Goal: Task Accomplishment & Management: Manage account settings

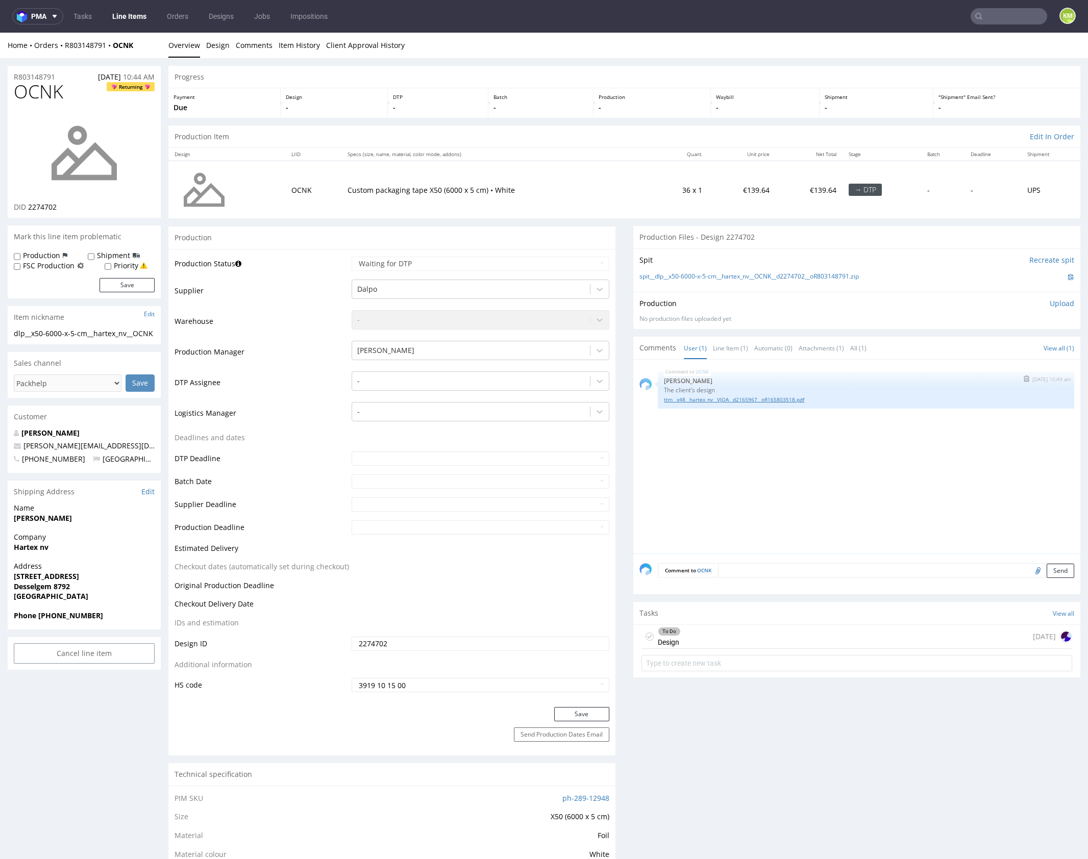
click at [789, 401] on link "ttm__x48__hartex_nv__VJOA__d2165967__oR165803518.pdf" at bounding box center [866, 400] width 404 height 8
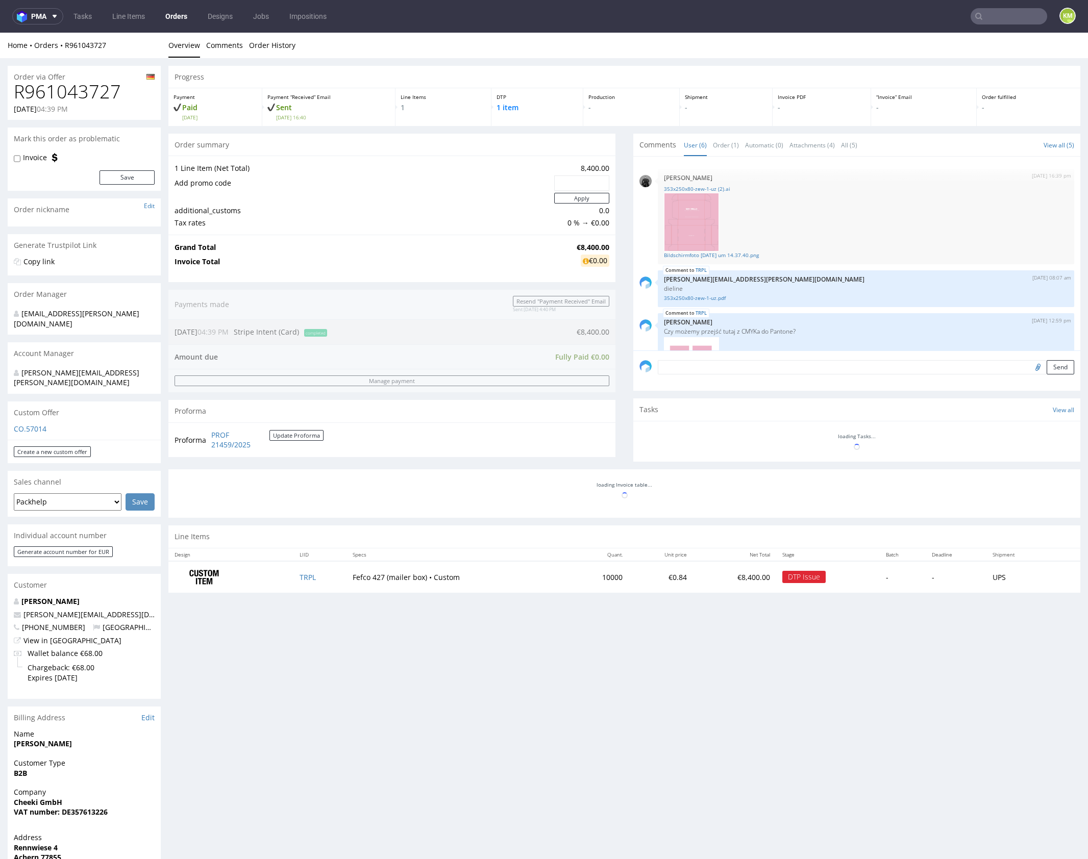
scroll to position [205, 0]
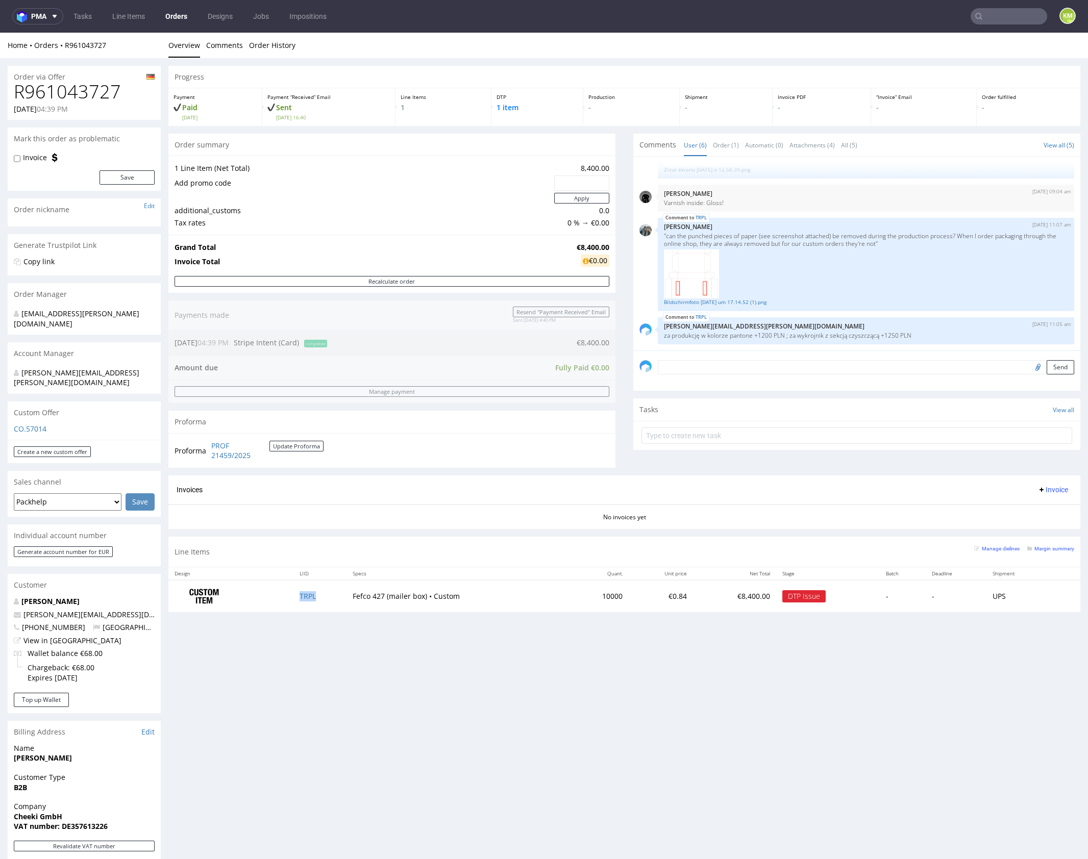
click at [301, 599] on td "TRPL" at bounding box center [319, 596] width 53 height 32
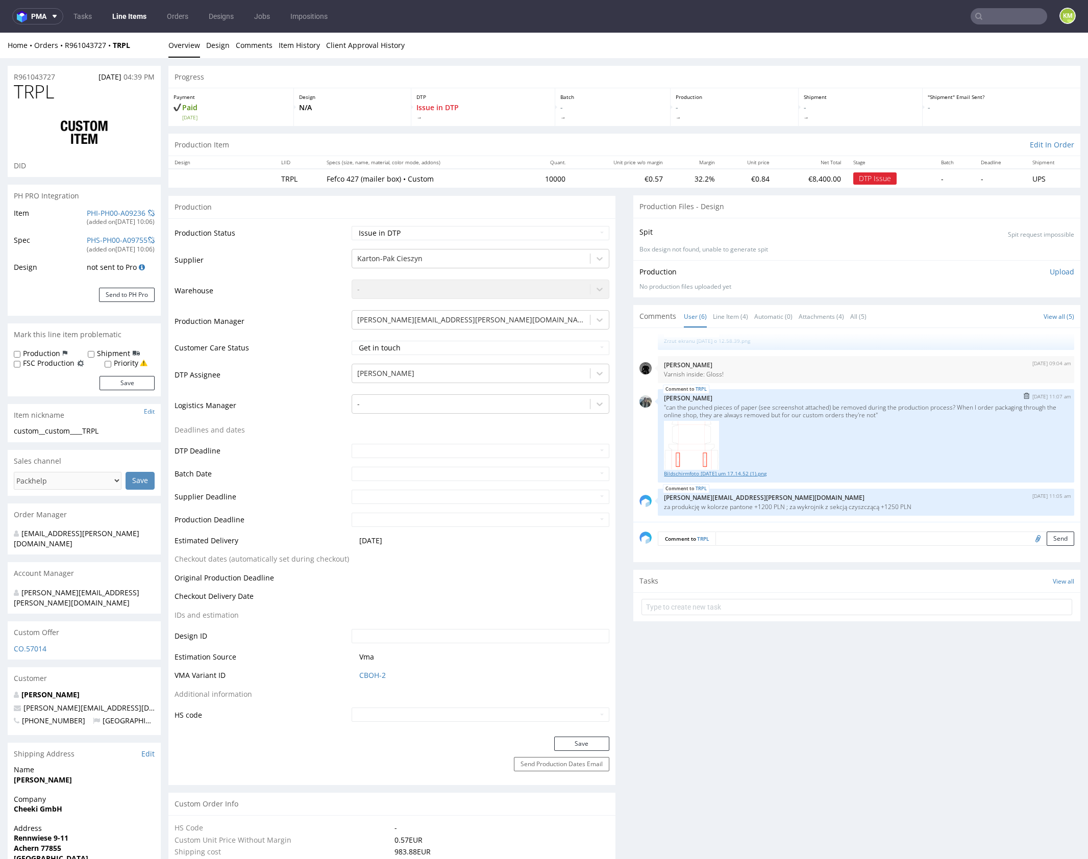
click at [734, 474] on link "Bildschirmfoto 2025-10-07 um 17.14.52 (1).png" at bounding box center [866, 474] width 404 height 8
click at [761, 472] on link "Bildschirmfoto 2025-10-07 um 17.14.52 (1).png" at bounding box center [866, 474] width 404 height 8
click at [855, 408] on p ""can the punched pieces of paper (see screenshot attached) be removed during th…" at bounding box center [866, 411] width 404 height 15
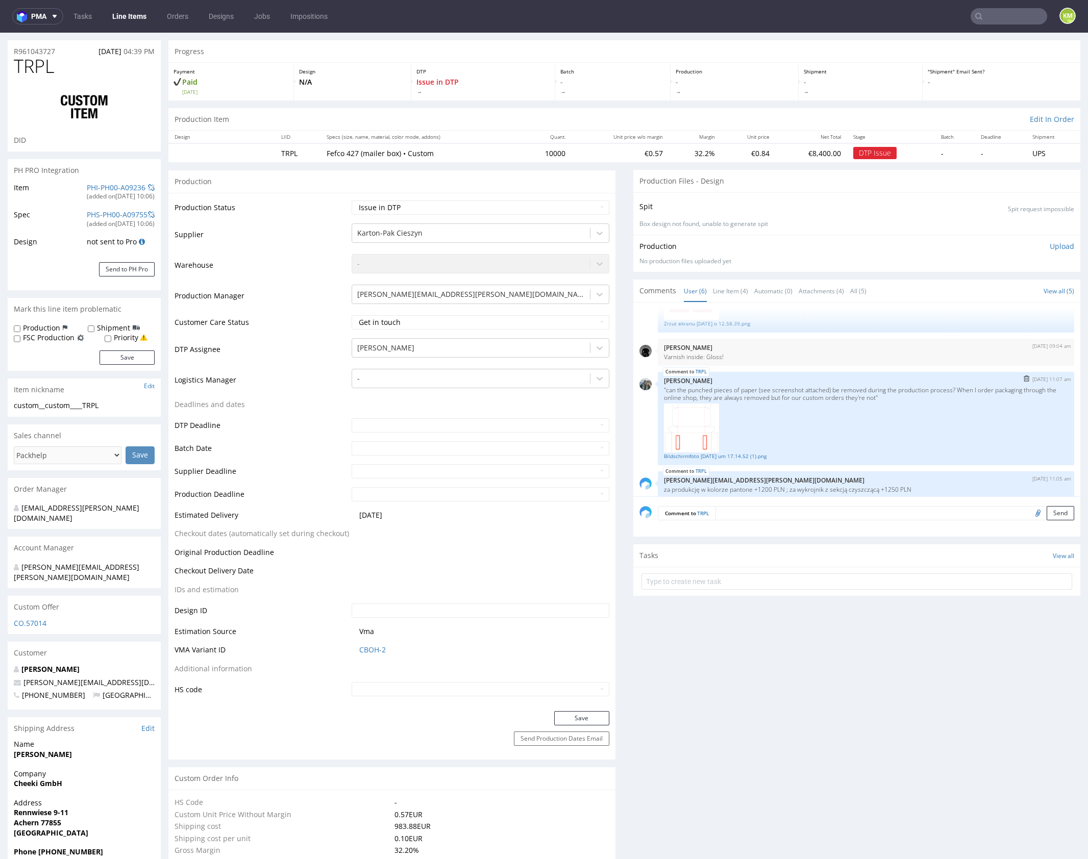
scroll to position [205, 0]
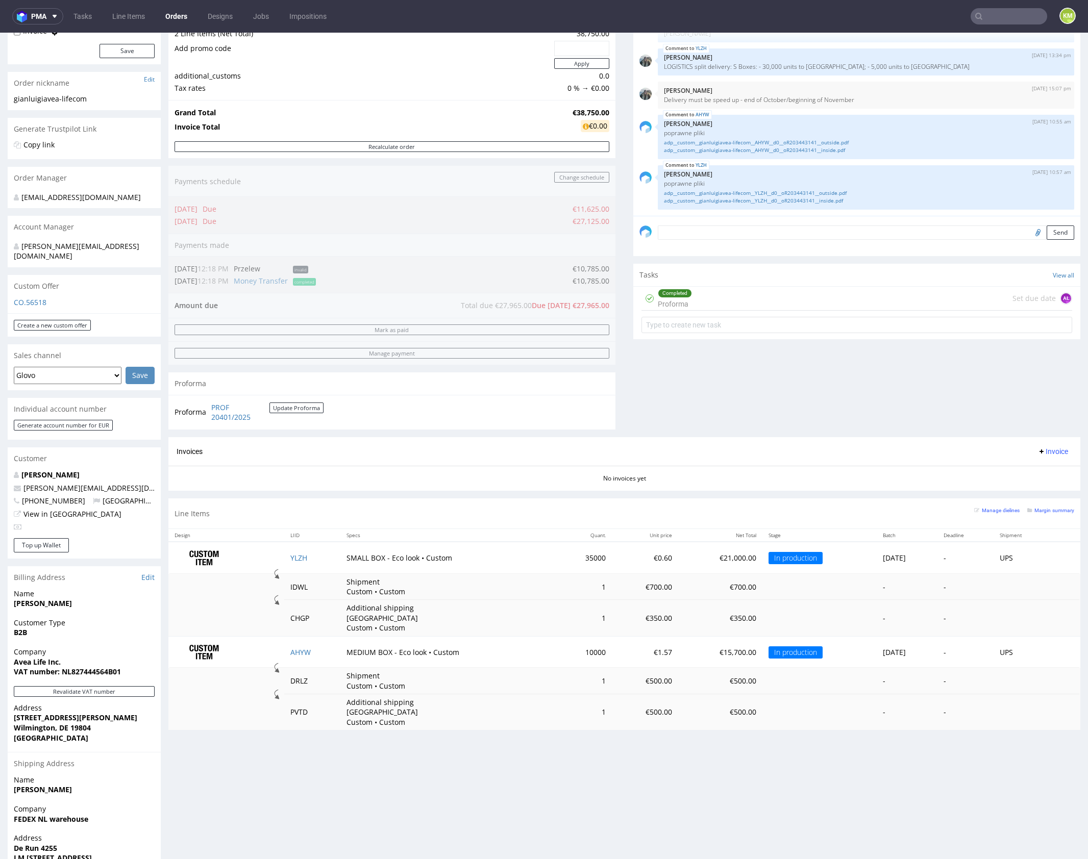
scroll to position [146, 0]
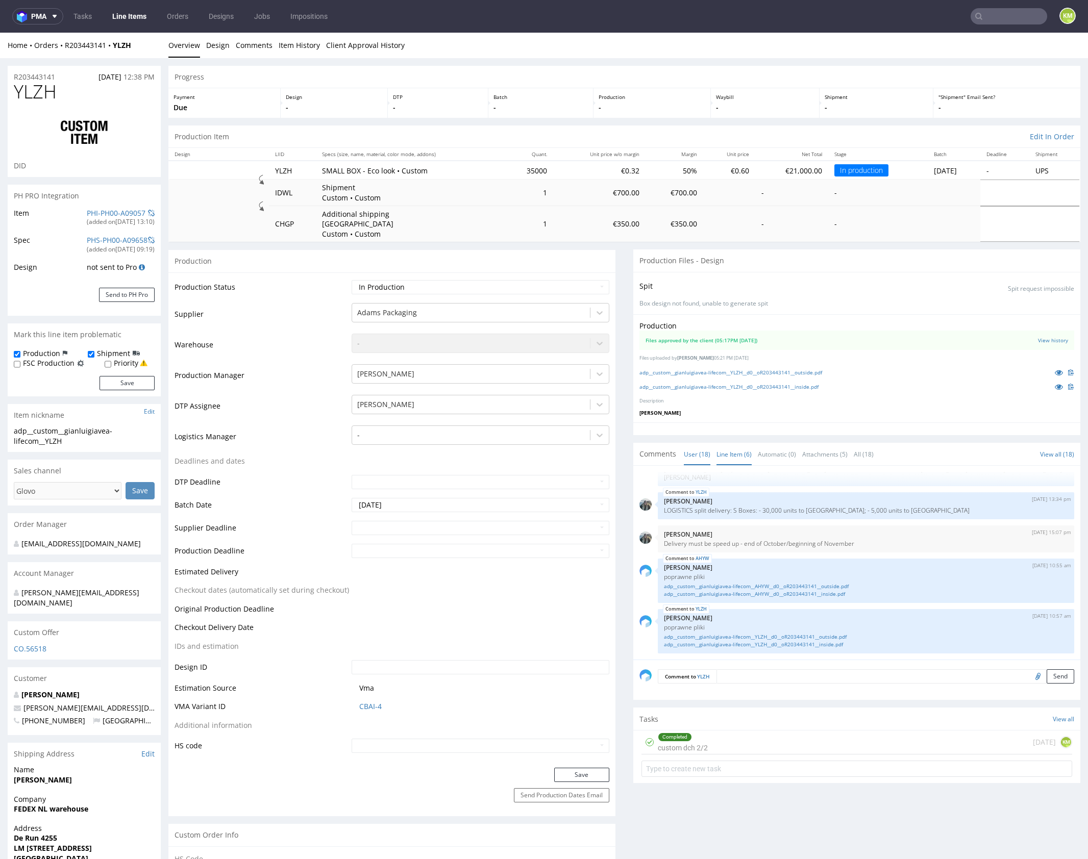
click at [733, 446] on link "Line Item (6)" at bounding box center [733, 454] width 35 height 22
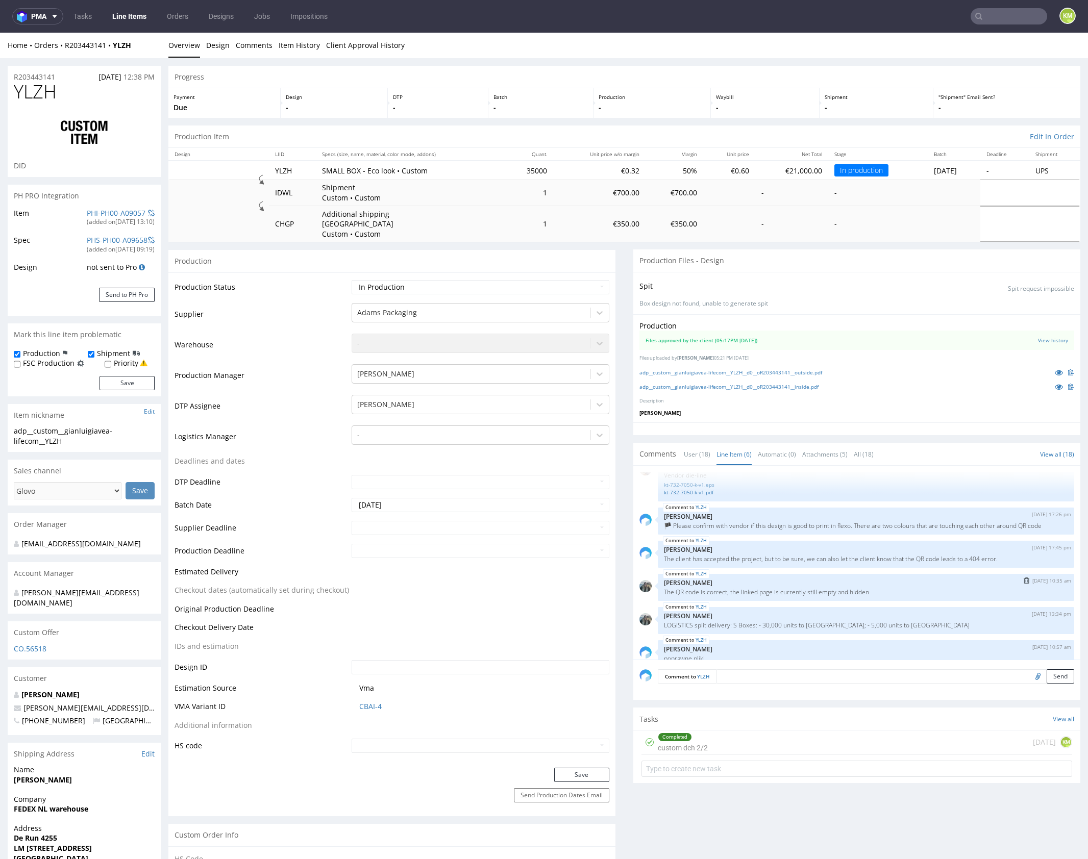
scroll to position [52, 0]
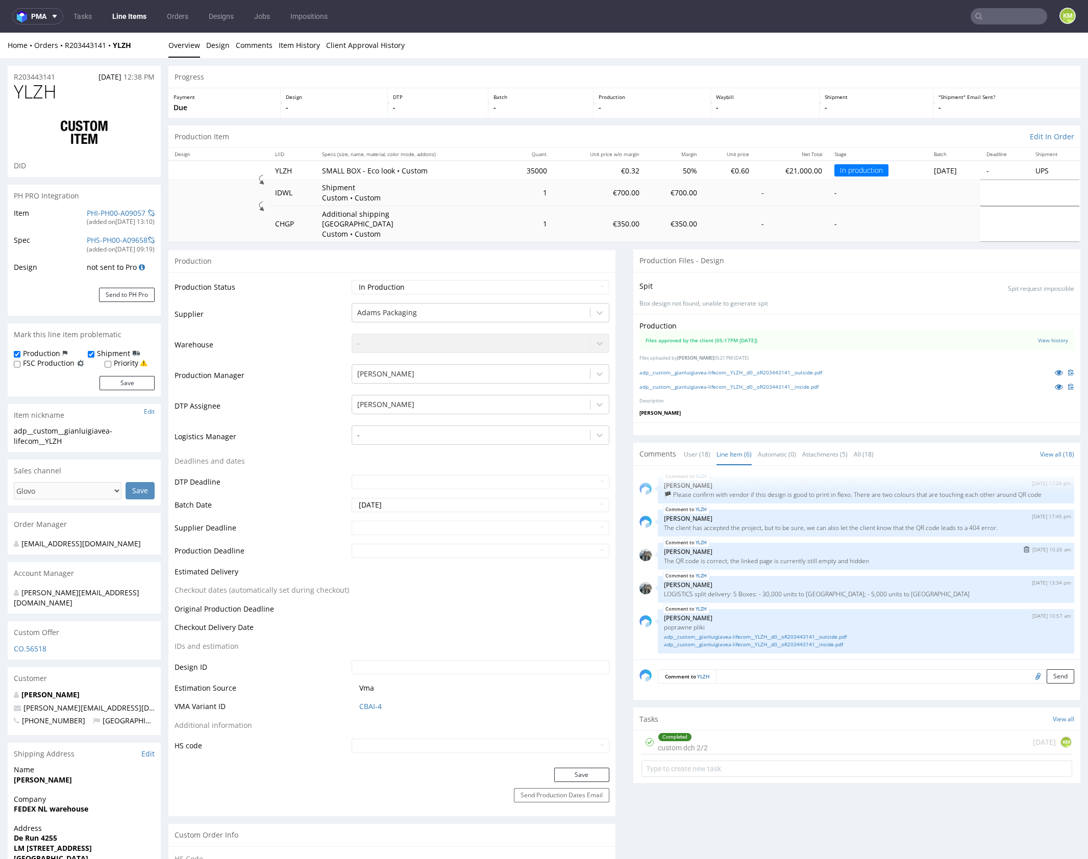
click at [797, 548] on p "Zeniuk Magdalena" at bounding box center [866, 552] width 404 height 8
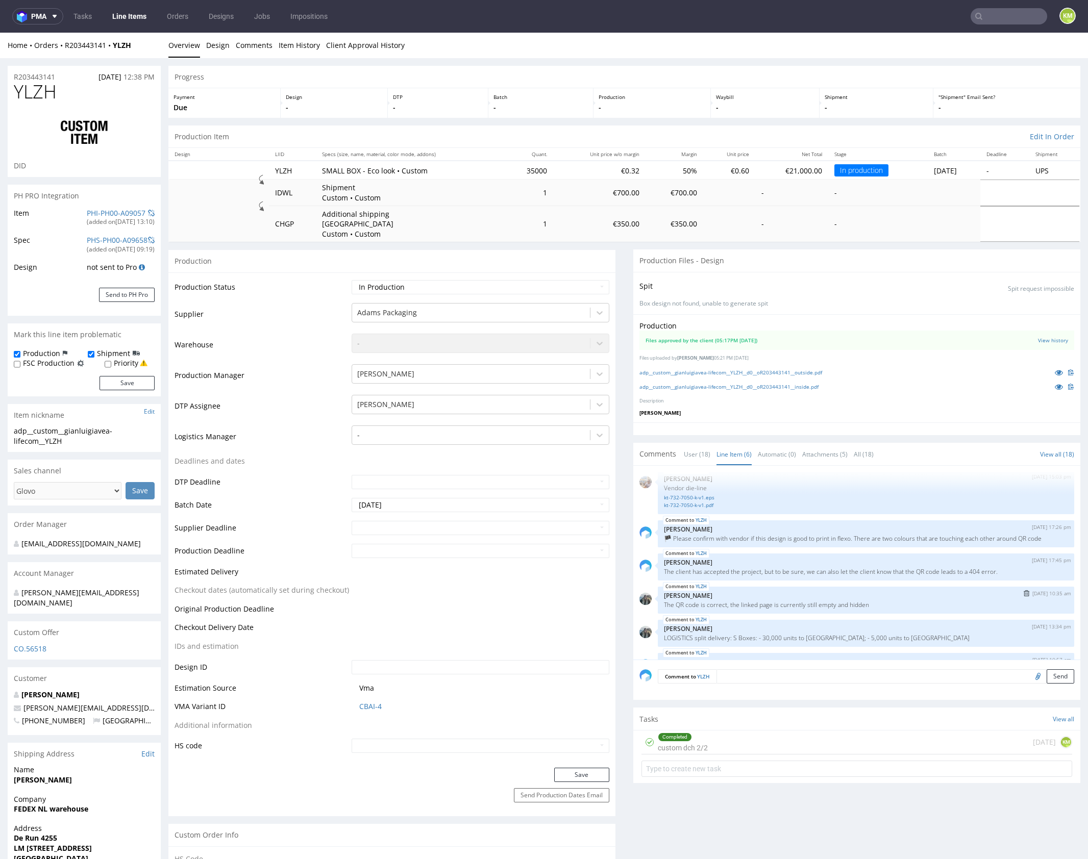
scroll to position [0, 0]
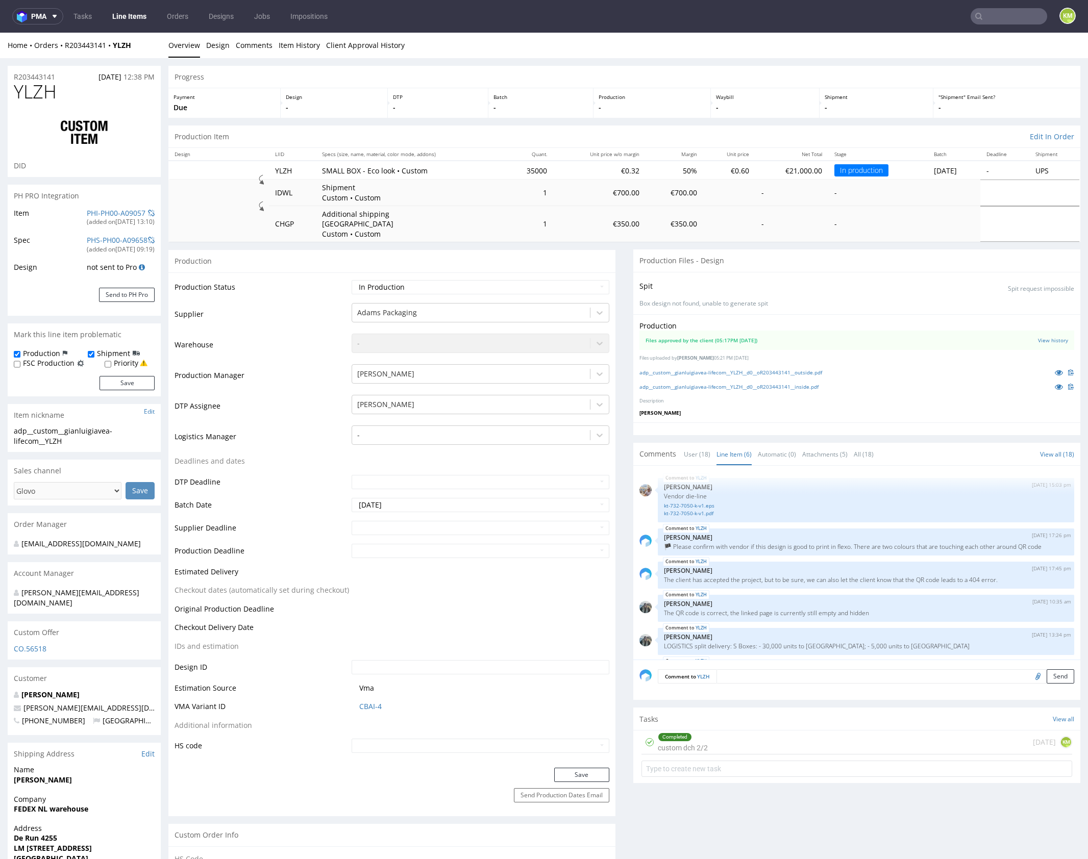
click at [720, 738] on div "Completed custom dch 2/2 24 days ago KM" at bounding box center [856, 743] width 431 height 24
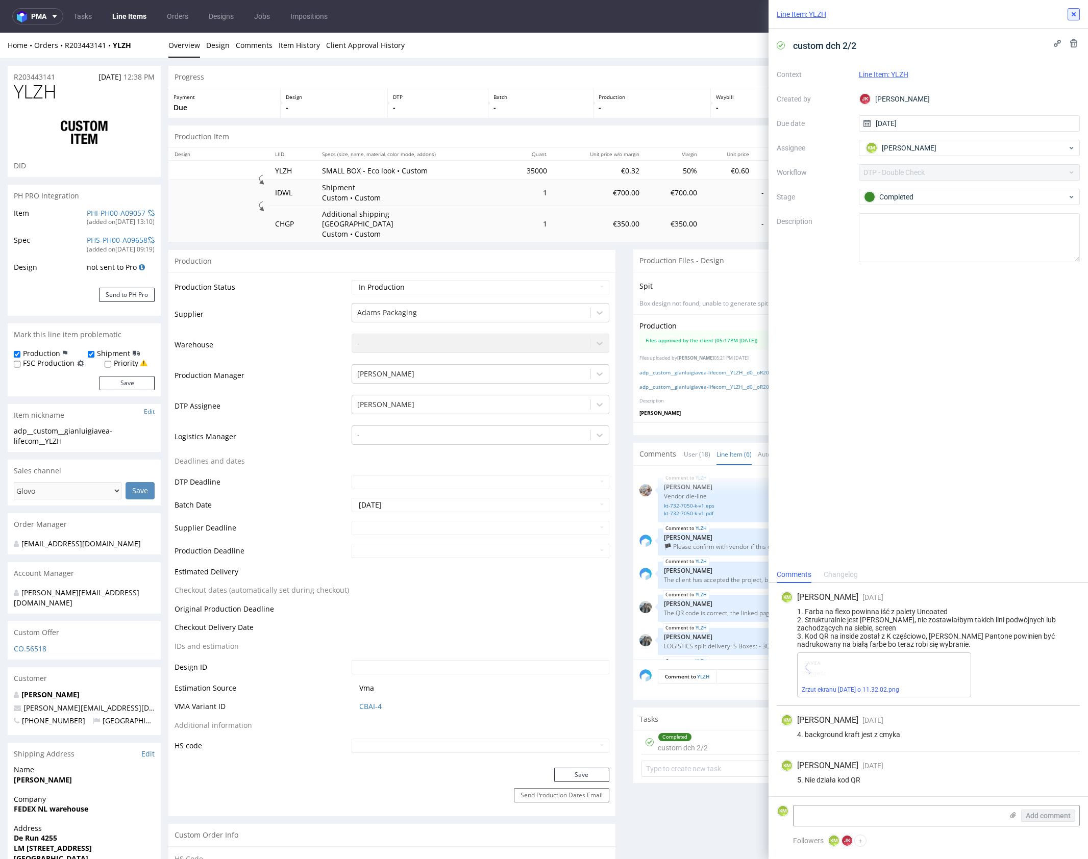
click at [1075, 12] on icon at bounding box center [1074, 14] width 8 height 8
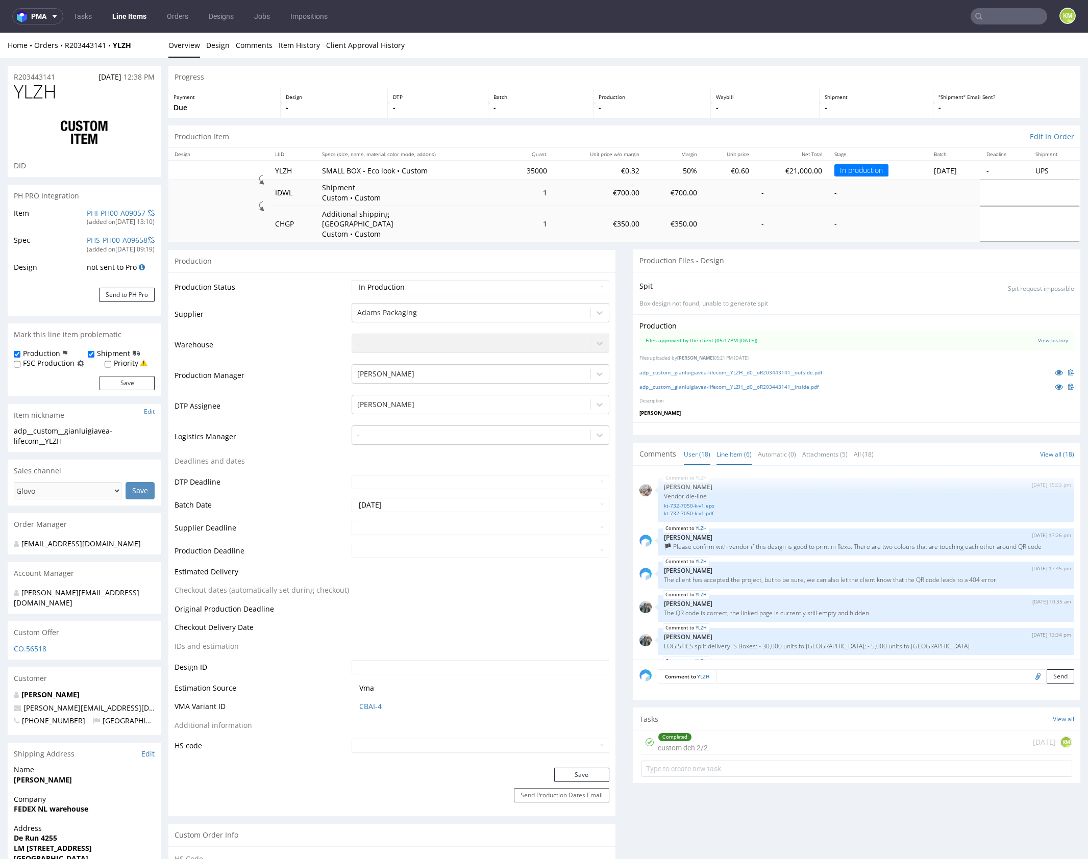
click at [694, 443] on link "User (18)" at bounding box center [697, 454] width 27 height 22
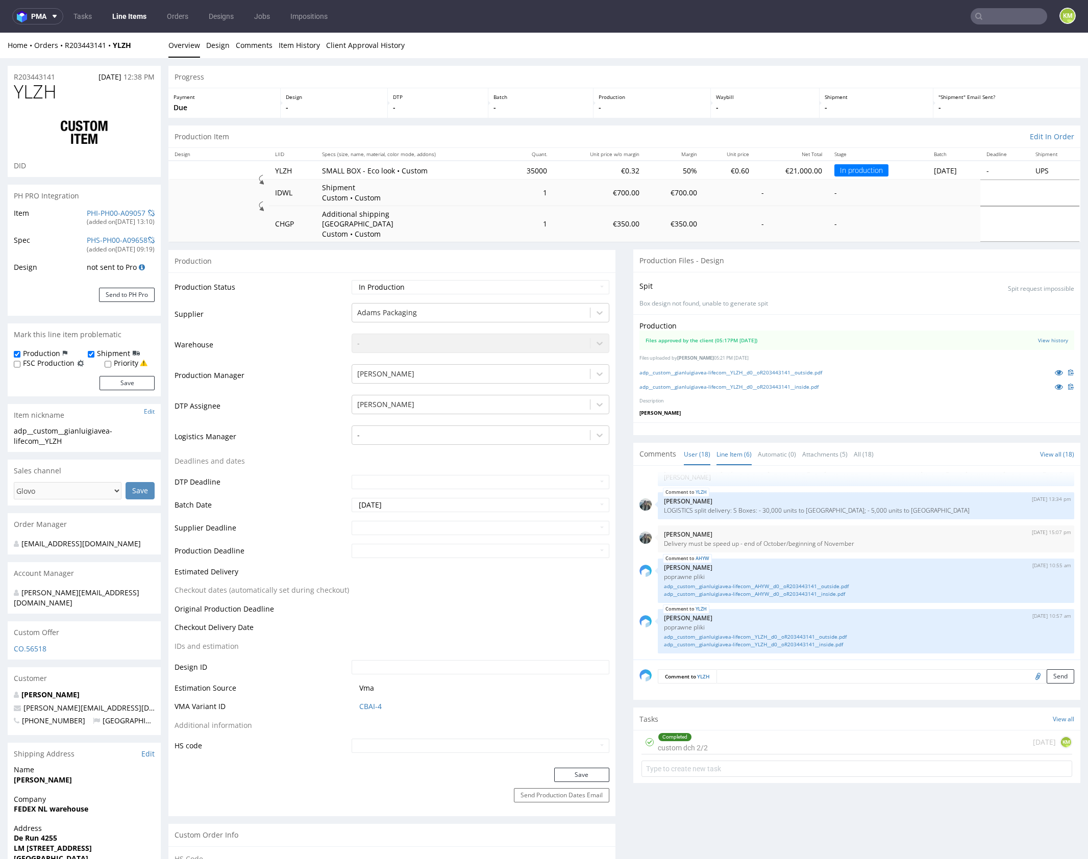
click at [727, 443] on link "Line Item (6)" at bounding box center [733, 454] width 35 height 22
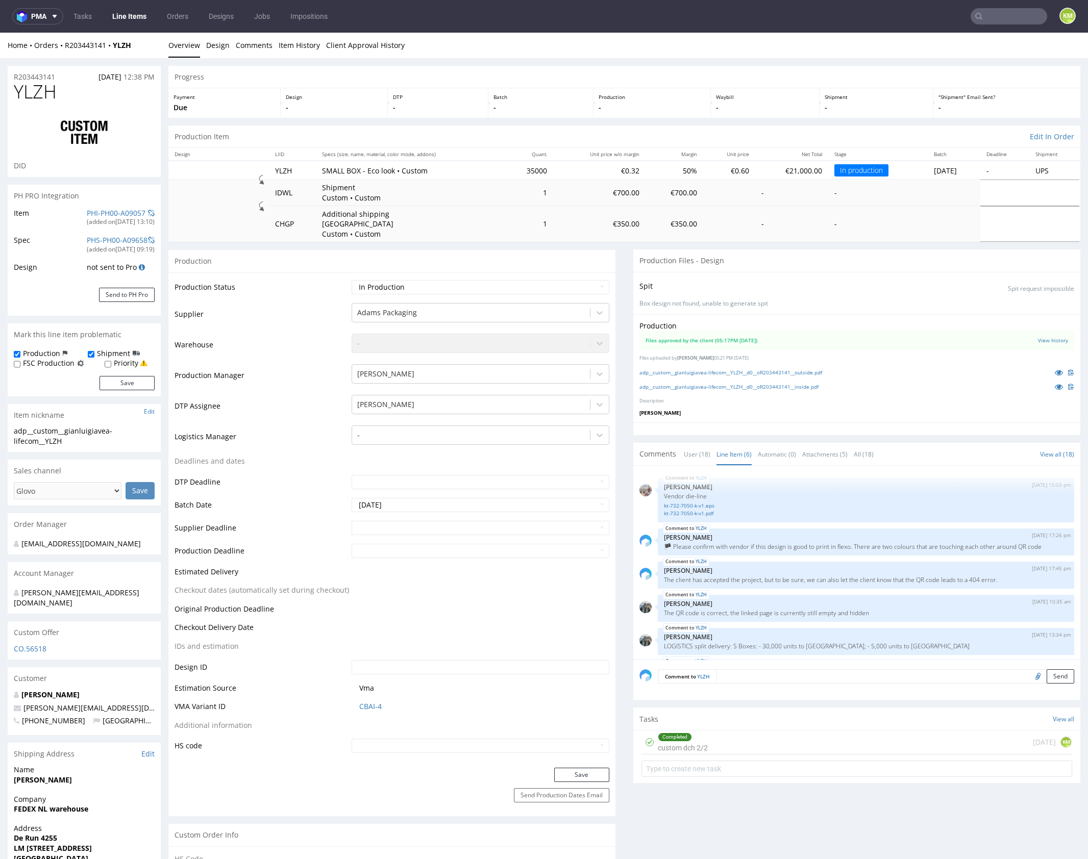
click at [693, 446] on link "User (18)" at bounding box center [697, 454] width 27 height 22
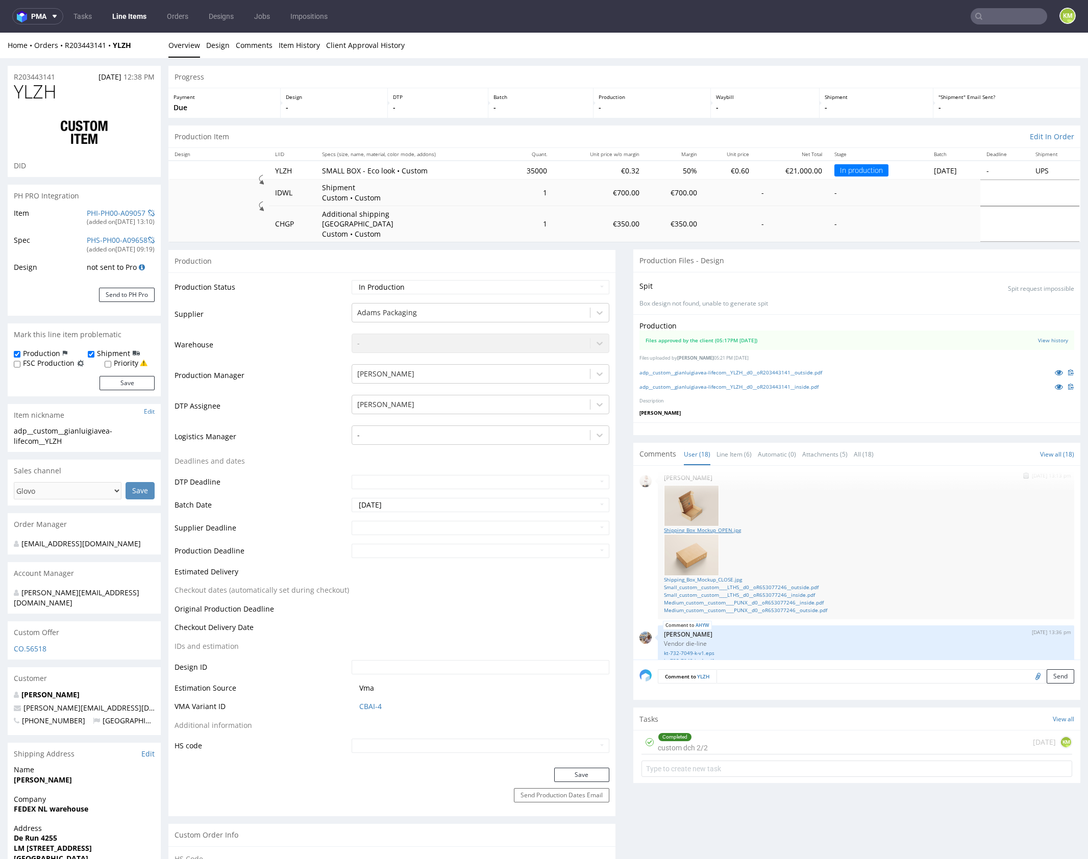
scroll to position [107, 0]
click at [724, 528] on link "Shipping_Box_Mockup_OPEN.jpg" at bounding box center [866, 532] width 404 height 8
click at [736, 578] on link "Shipping_Box_Mockup_CLOSE.jpg" at bounding box center [866, 582] width 404 height 8
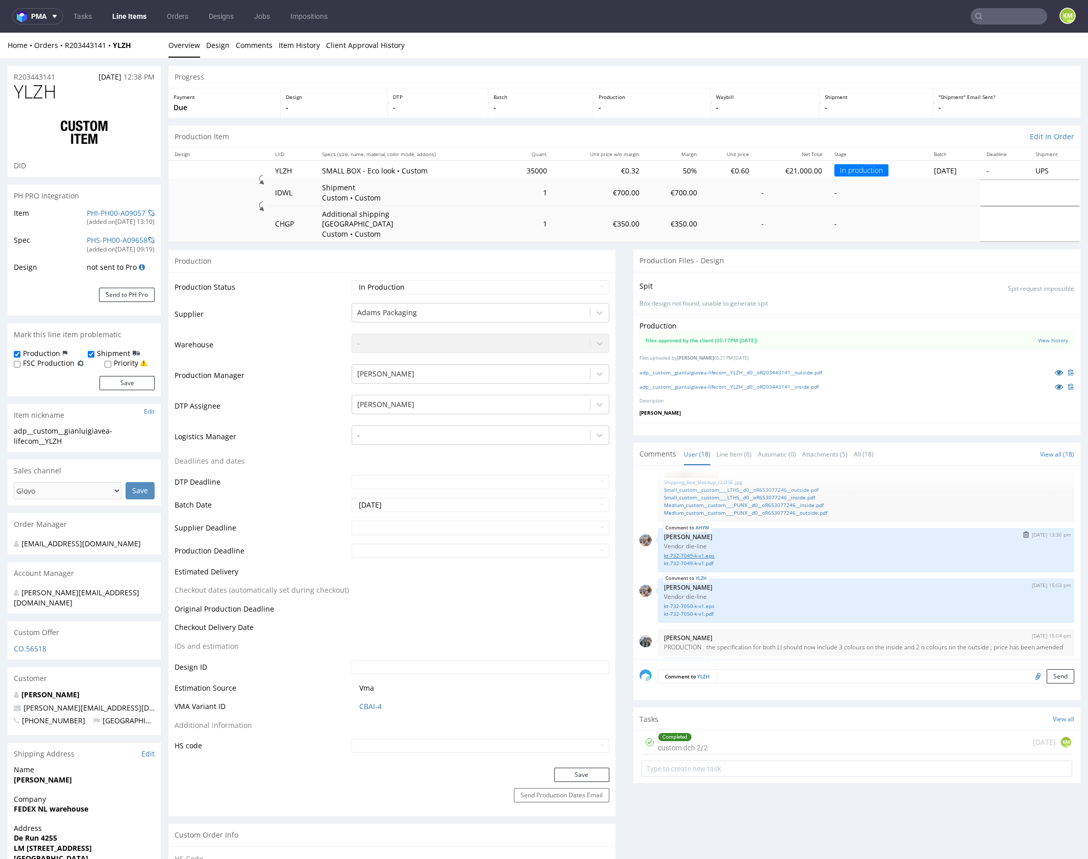
scroll to position [269, 0]
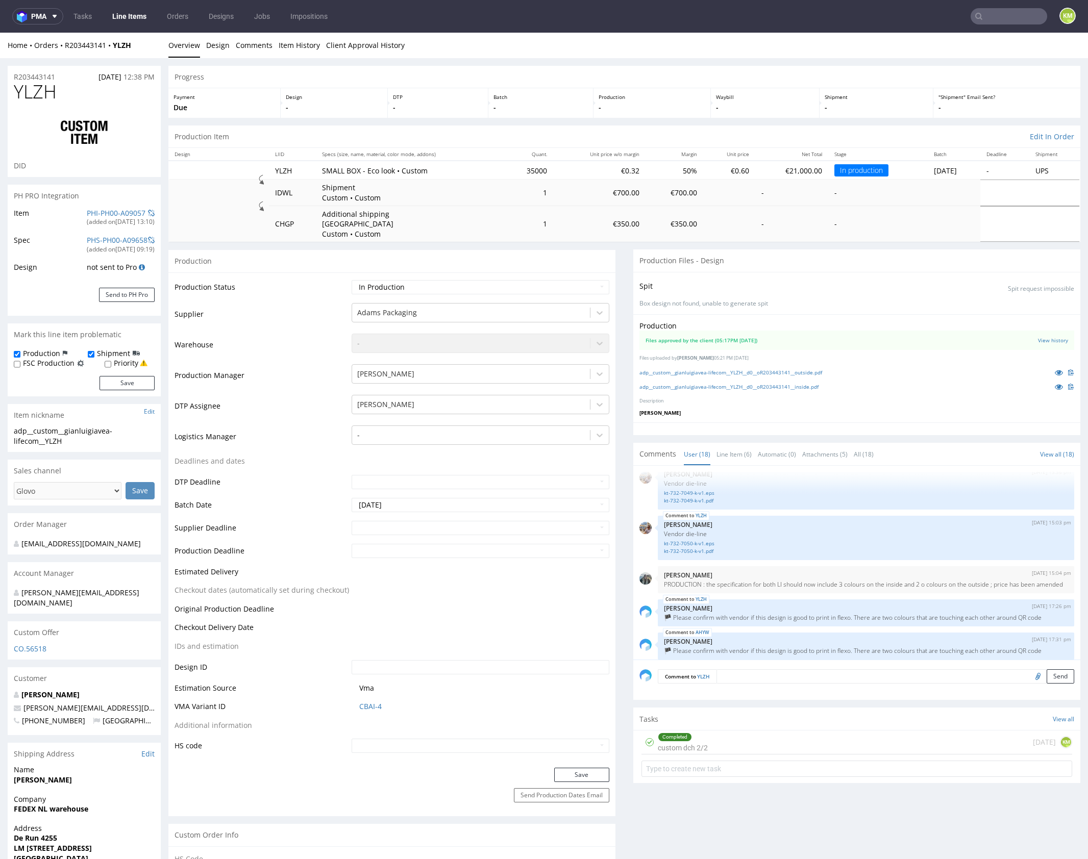
click at [747, 731] on div "Completed custom dch 2/2 24 days ago KM" at bounding box center [856, 743] width 431 height 24
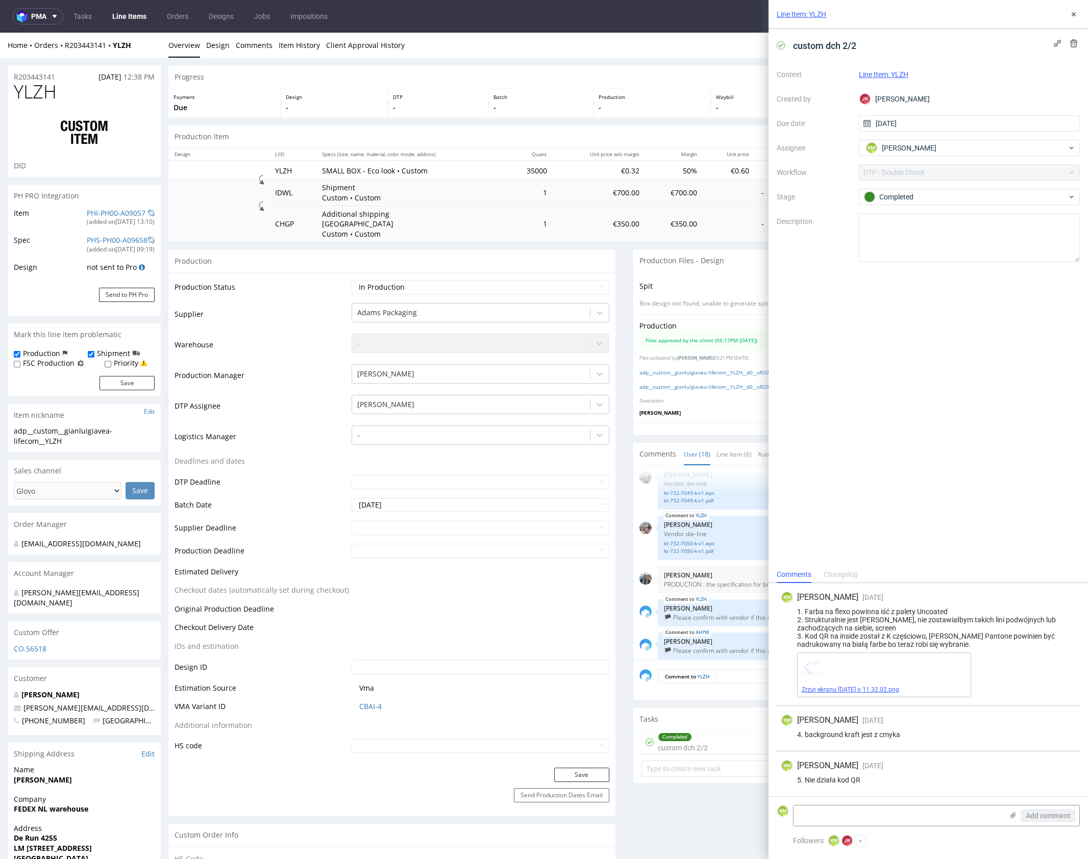
click at [892, 691] on link "Zrzut ekranu 2025-09-22 o 11.32.02.png" at bounding box center [850, 689] width 97 height 7
click at [914, 625] on div "1. Farba na flexo powinna iść z palety Uncoated 2. Strukturalnie jest troche ba…" at bounding box center [928, 628] width 295 height 41
click at [1073, 14] on use at bounding box center [1074, 14] width 4 height 4
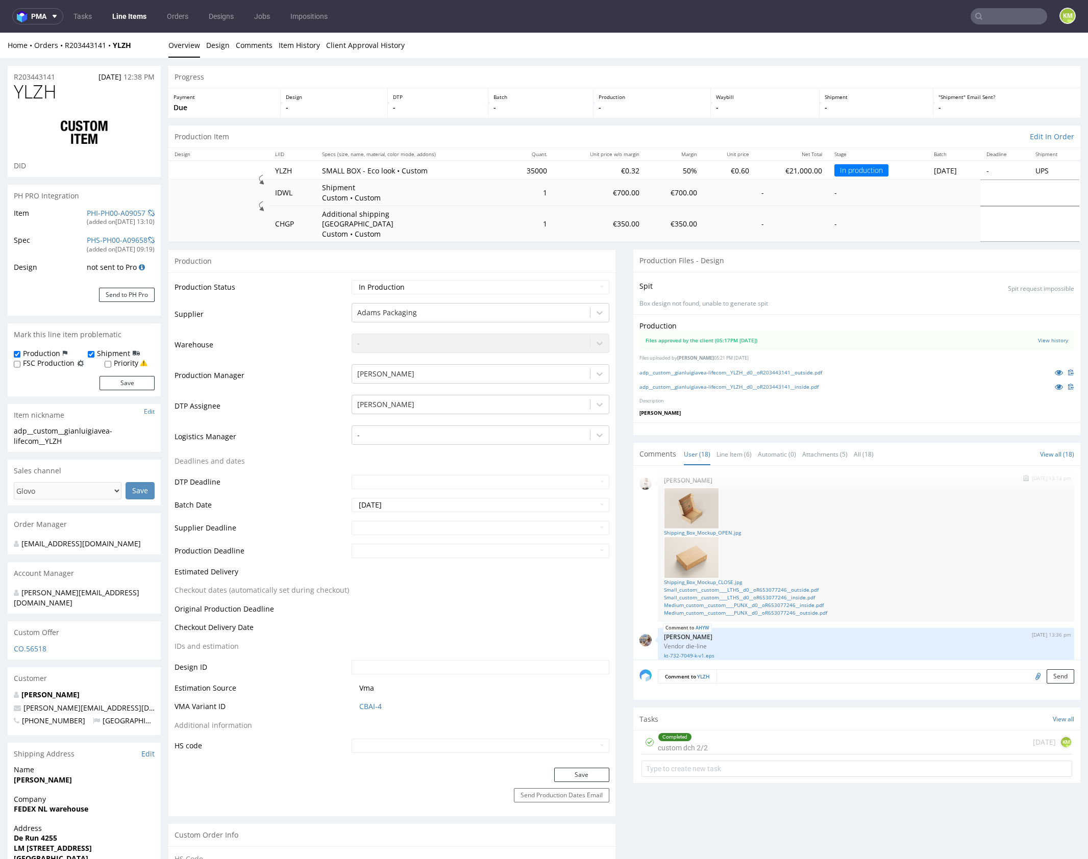
scroll to position [107, 0]
click at [769, 586] on link "Small_custom__custom____LTHS__d0__oR653077246__outside.pdf" at bounding box center [866, 590] width 404 height 8
click at [770, 593] on link "Small_custom__custom____LTHS__d0__oR653077246__inside.pdf" at bounding box center [866, 597] width 404 height 8
click at [782, 601] on link "Medium_custom__custom____PUNX__d0__oR653077246__inside.pdf" at bounding box center [866, 605] width 404 height 8
click at [785, 609] on link "Medium_custom__custom____PUNX__d0__oR653077246__outside.pdf" at bounding box center [866, 613] width 404 height 8
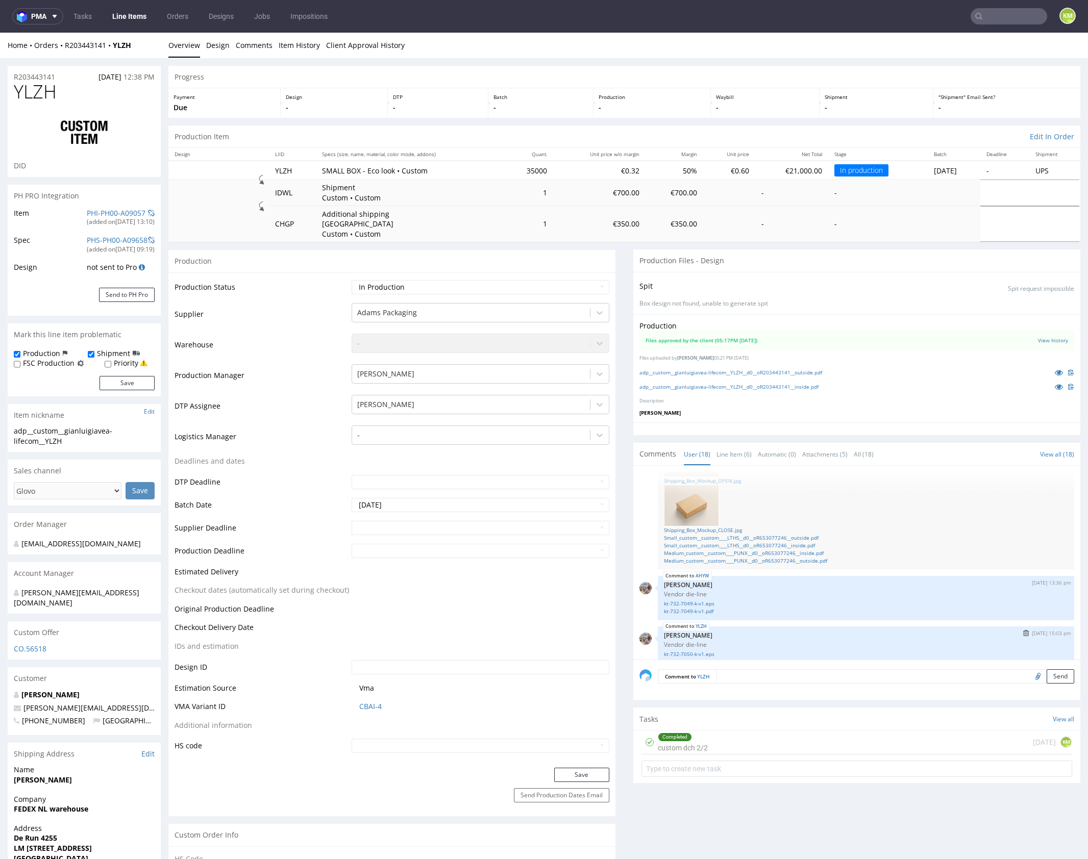
scroll to position [168, 0]
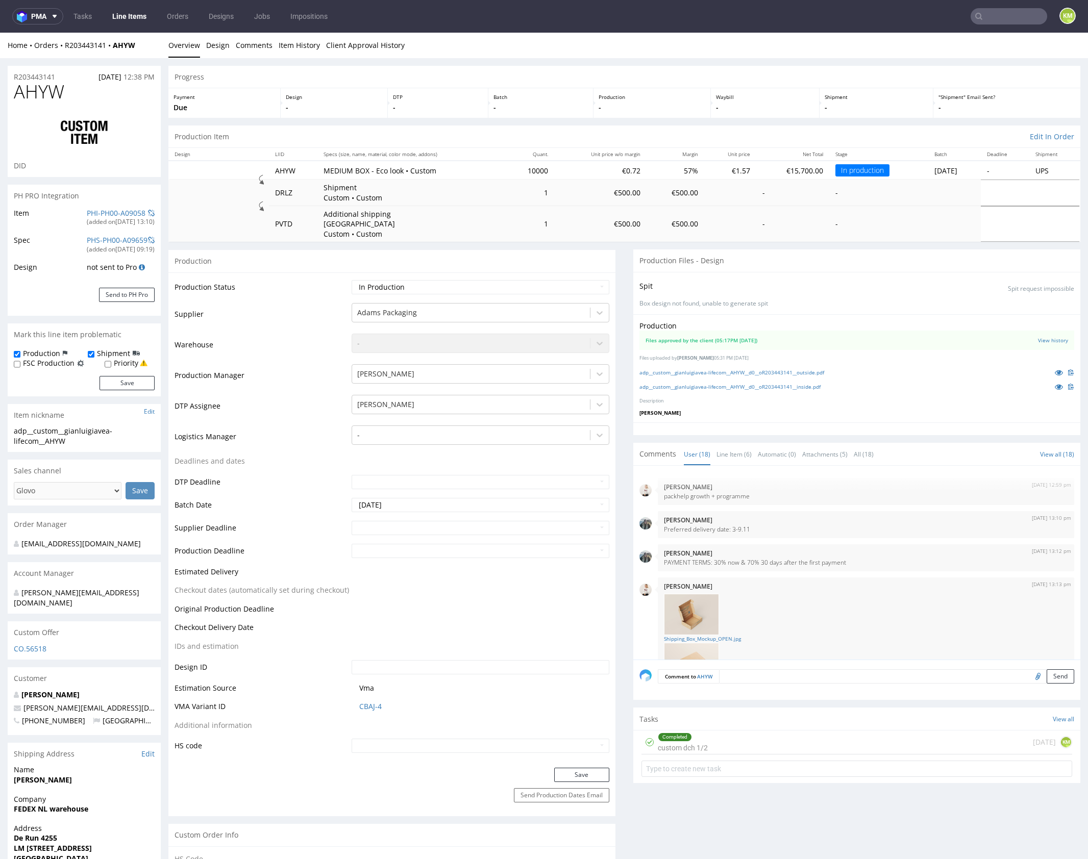
scroll to position [624, 0]
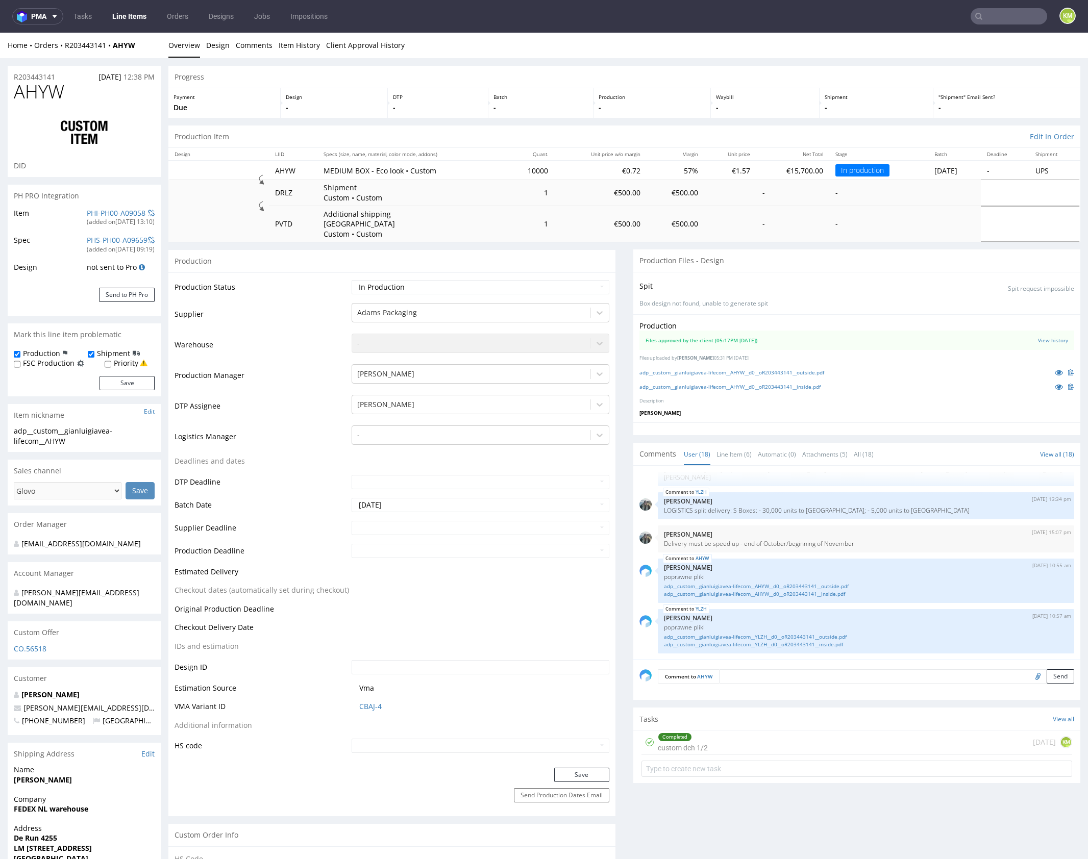
drag, startPoint x: 621, startPoint y: 349, endPoint x: 626, endPoint y: 393, distance: 44.2
click at [720, 443] on link "Line Item (6)" at bounding box center [733, 454] width 35 height 22
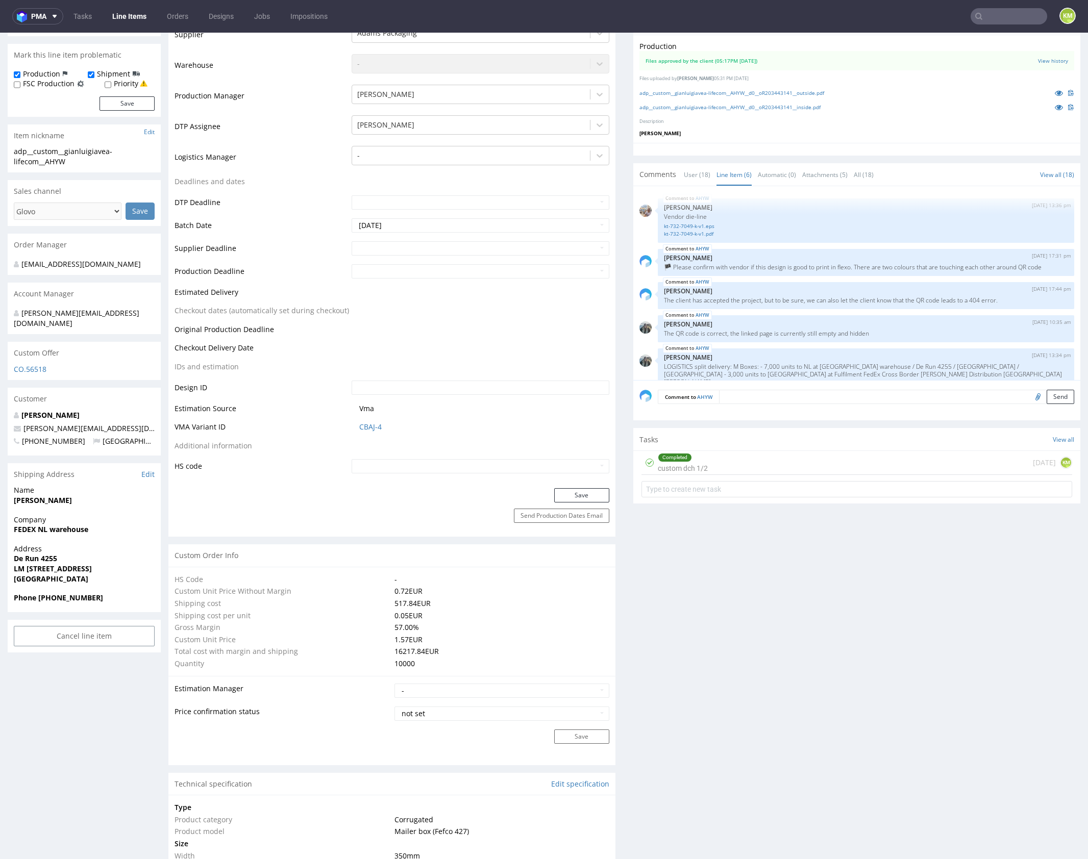
scroll to position [606, 0]
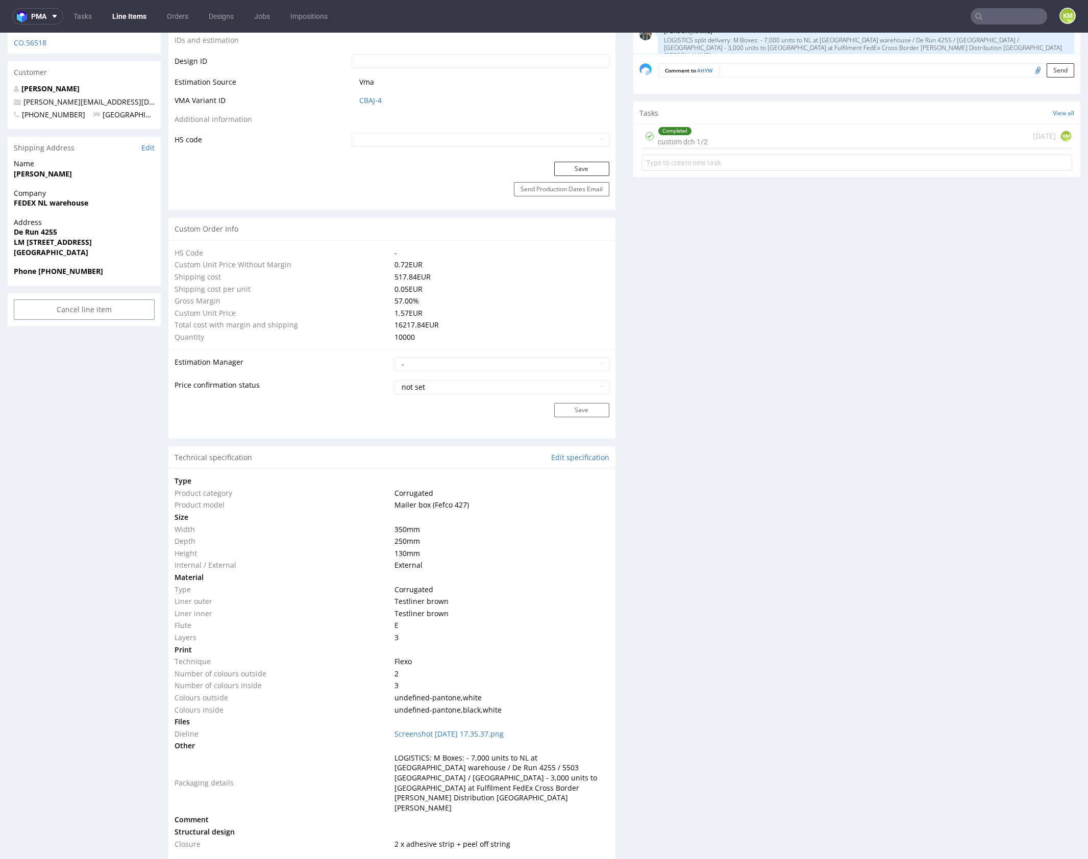
click at [690, 456] on div "Production Files - Design Spit Spit request impossible Box design not found, un…" at bounding box center [856, 636] width 447 height 1987
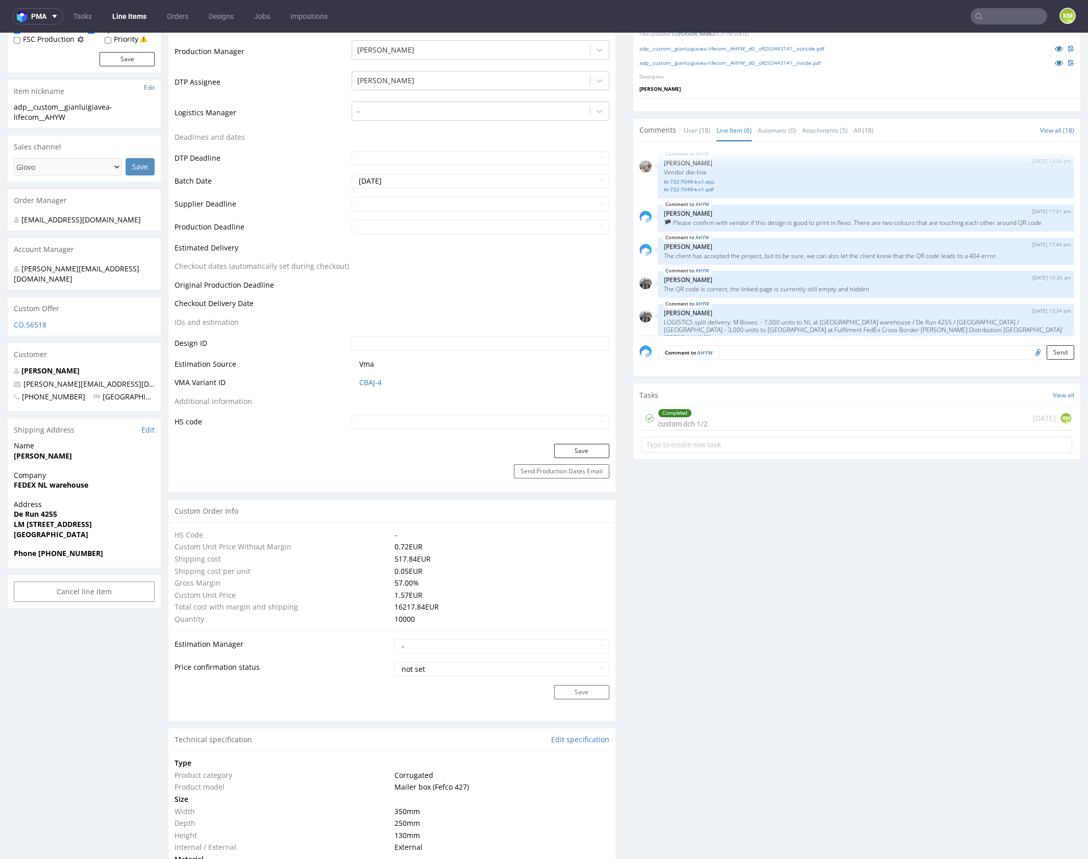
scroll to position [0, 0]
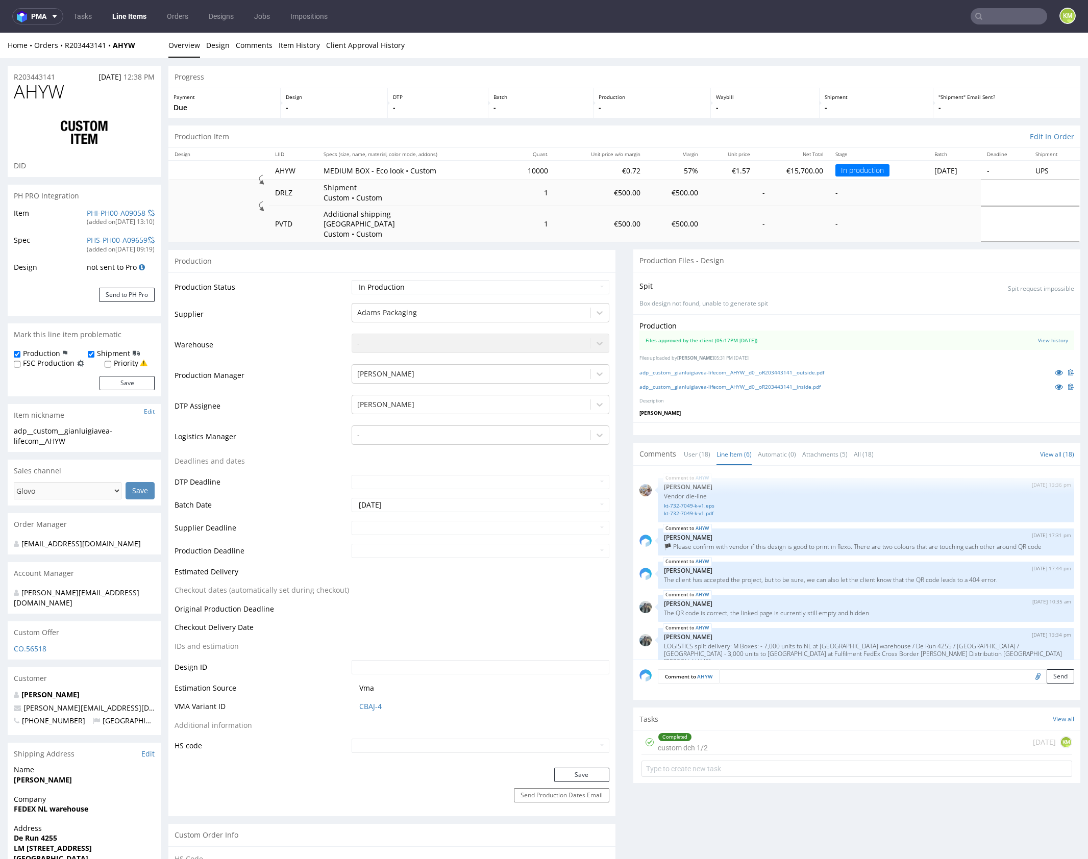
click at [719, 731] on div "Completed custom dch 1/2 24 days ago KM" at bounding box center [856, 743] width 431 height 24
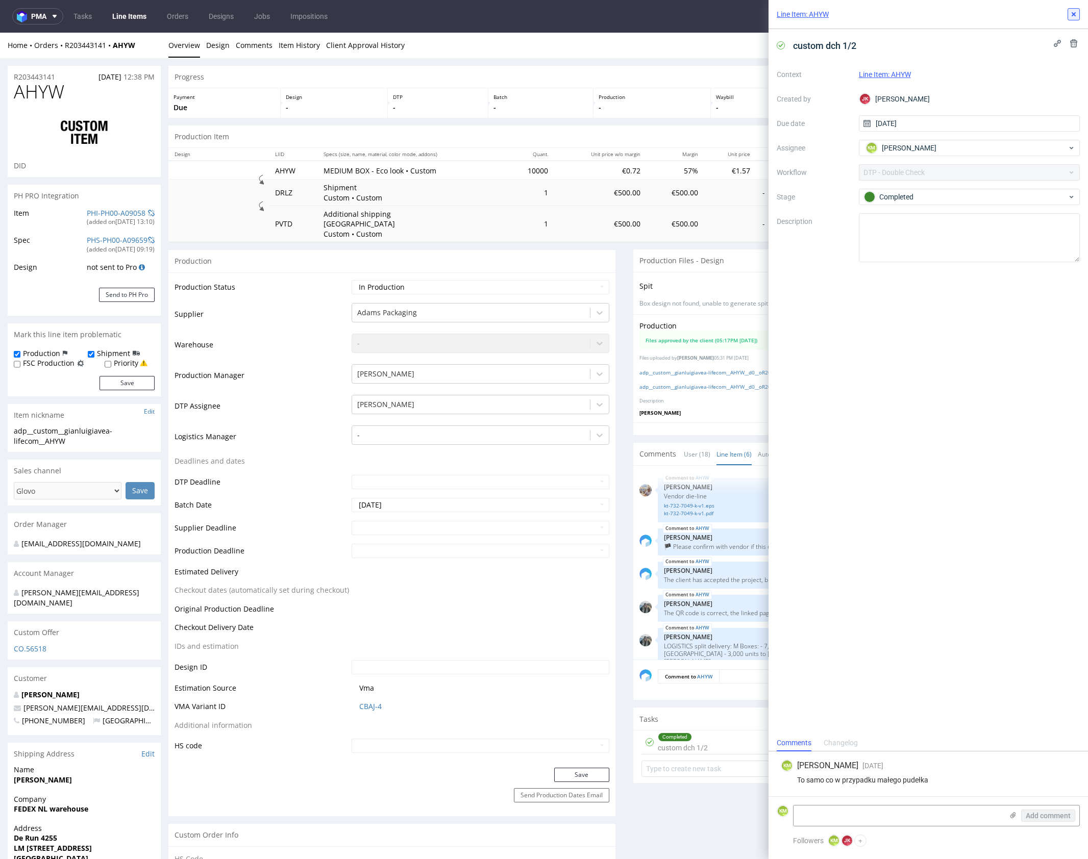
click at [1074, 12] on icon at bounding box center [1074, 14] width 8 height 8
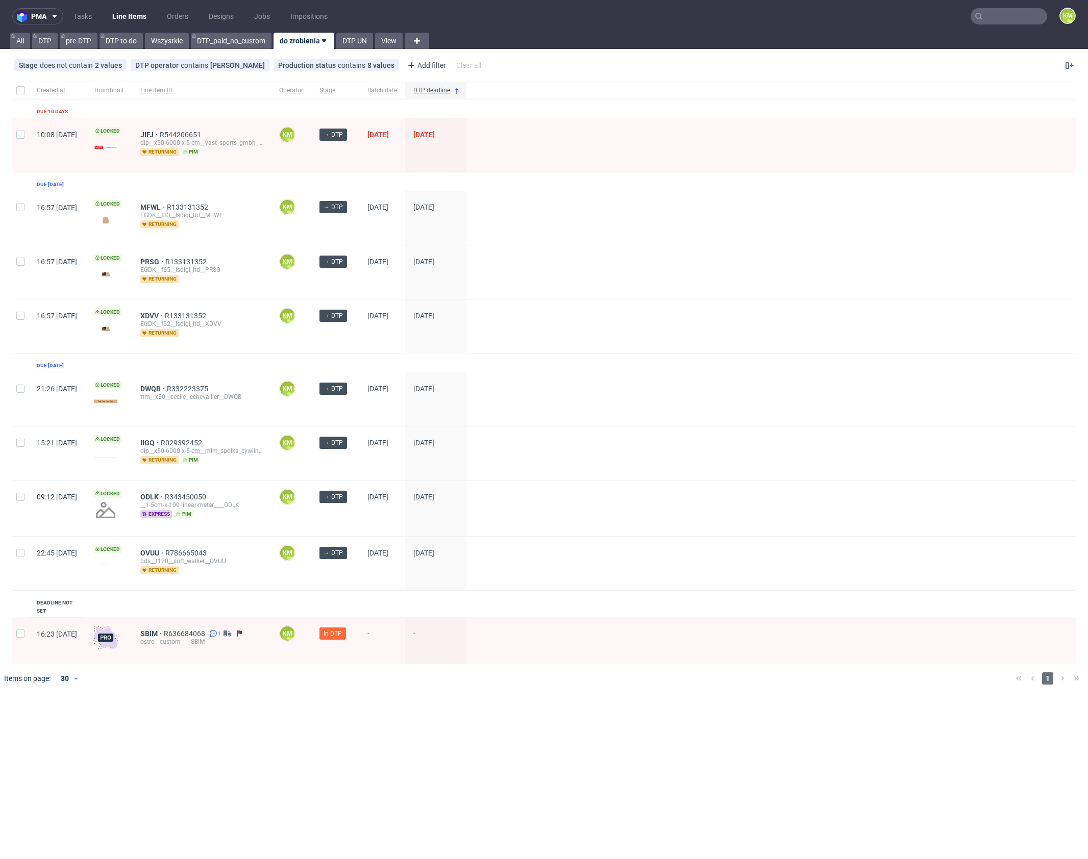
click at [1009, 20] on input "text" at bounding box center [1009, 16] width 77 height 16
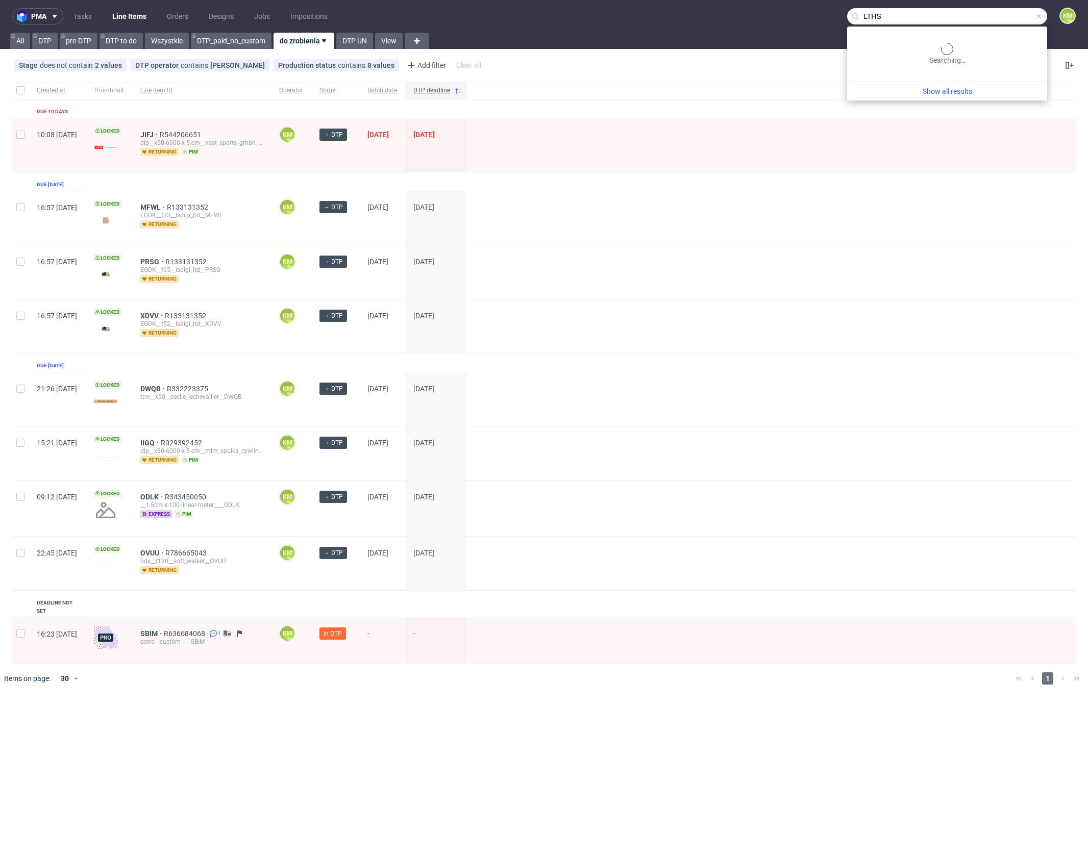
type input "LTHS"
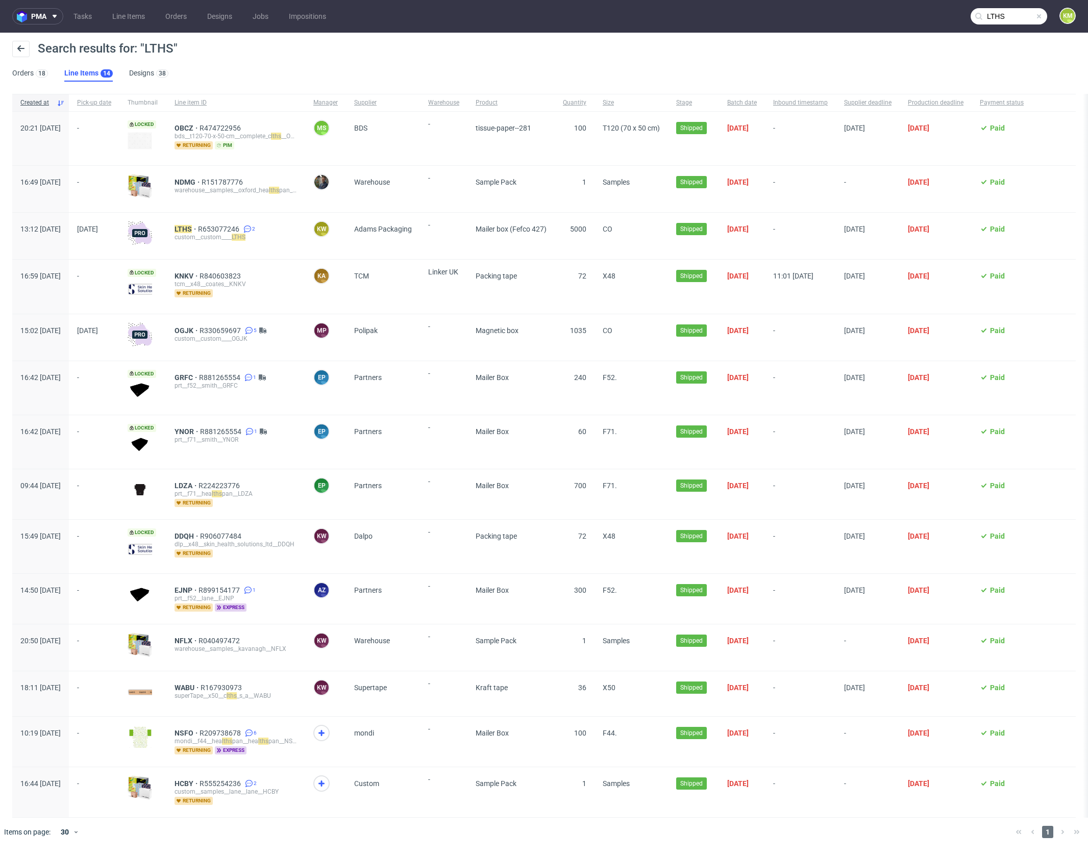
click at [219, 233] on div "custom__custom____ LTHS" at bounding box center [236, 237] width 122 height 8
click at [192, 228] on mark "LTHS" at bounding box center [183, 229] width 17 height 8
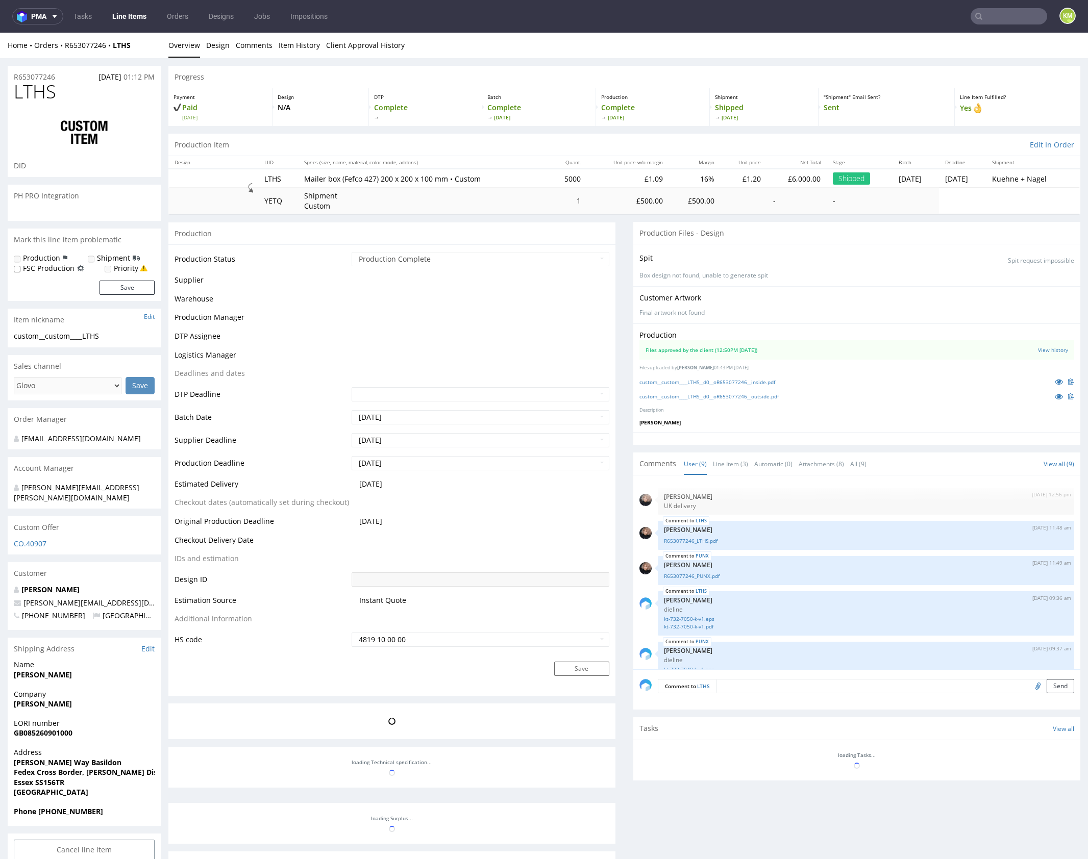
scroll to position [179, 0]
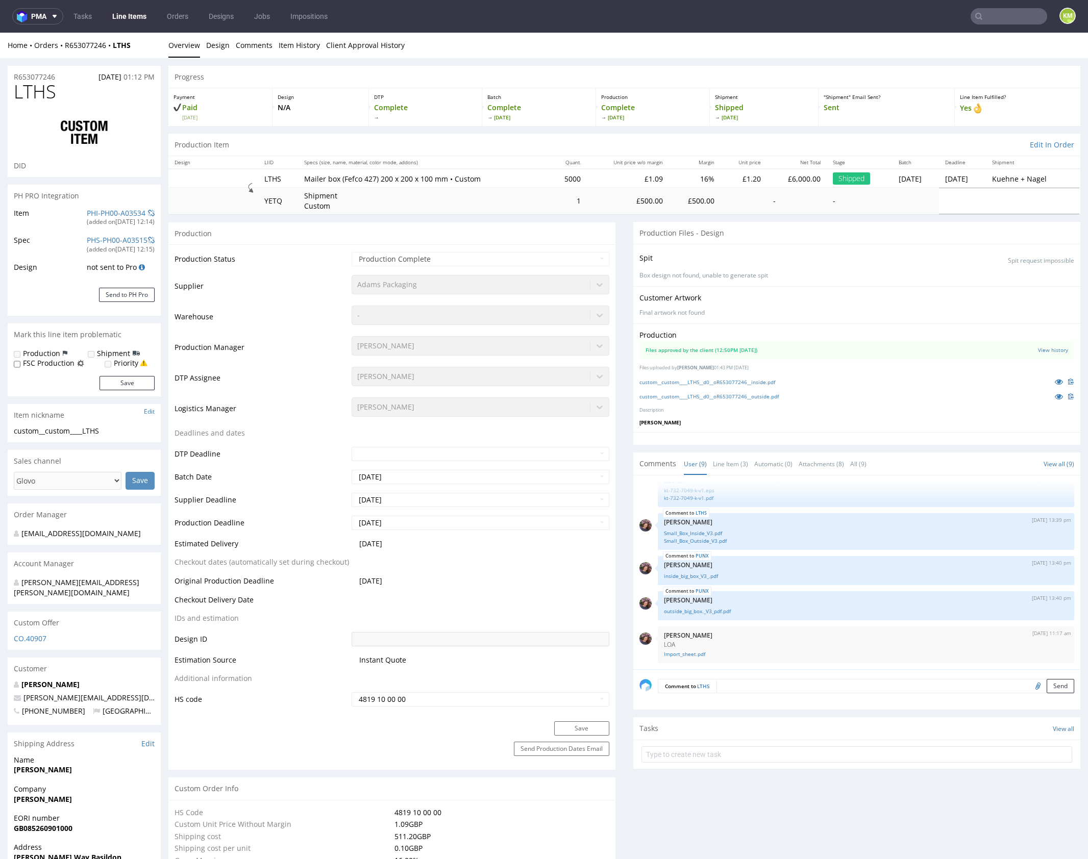
select select "in_progress"
click at [727, 464] on link "Line Item (3)" at bounding box center [730, 464] width 35 height 22
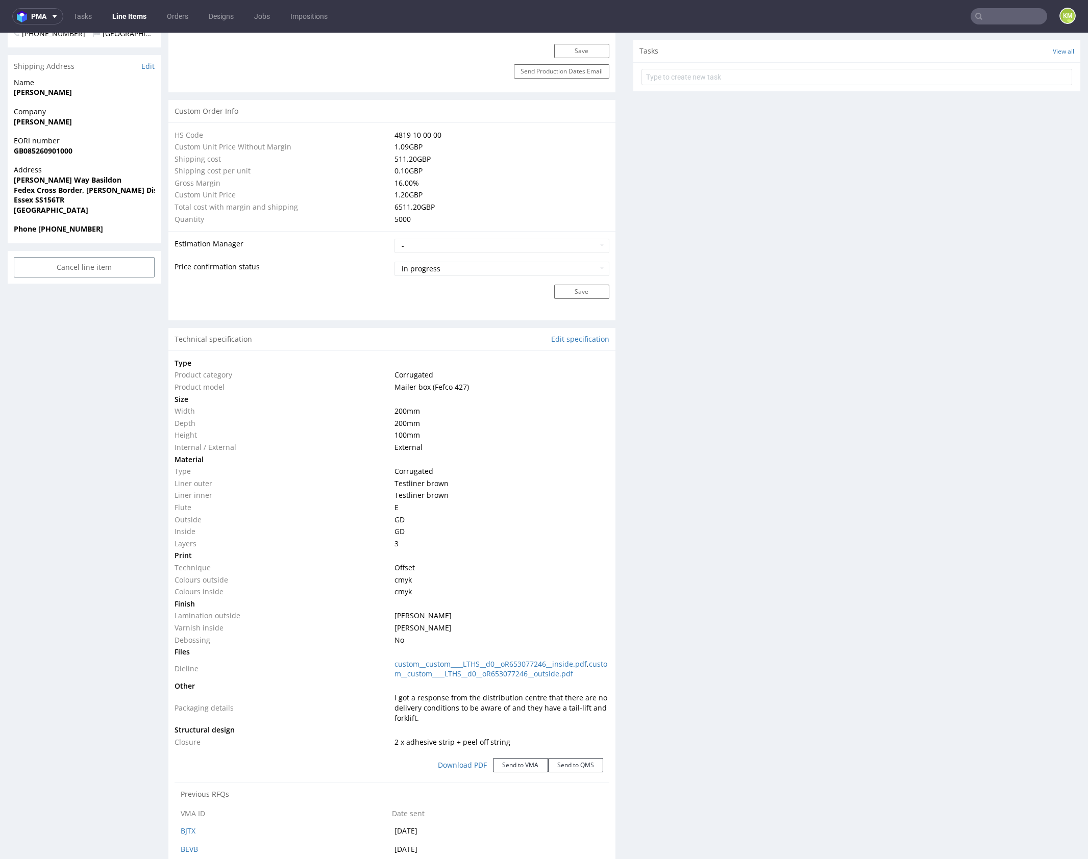
scroll to position [0, 0]
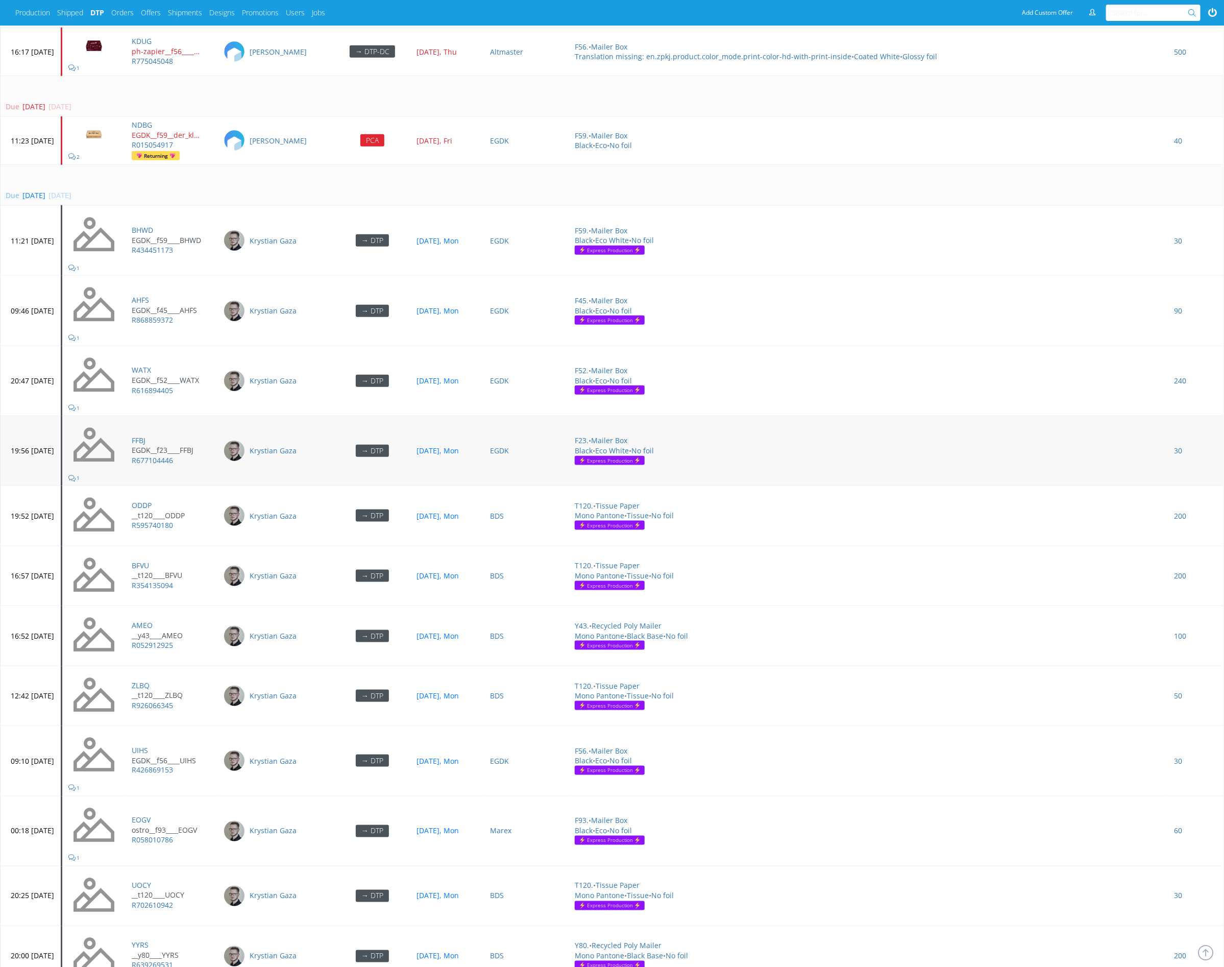
scroll to position [2814, 0]
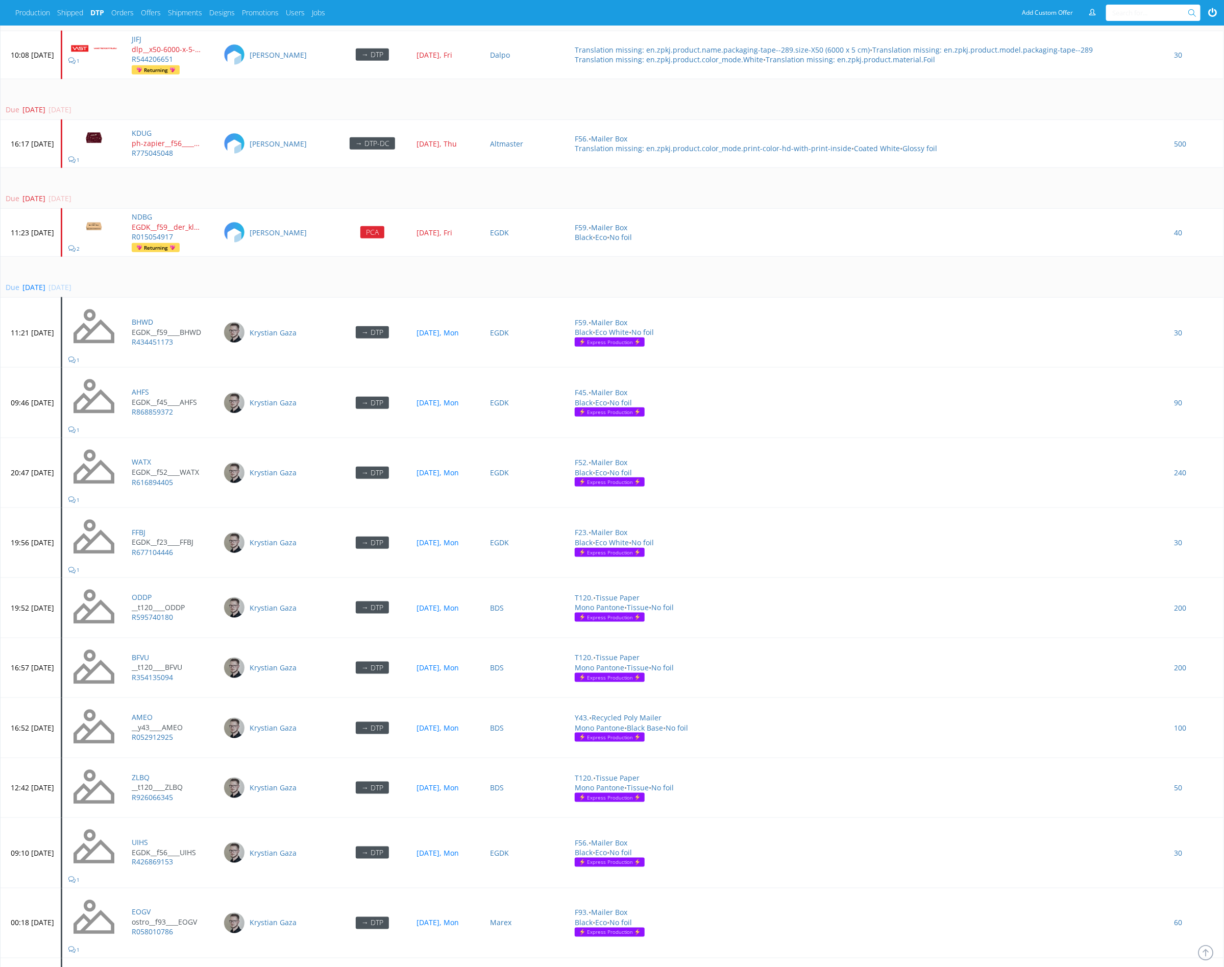
click at [242, 282] on div "Due [DATE] [DATE]" at bounding box center [610, 287] width 1208 height 10
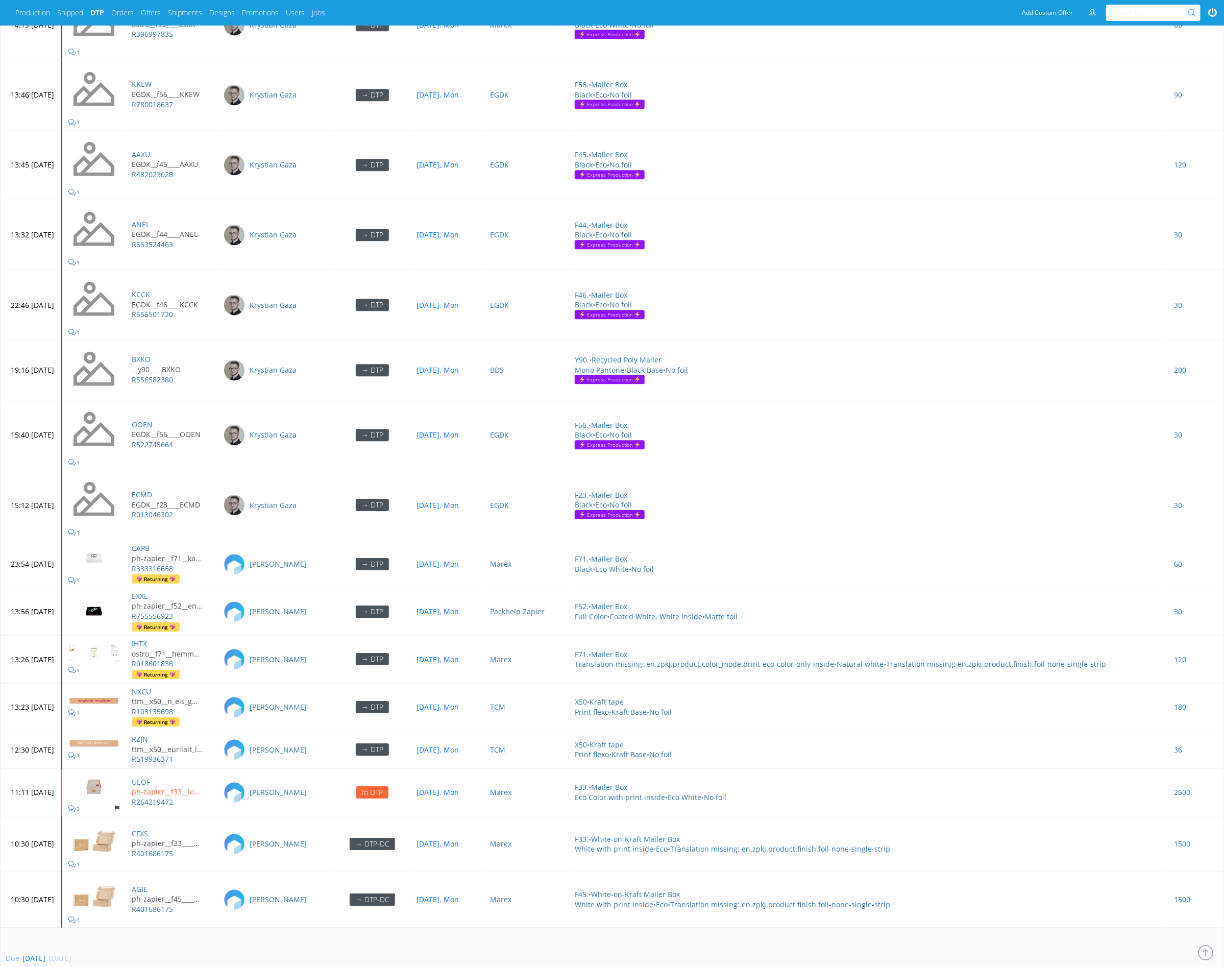
scroll to position [4282, 0]
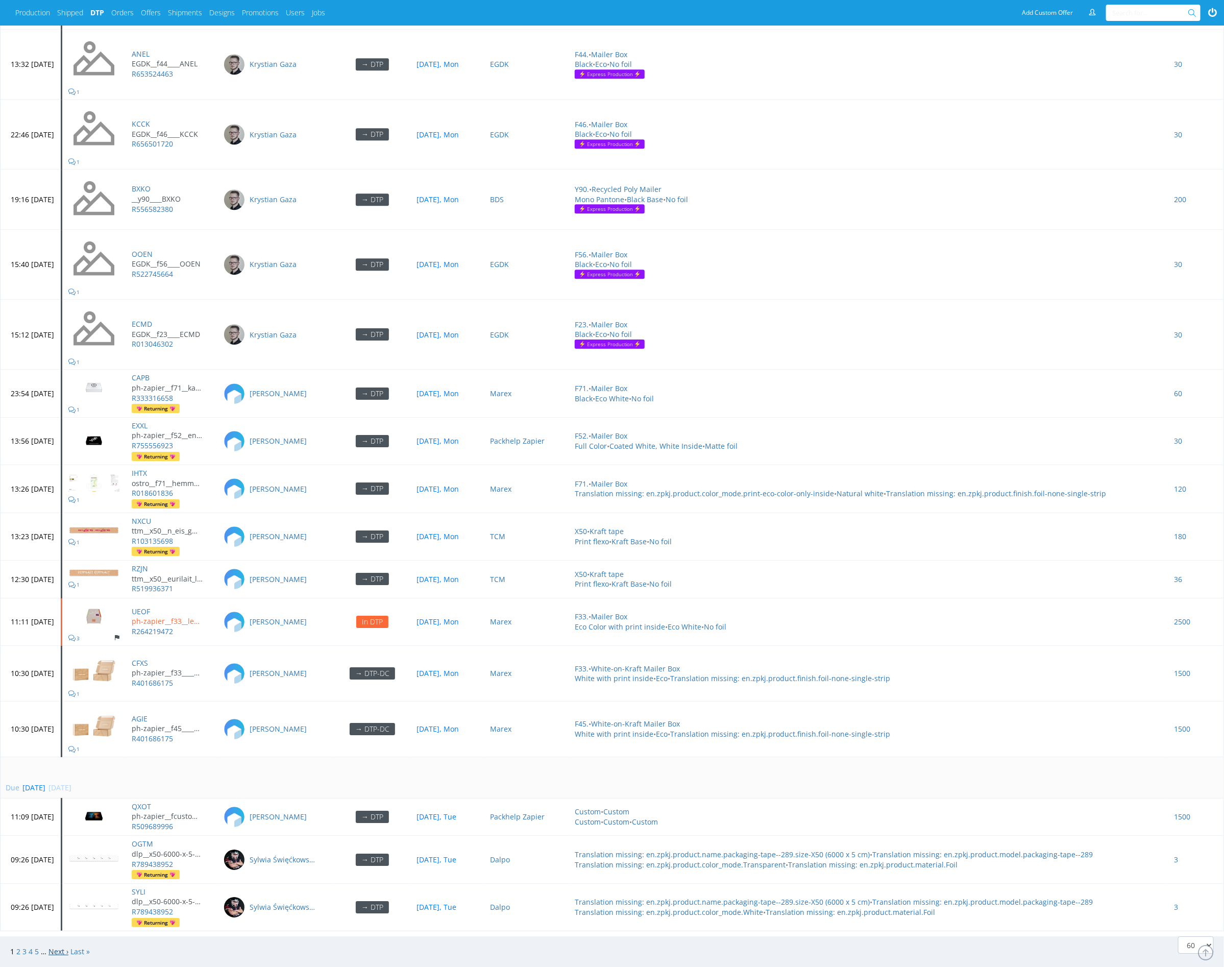
click at [56, 946] on link "Next ›" at bounding box center [58, 951] width 20 height 10
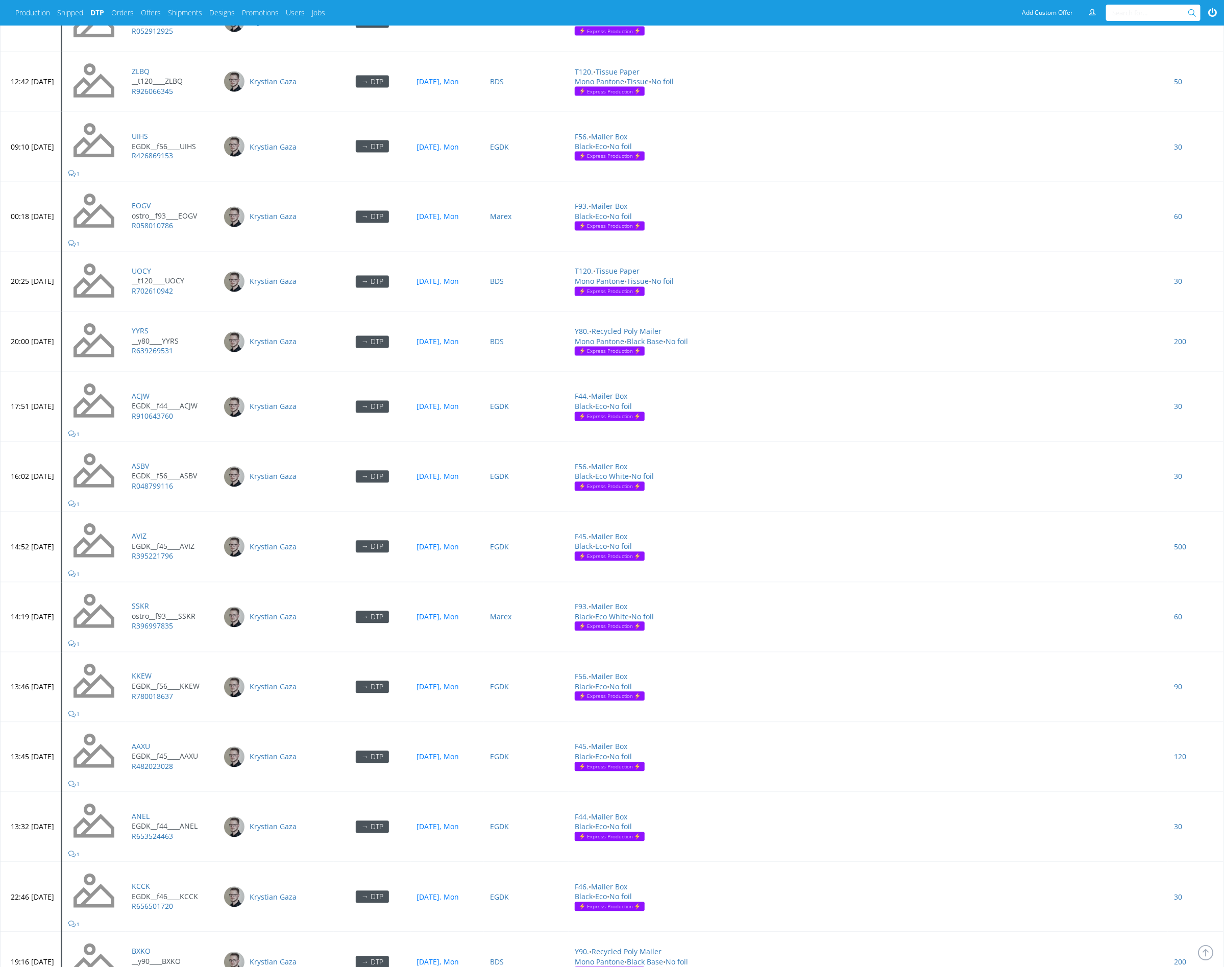
scroll to position [3840, 0]
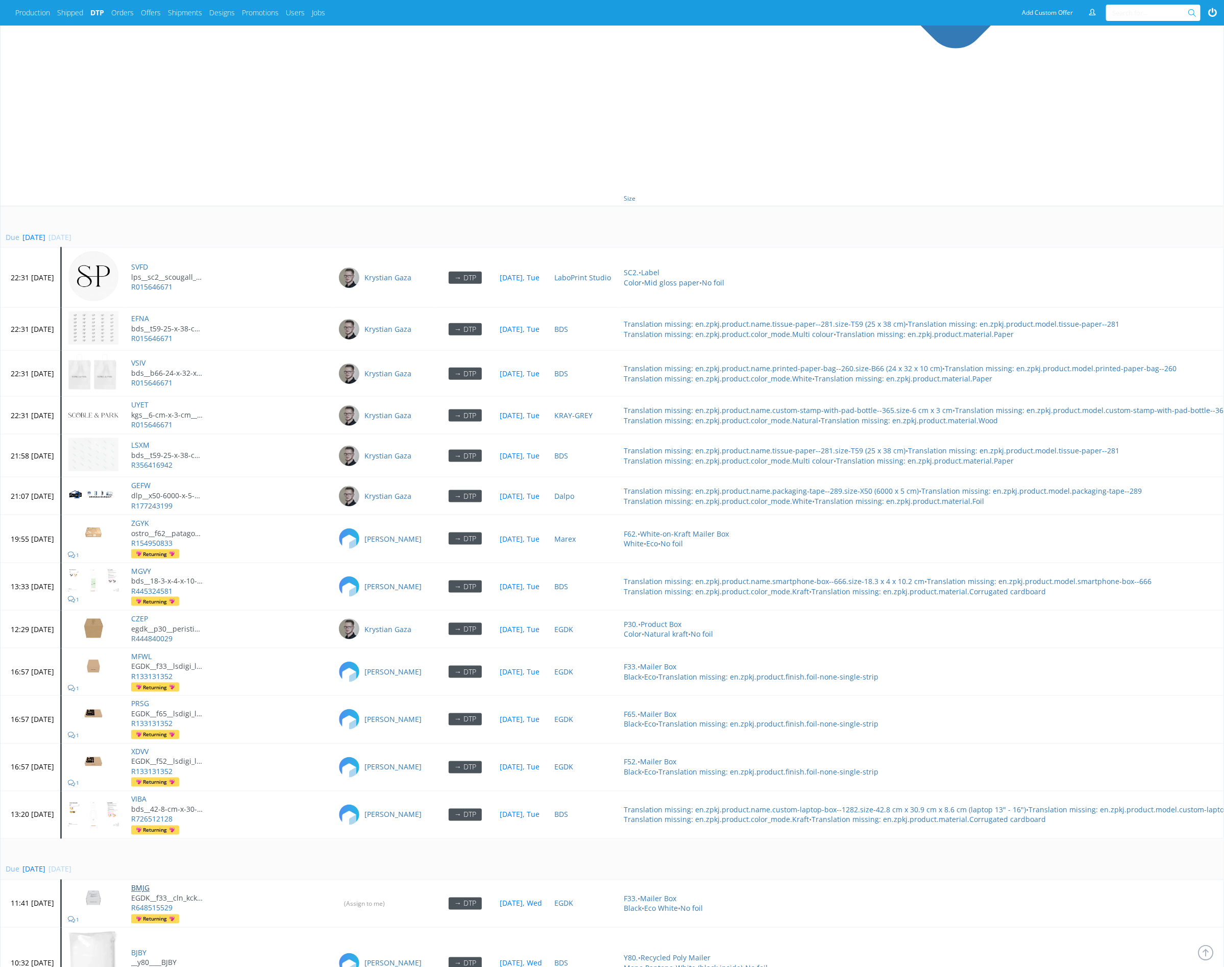
scroll to position [118, 0]
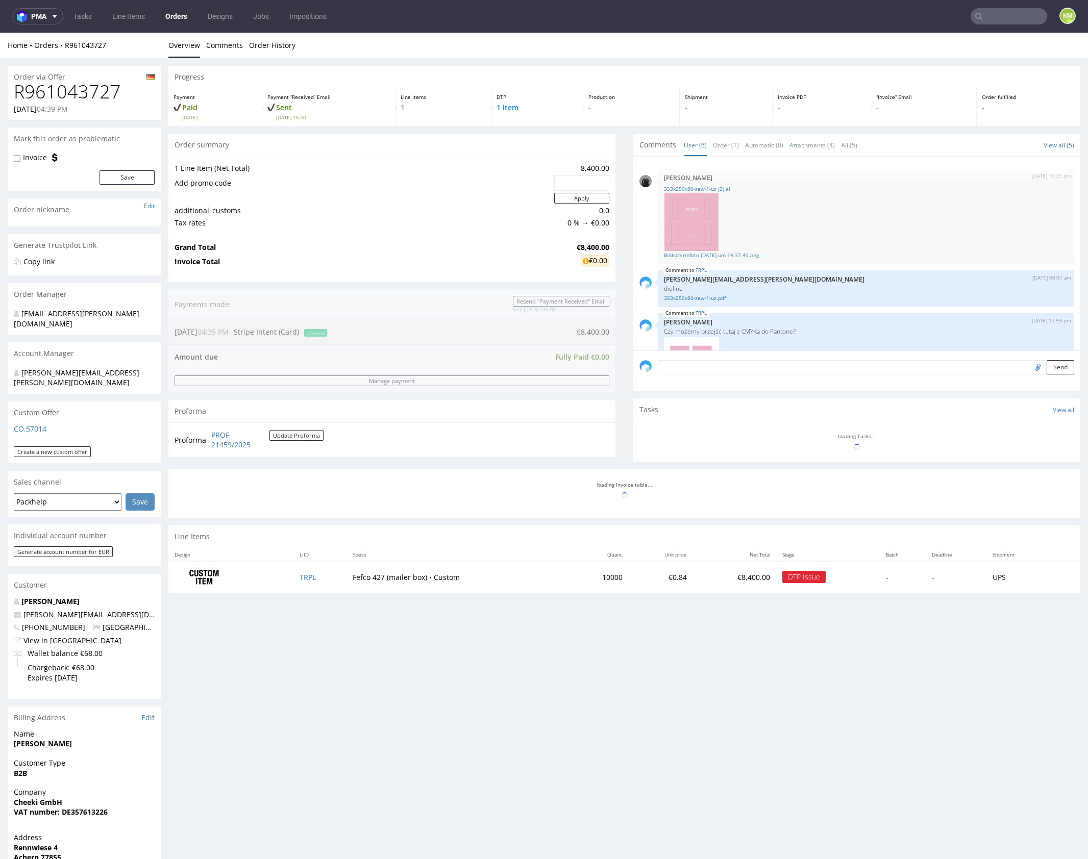
scroll to position [205, 0]
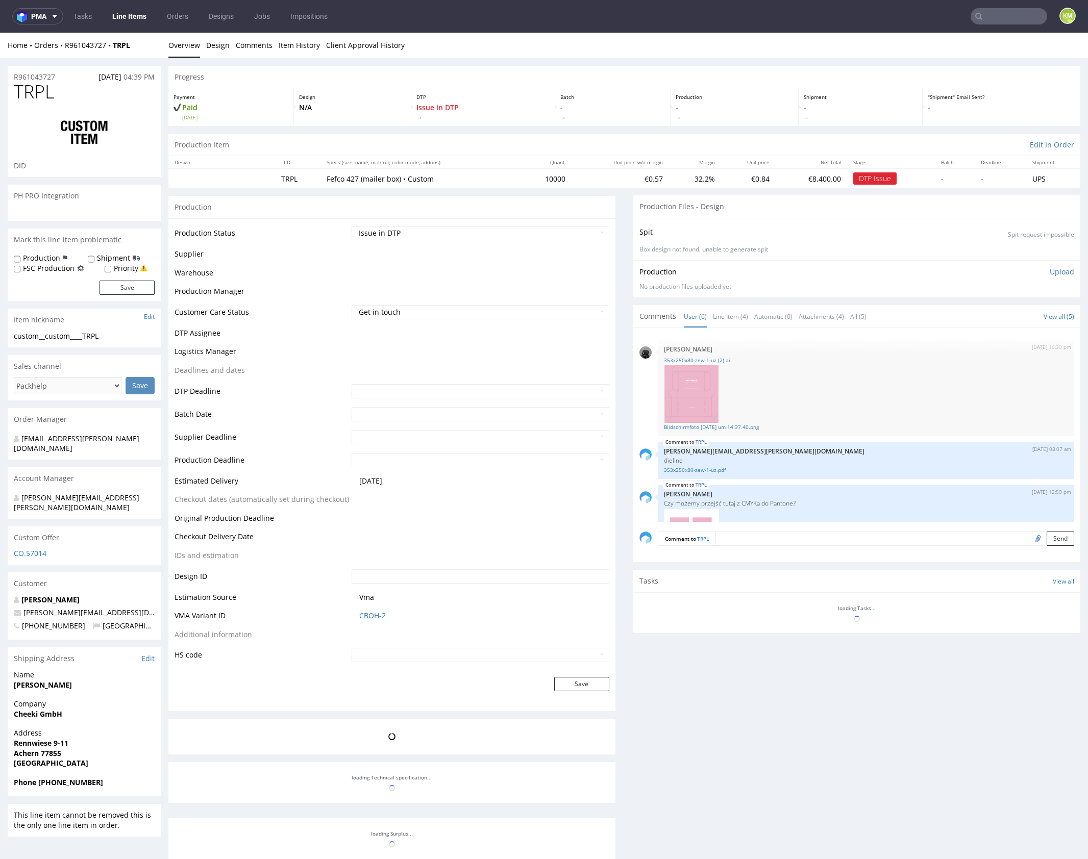
scroll to position [205, 0]
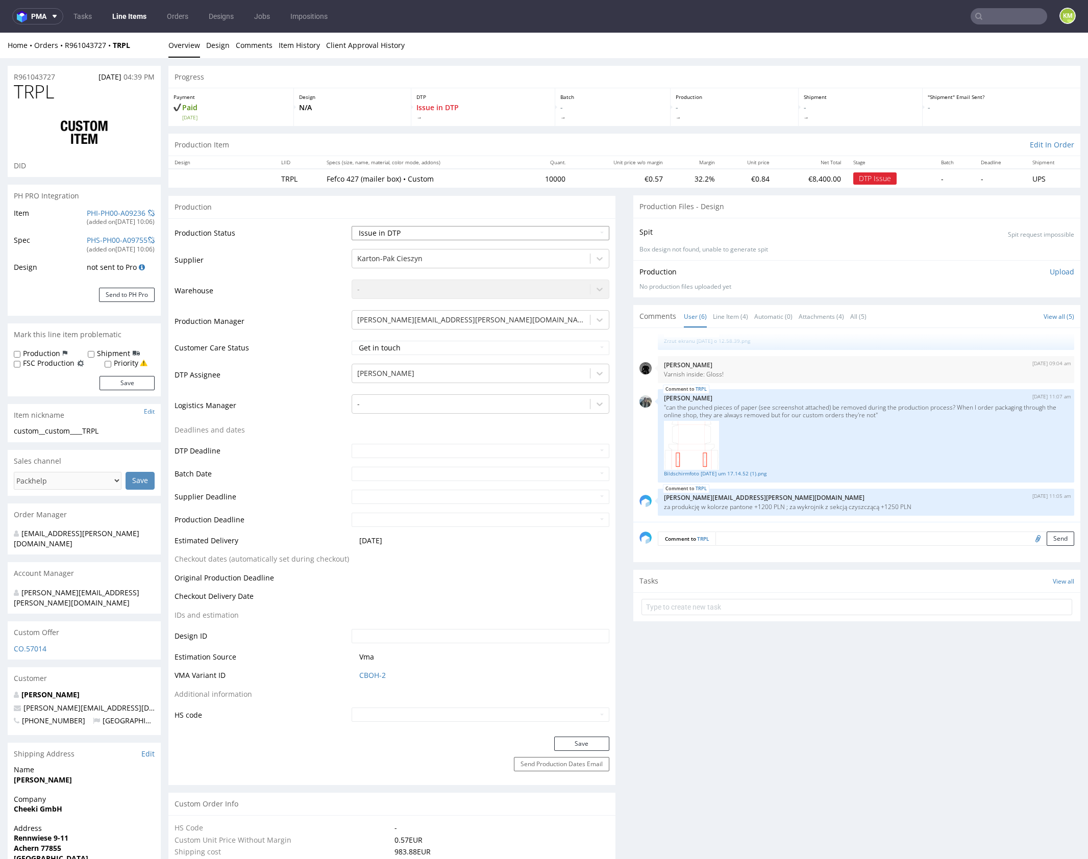
click at [498, 232] on select "Waiting for Artwork Waiting for Diecut Waiting for Mockup Waiting for DTP Waiti…" at bounding box center [481, 233] width 258 height 14
select select "dtp_in_process"
click at [352, 226] on select "Waiting for Artwork Waiting for Diecut Waiting for Mockup Waiting for DTP Waiti…" at bounding box center [481, 233] width 258 height 14
click at [591, 741] on button "Save" at bounding box center [581, 744] width 55 height 14
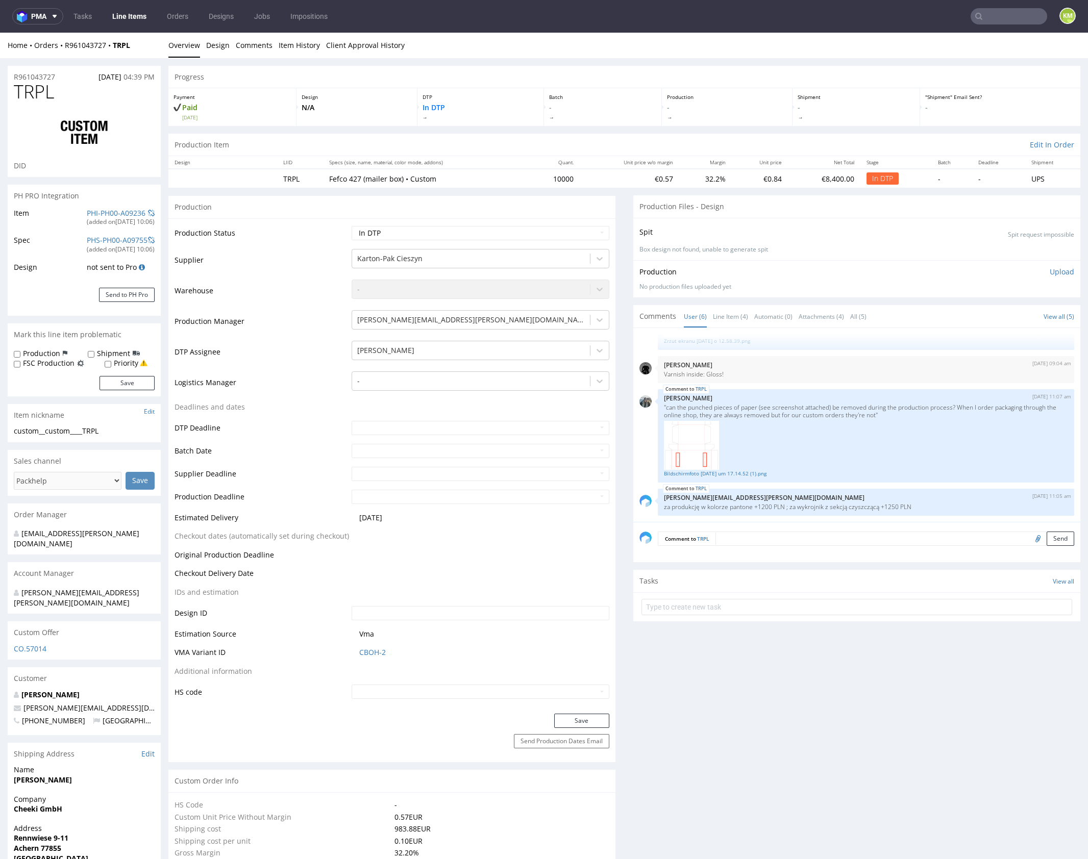
drag, startPoint x: 46, startPoint y: 432, endPoint x: 106, endPoint y: 429, distance: 59.8
click at [106, 429] on div "custom__custom____TRPL" at bounding box center [84, 431] width 141 height 10
copy div "custom____TRPL"
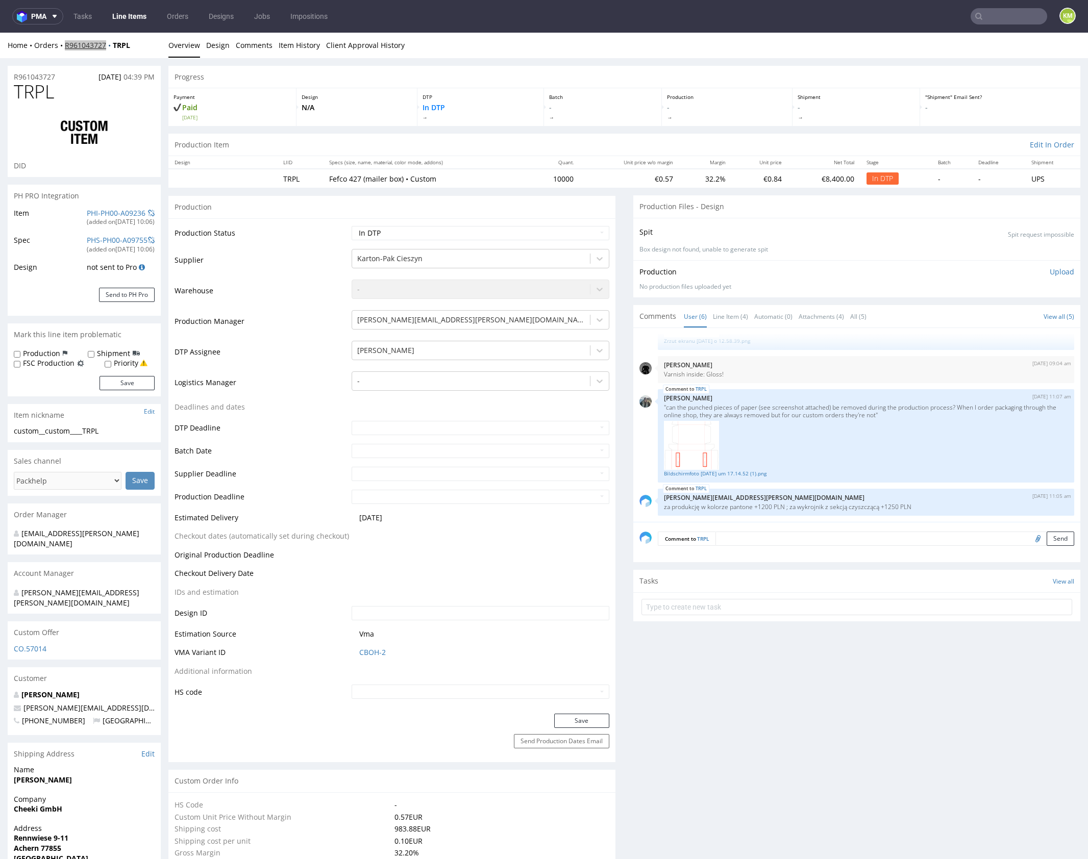
copy link "R961043727"
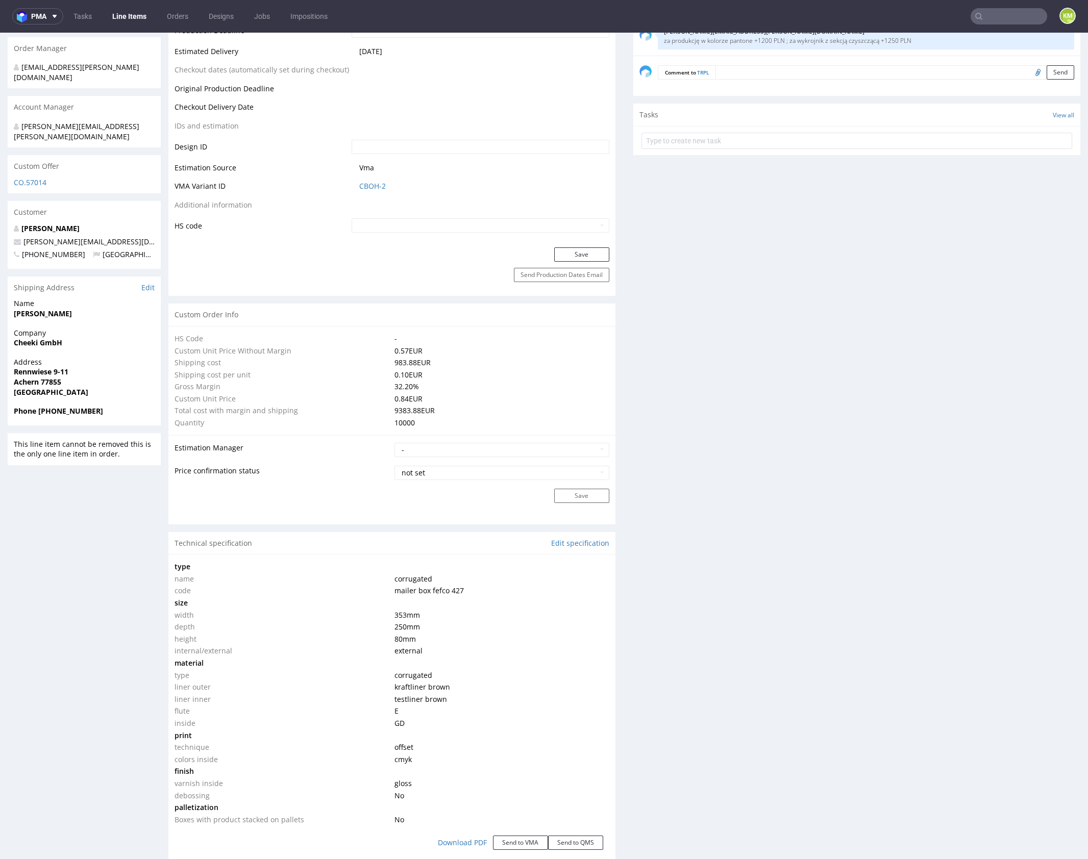
scroll to position [609, 0]
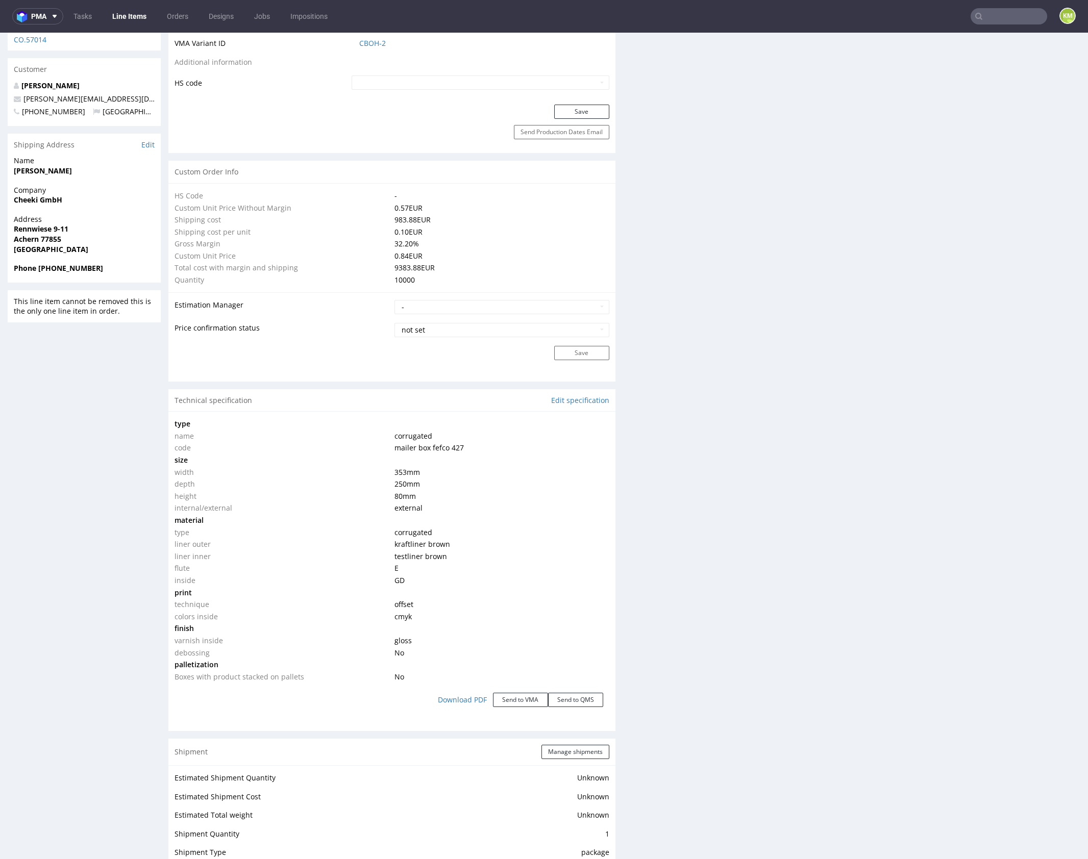
click at [680, 469] on div "Production Files - Design Spit Spit request impossible Box design not found, un…" at bounding box center [856, 524] width 447 height 1876
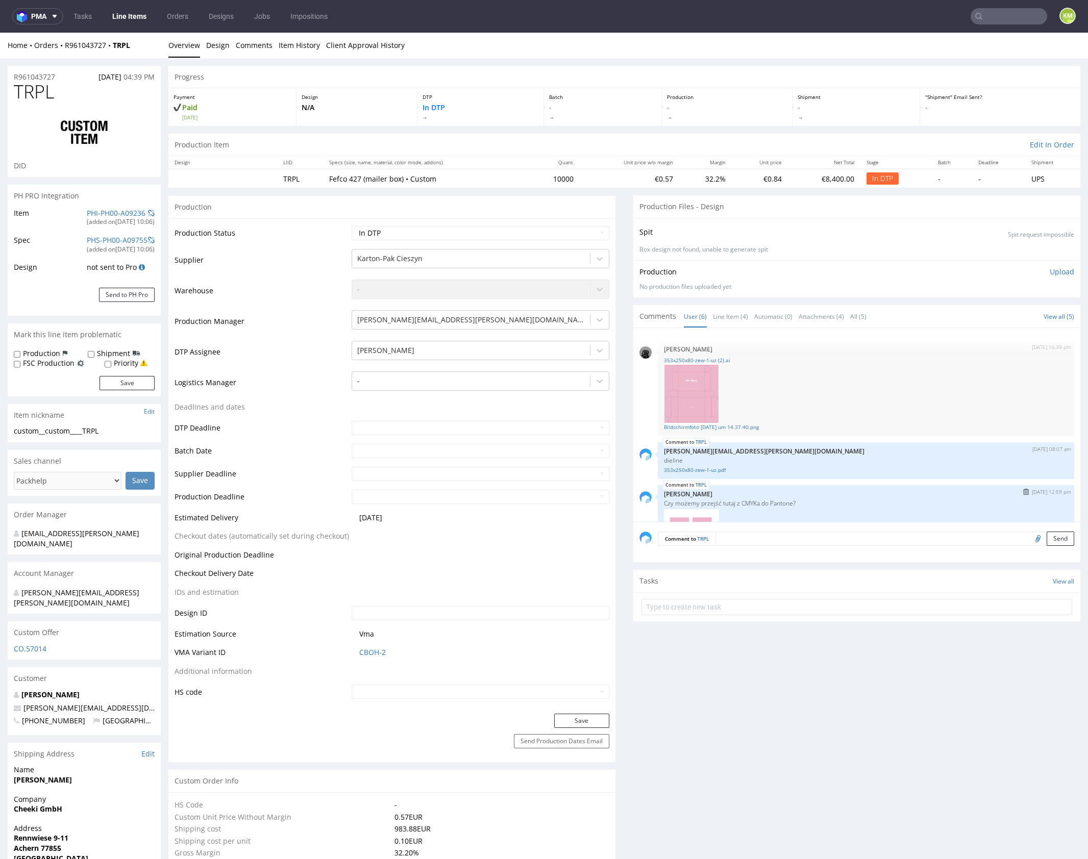
scroll to position [205, 0]
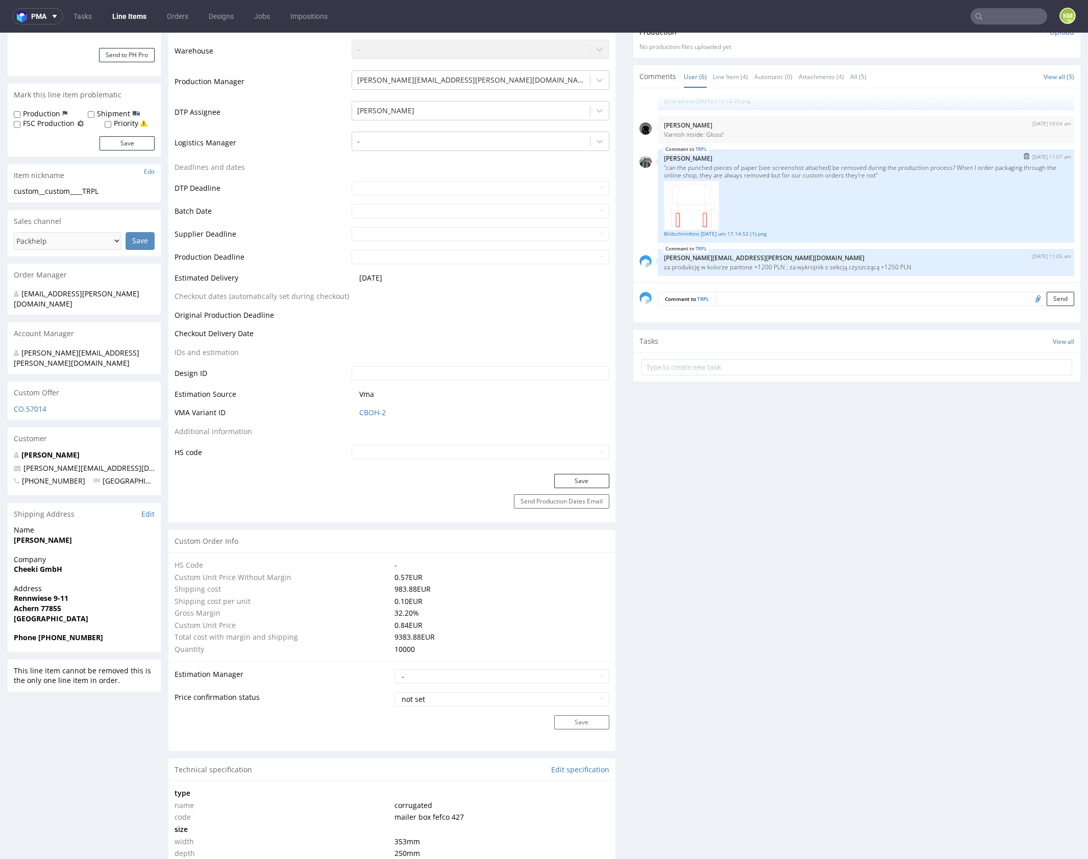
scroll to position [247, 0]
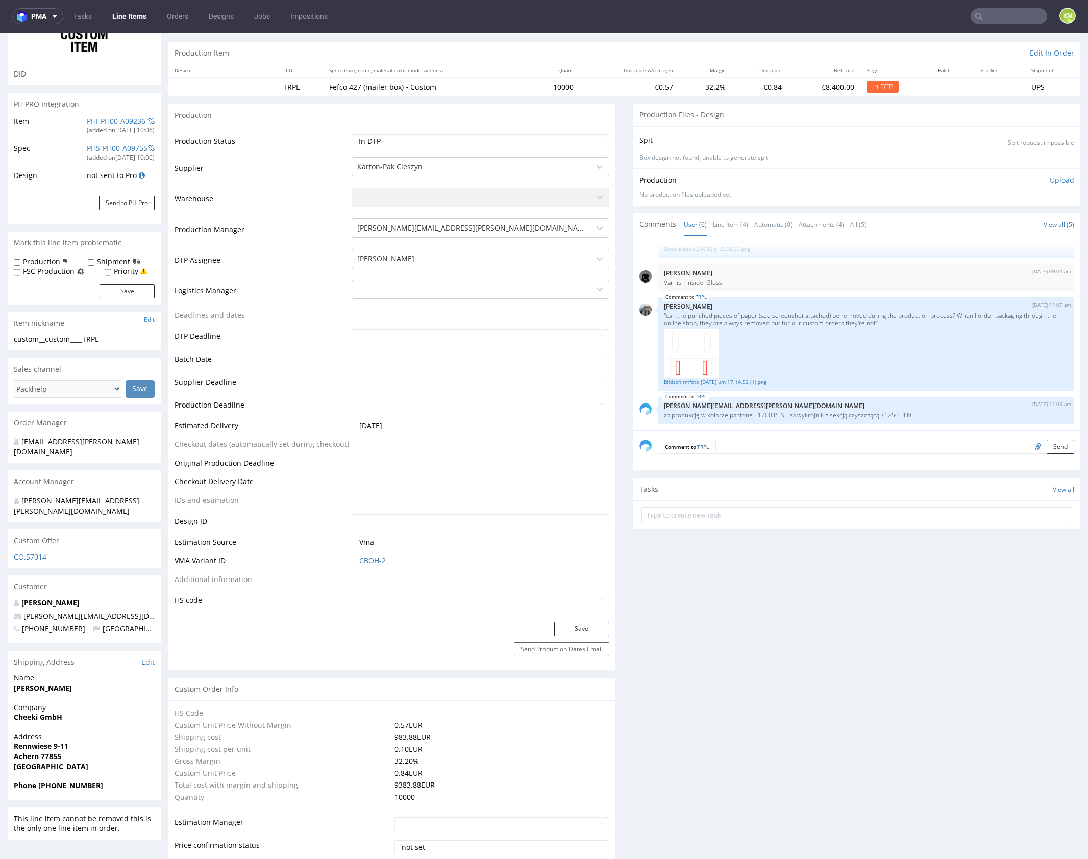
scroll to position [0, 0]
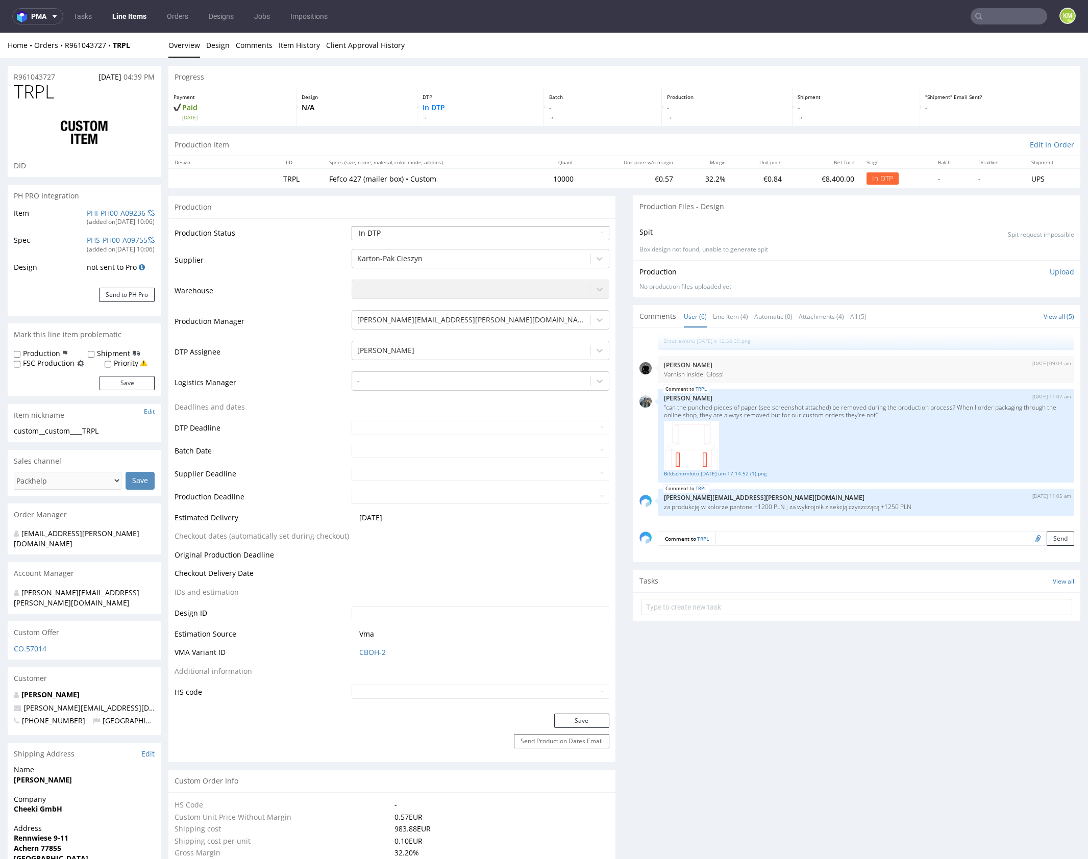
click at [560, 235] on select "Waiting for Artwork Waiting for Diecut Waiting for Mockup Waiting for DTP Waiti…" at bounding box center [481, 233] width 258 height 14
select select "dtp_ca_needed"
click at [352, 226] on select "Waiting for Artwork Waiting for Diecut Waiting for Mockup Waiting for DTP Waiti…" at bounding box center [481, 233] width 258 height 14
click at [595, 723] on button "Save" at bounding box center [581, 721] width 55 height 14
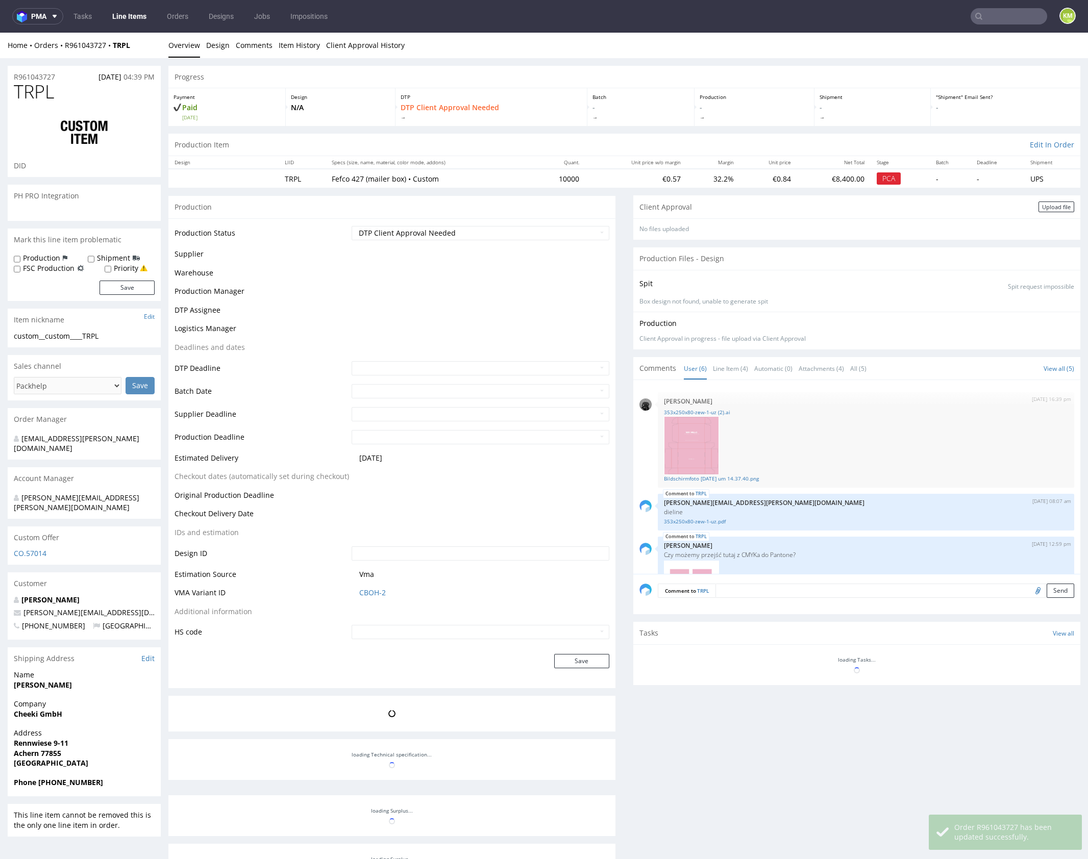
scroll to position [205, 0]
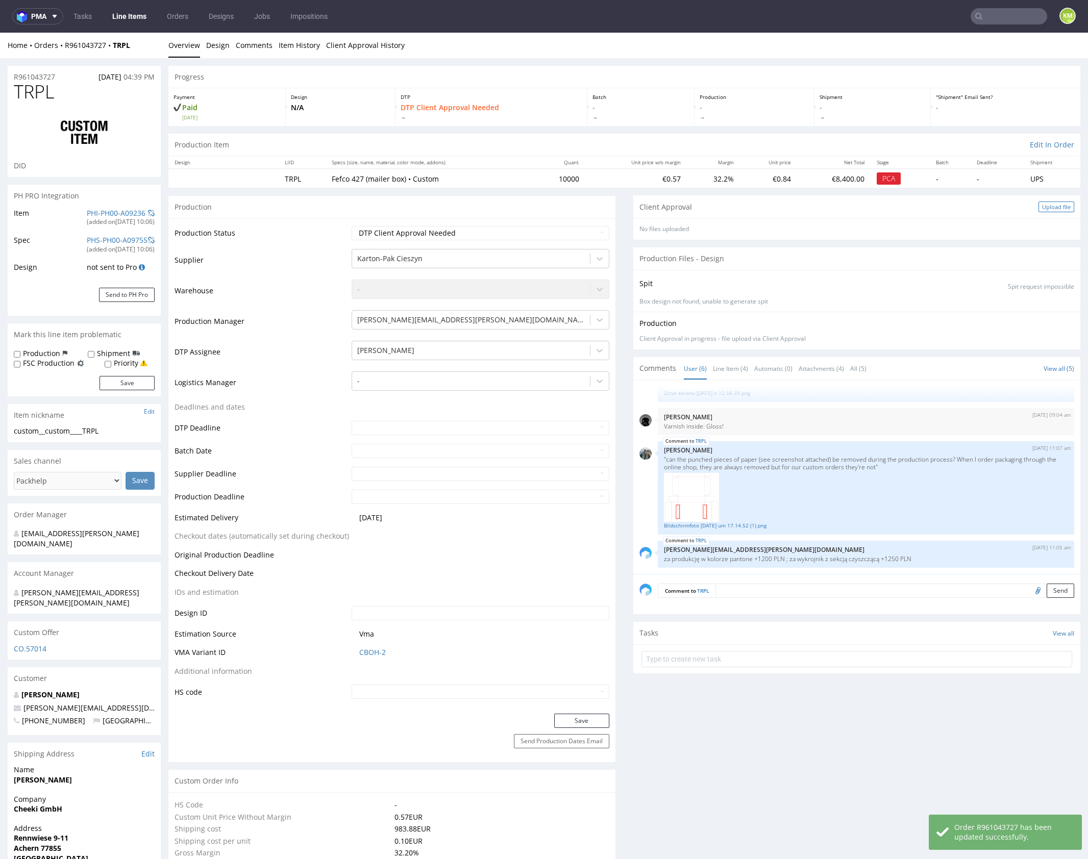
click at [1039, 206] on div "Upload file" at bounding box center [1056, 207] width 36 height 11
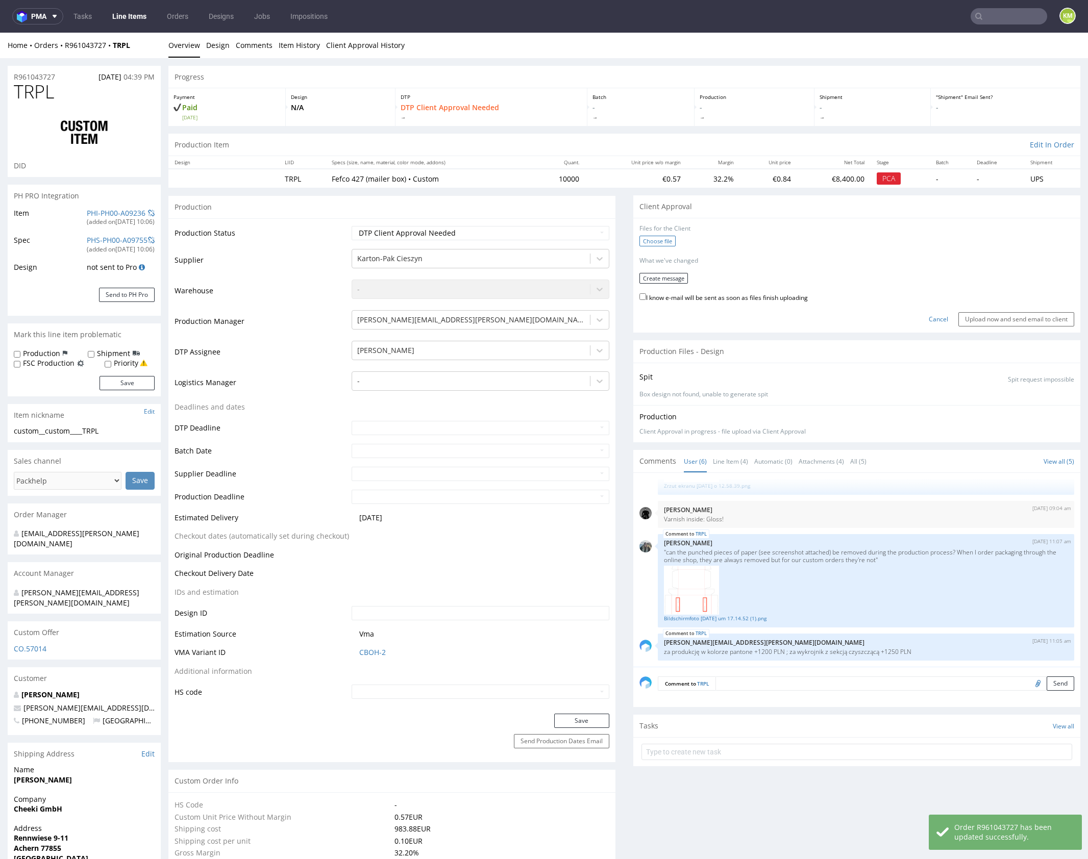
click at [657, 240] on label "Choose file" at bounding box center [657, 241] width 36 height 11
click at [0, 33] on input "Choose file" at bounding box center [0, 33] width 0 height 0
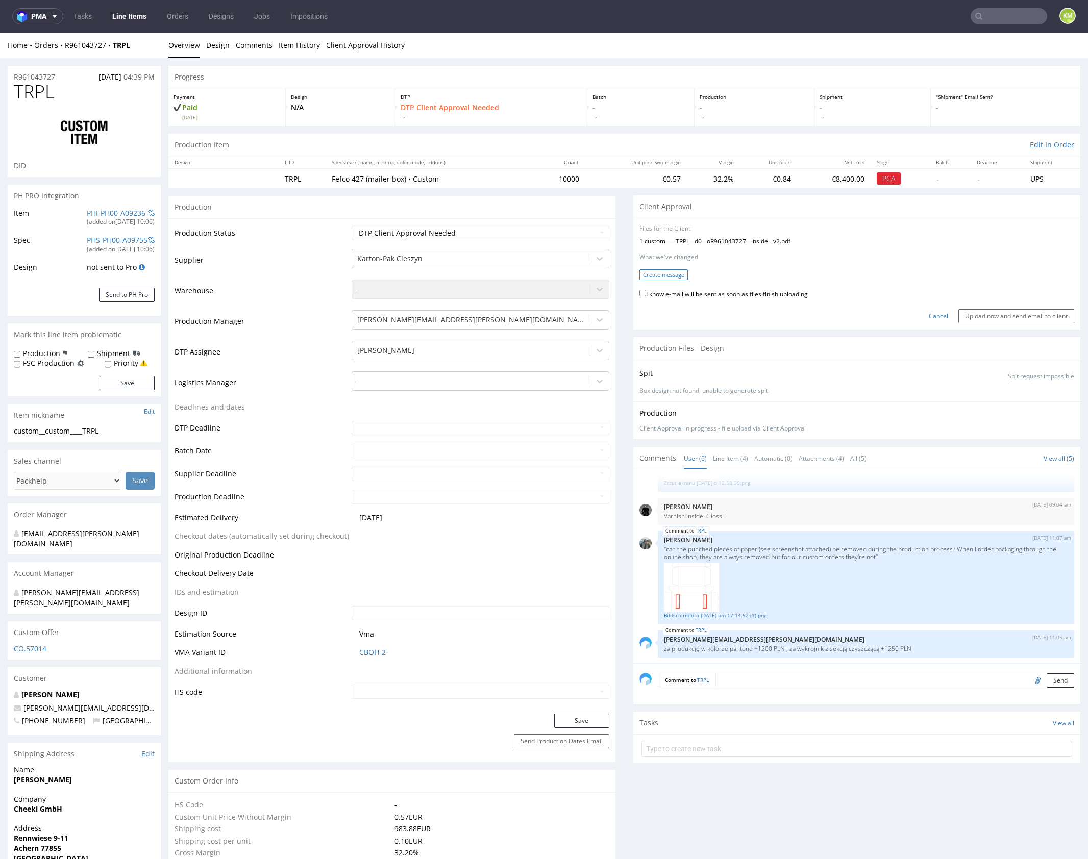
click at [658, 278] on button "Create message" at bounding box center [663, 274] width 48 height 11
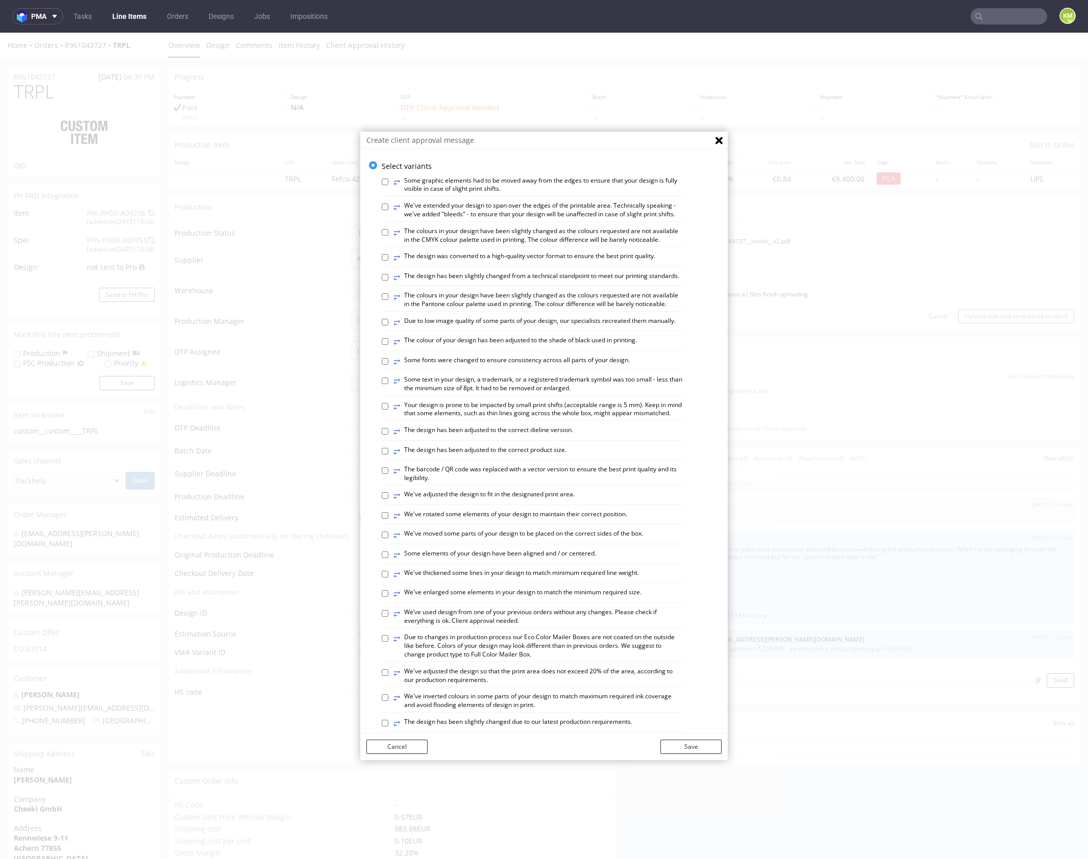
scroll to position [283, 0]
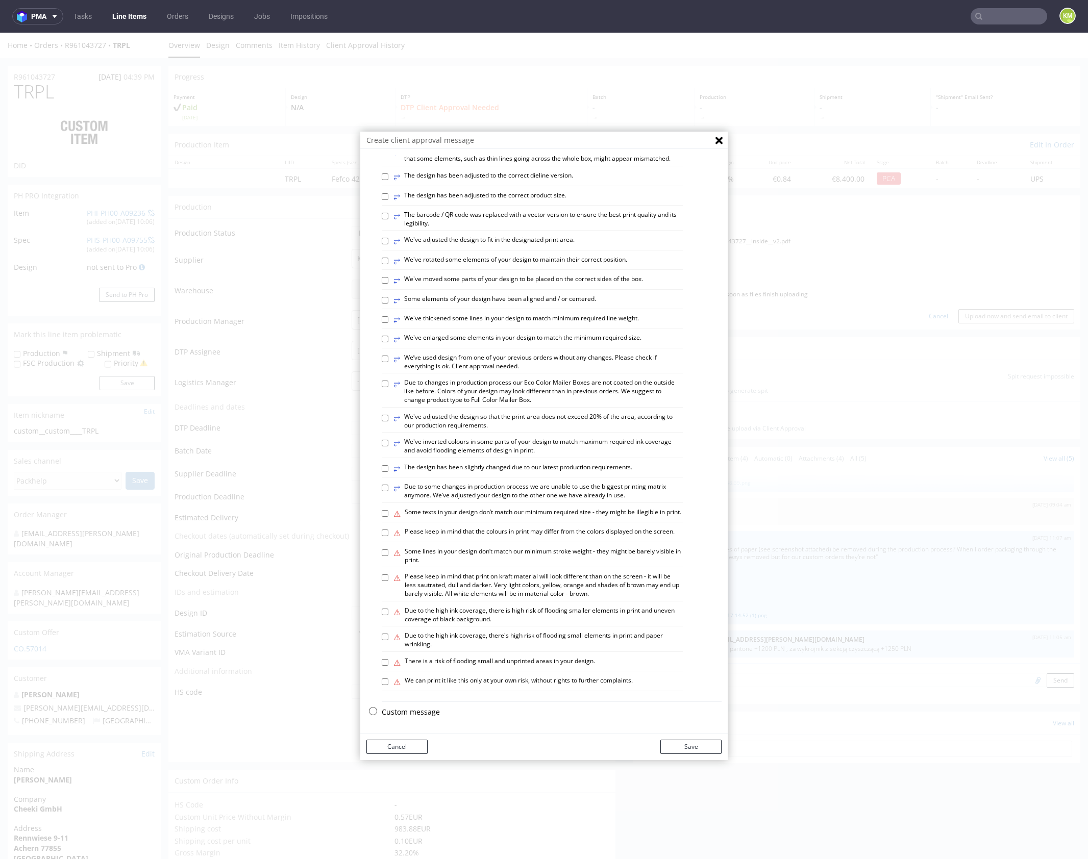
click at [420, 709] on p "Custom message" at bounding box center [552, 712] width 340 height 10
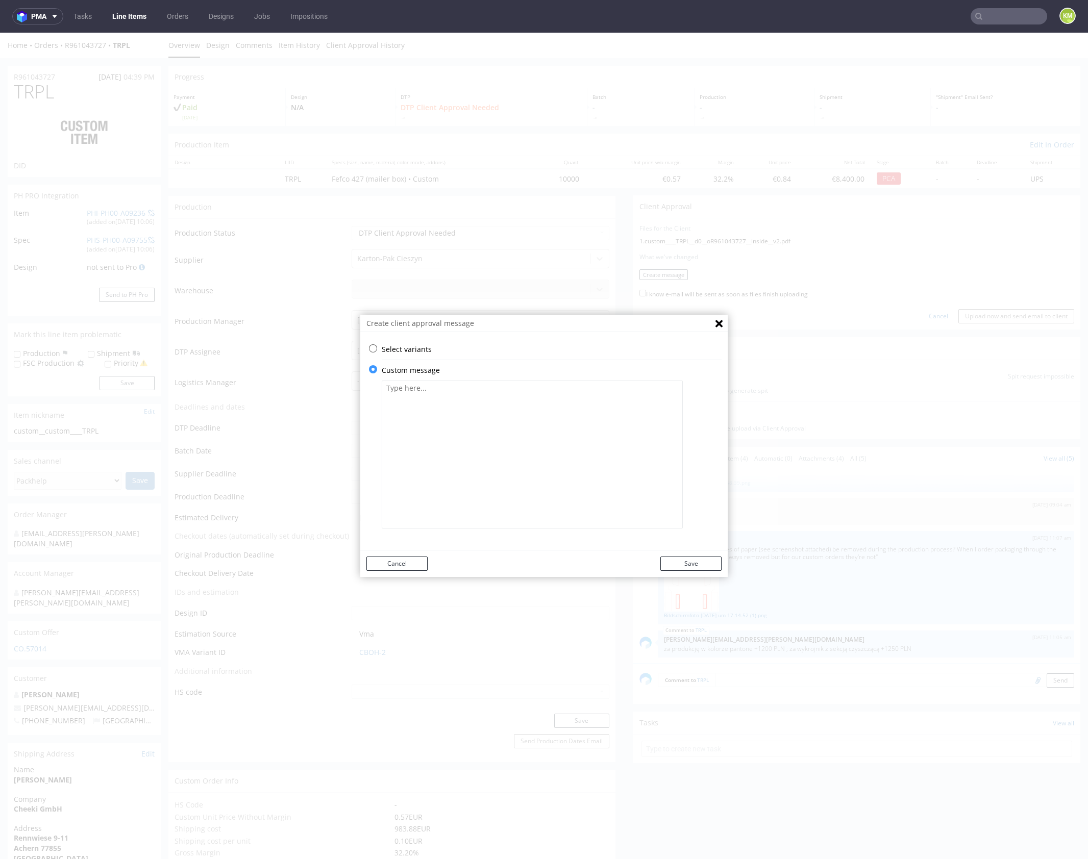
scroll to position [0, 0]
click at [488, 455] on textarea at bounding box center [532, 455] width 301 height 148
paste textarea "The design has been changed from a technical standpoint. All fonts have been co…"
drag, startPoint x: 554, startPoint y: 400, endPoint x: 623, endPoint y: 440, distance: 79.1
click at [555, 400] on textarea "The design has been changed from a technical standpoint. All fonts have been co…" at bounding box center [532, 455] width 301 height 148
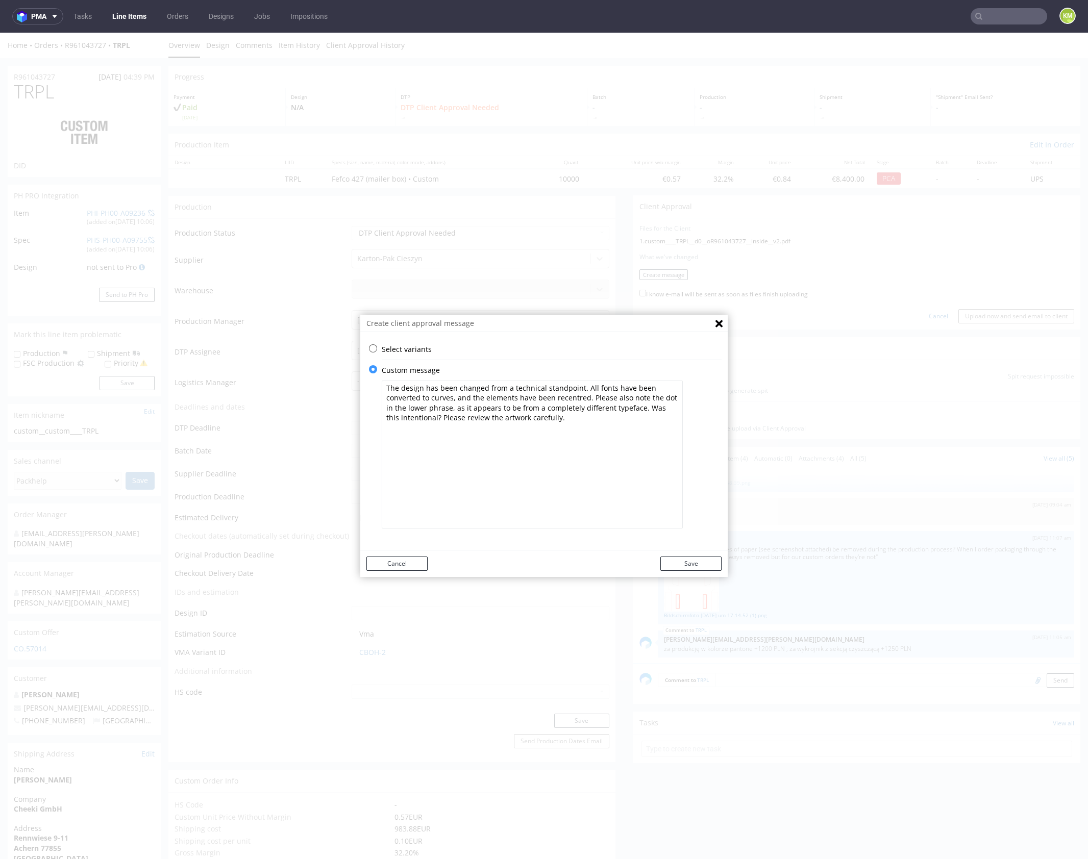
click at [567, 401] on textarea "The design has been changed from a technical standpoint. All fonts have been co…" at bounding box center [532, 455] width 301 height 148
click at [575, 405] on textarea "The design has been changed from a technical standpoint. All fonts have been co…" at bounding box center [532, 455] width 301 height 148
click at [563, 401] on textarea "The design has been changed from a technical standpoint. All fonts have been co…" at bounding box center [532, 455] width 301 height 148
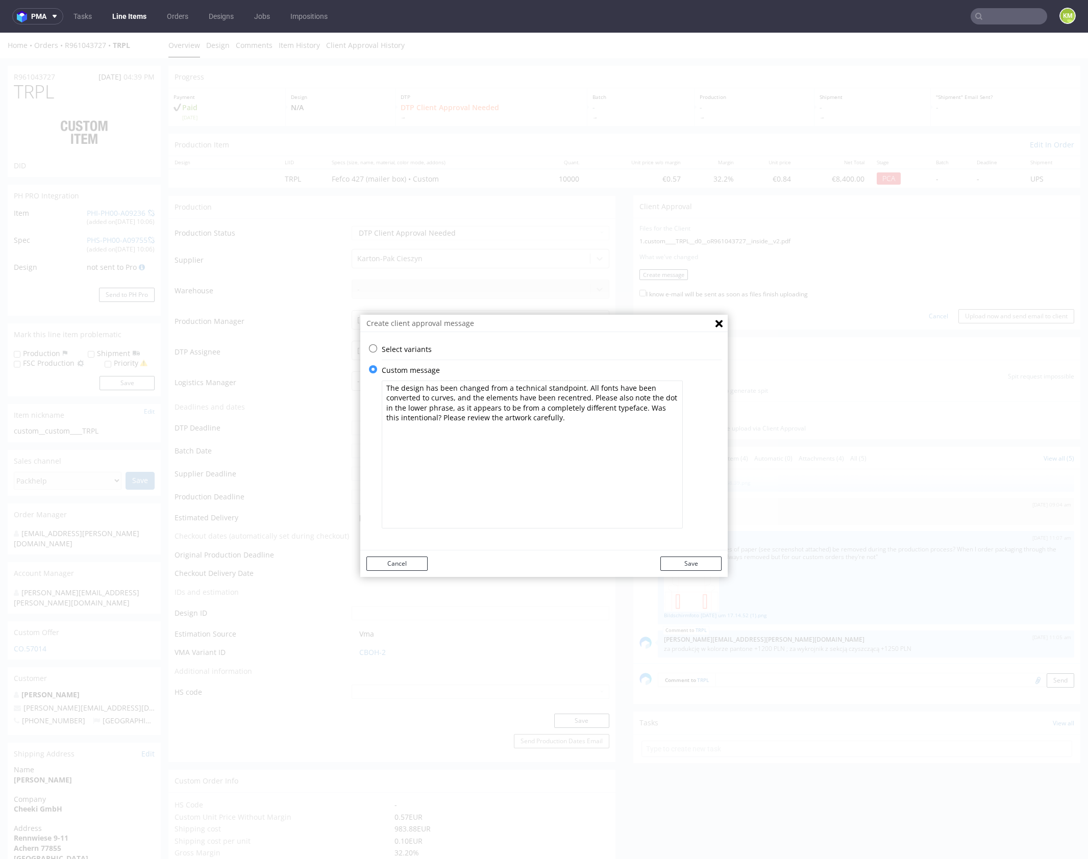
click at [584, 403] on textarea "The design has been changed from a technical standpoint. All fonts have been co…" at bounding box center [532, 455] width 301 height 148
click at [568, 399] on textarea "The design has been changed from a technical standpoint. All fonts have been co…" at bounding box center [532, 455] width 301 height 148
type textarea "The design has been changed from a technical standpoint. All fonts have been co…"
click at [604, 413] on textarea "The design has been changed from a technical standpoint. All fonts have been co…" at bounding box center [532, 455] width 301 height 148
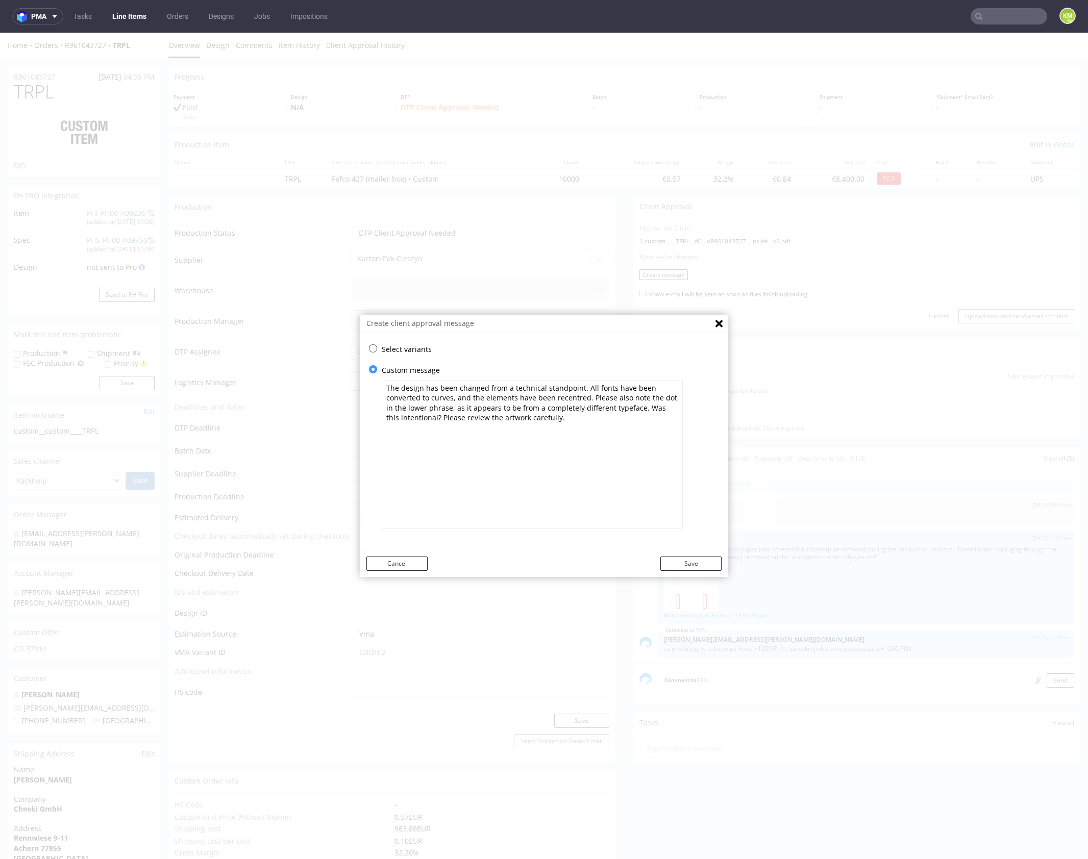
click at [594, 425] on textarea "The design has been changed from a technical standpoint. All fonts have been co…" at bounding box center [532, 455] width 301 height 148
click at [605, 419] on textarea "The design has been changed from a technical standpoint. All fonts have been co…" at bounding box center [532, 455] width 301 height 148
click at [676, 559] on button "Save" at bounding box center [690, 564] width 61 height 14
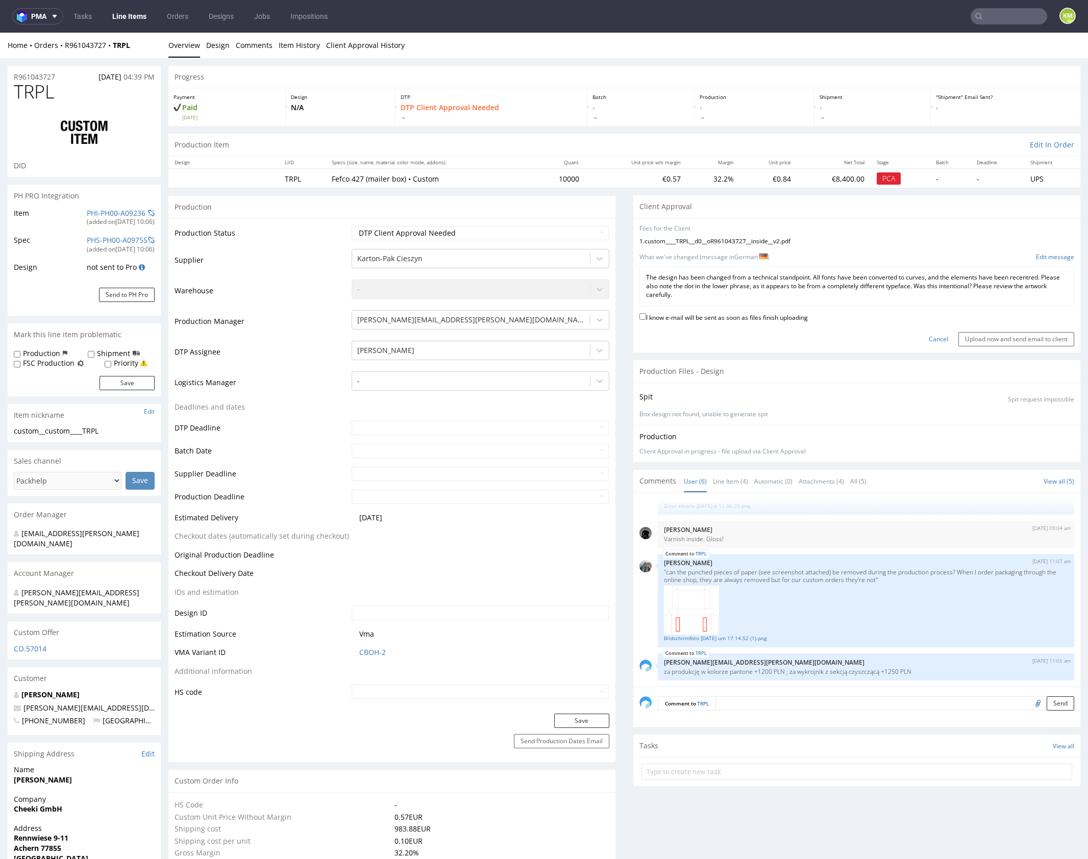
click at [778, 313] on label "I know e-mail will be sent as soon as files finish uploading" at bounding box center [723, 316] width 168 height 11
click at [646, 313] on input "I know e-mail will be sent as soon as files finish uploading" at bounding box center [642, 316] width 7 height 7
checkbox input "true"
click at [970, 338] on input "Upload now and send email to client" at bounding box center [1016, 339] width 116 height 14
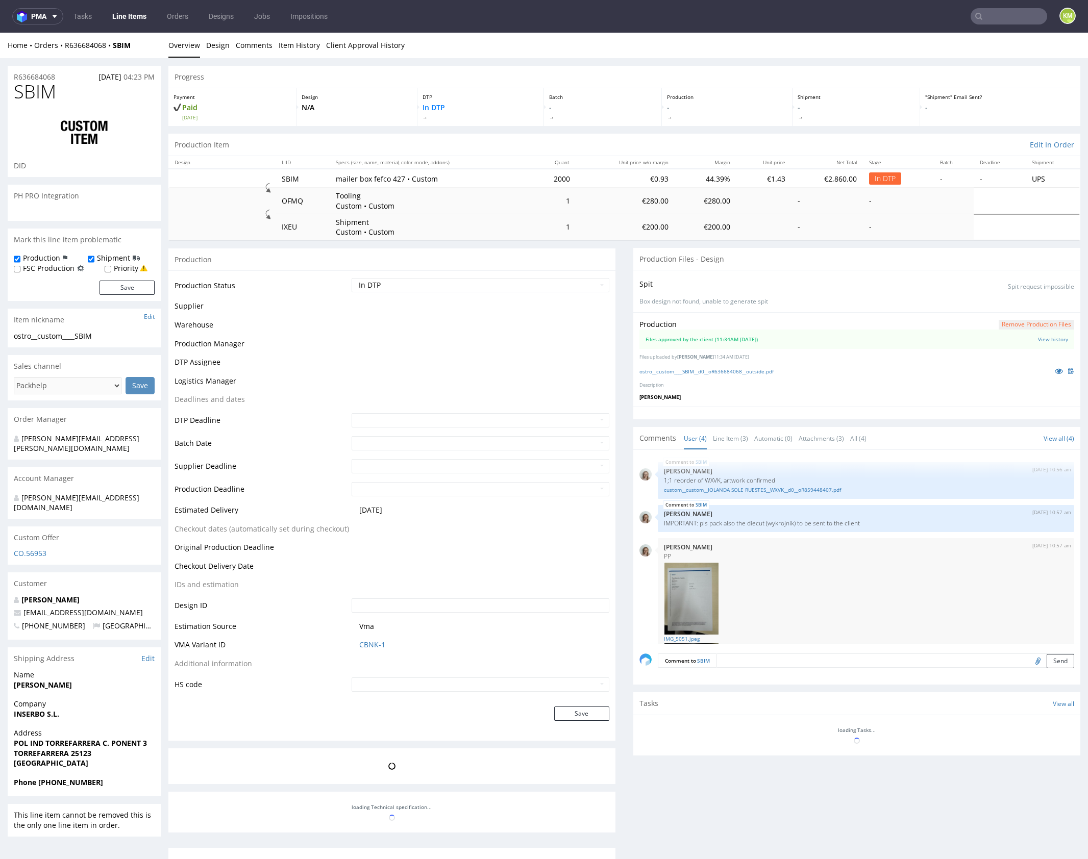
scroll to position [142, 0]
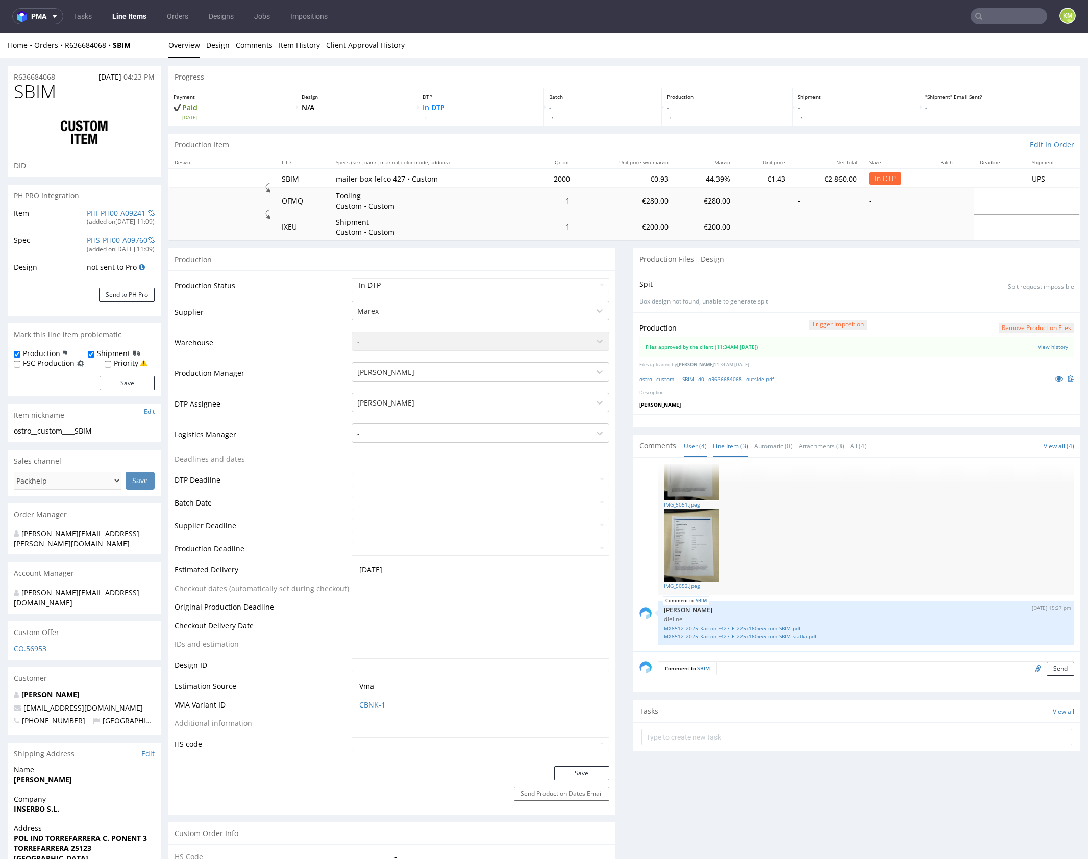
click at [727, 445] on link "Line Item (3)" at bounding box center [730, 446] width 35 height 22
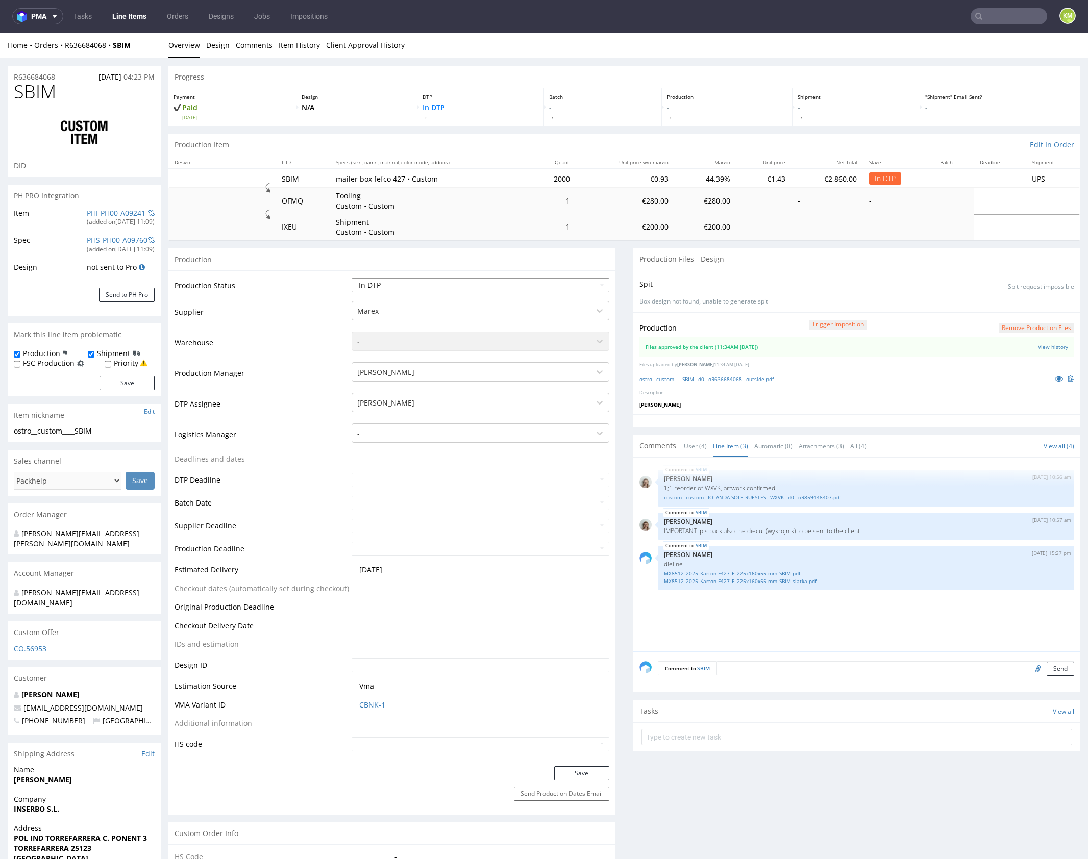
click at [475, 285] on select "Waiting for Artwork Waiting for Diecut Waiting for Mockup Waiting for DTP Waiti…" at bounding box center [481, 285] width 258 height 14
select select "dtp_waiting_for_double_check"
click at [352, 278] on select "Waiting for Artwork Waiting for Diecut Waiting for Mockup Waiting for DTP Waiti…" at bounding box center [481, 285] width 258 height 14
drag, startPoint x: 582, startPoint y: 769, endPoint x: 591, endPoint y: 764, distance: 10.1
click at [582, 769] on button "Save" at bounding box center [581, 773] width 55 height 14
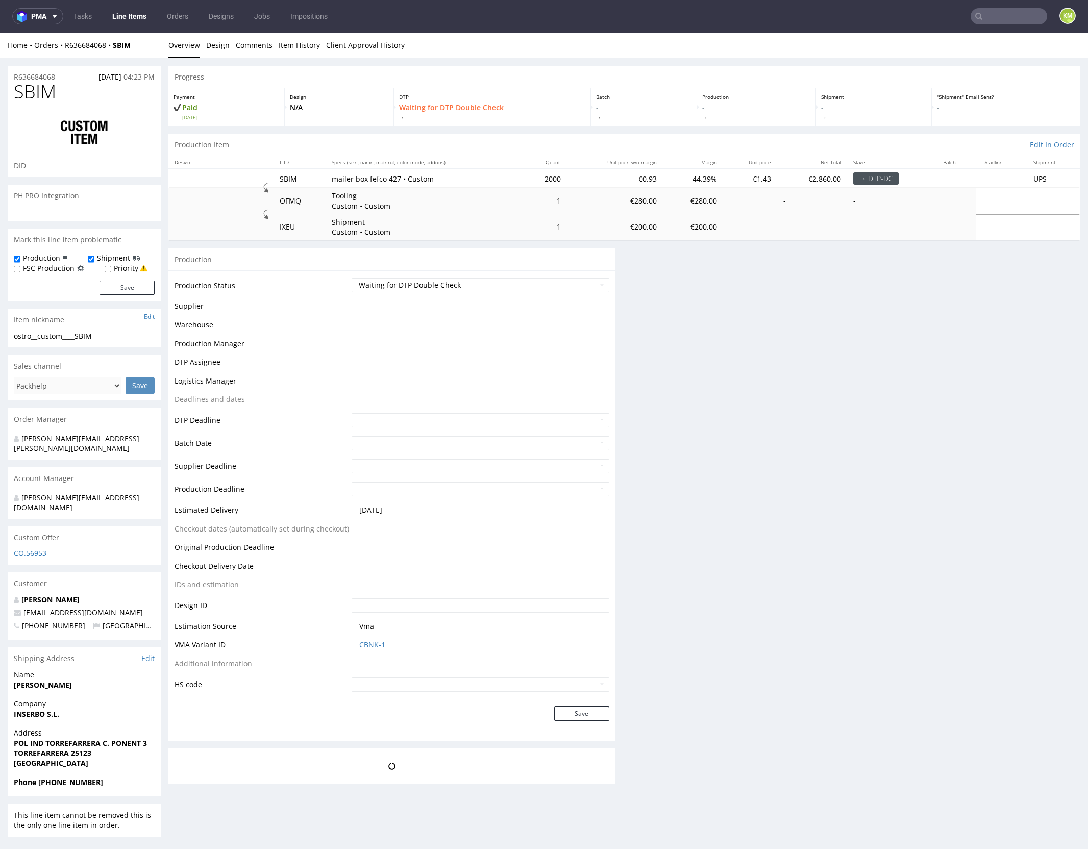
scroll to position [0, 0]
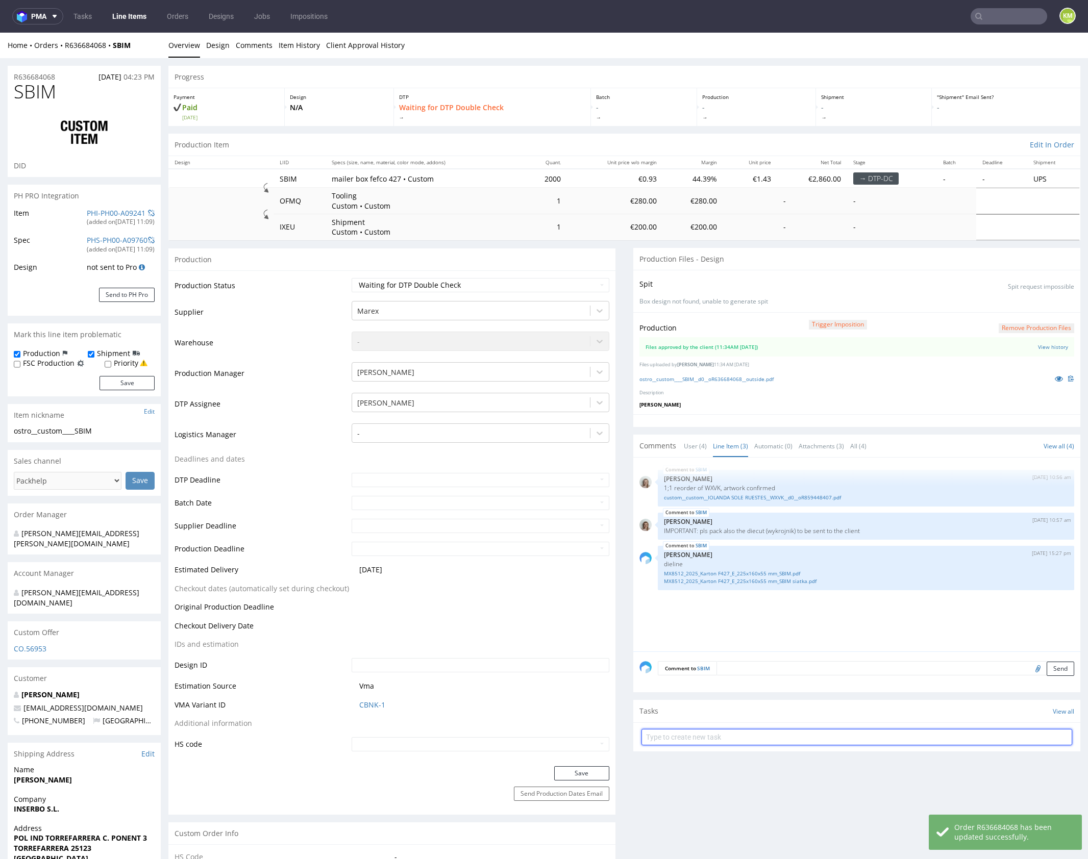
click at [715, 736] on input "text" at bounding box center [856, 737] width 431 height 16
type input "dch"
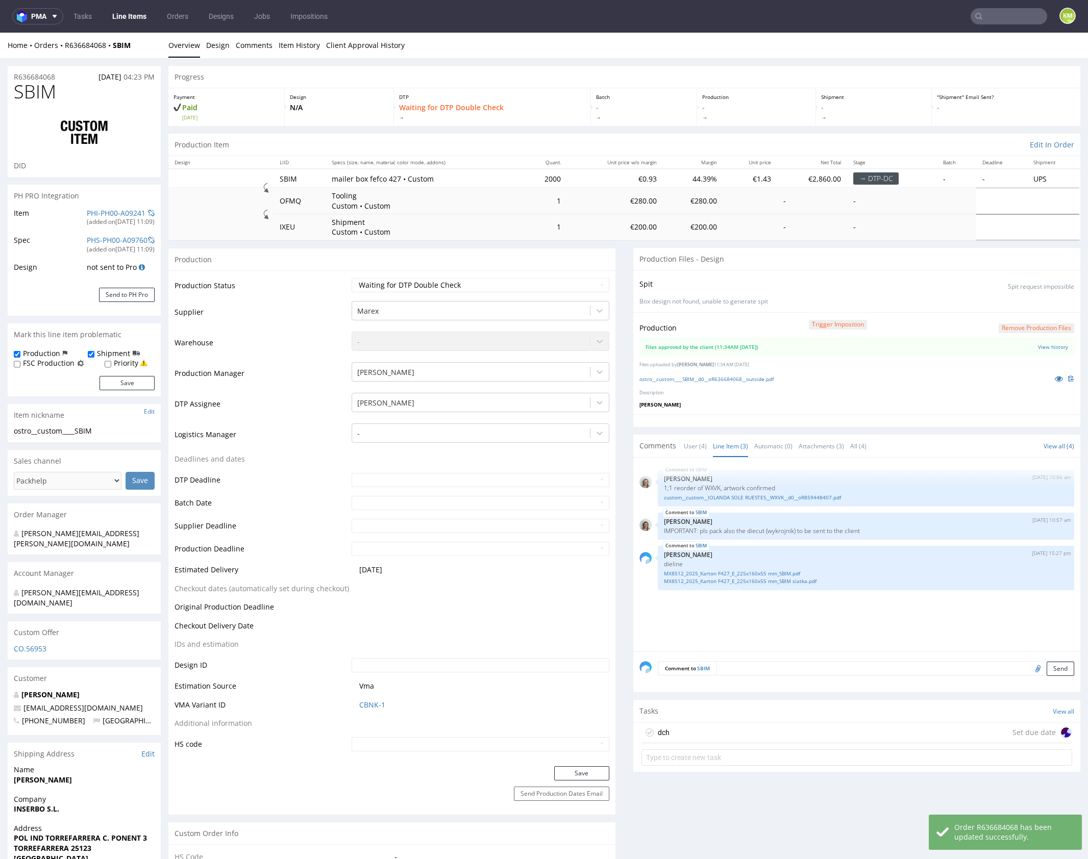
click at [705, 730] on div "dch Set due date" at bounding box center [856, 733] width 431 height 20
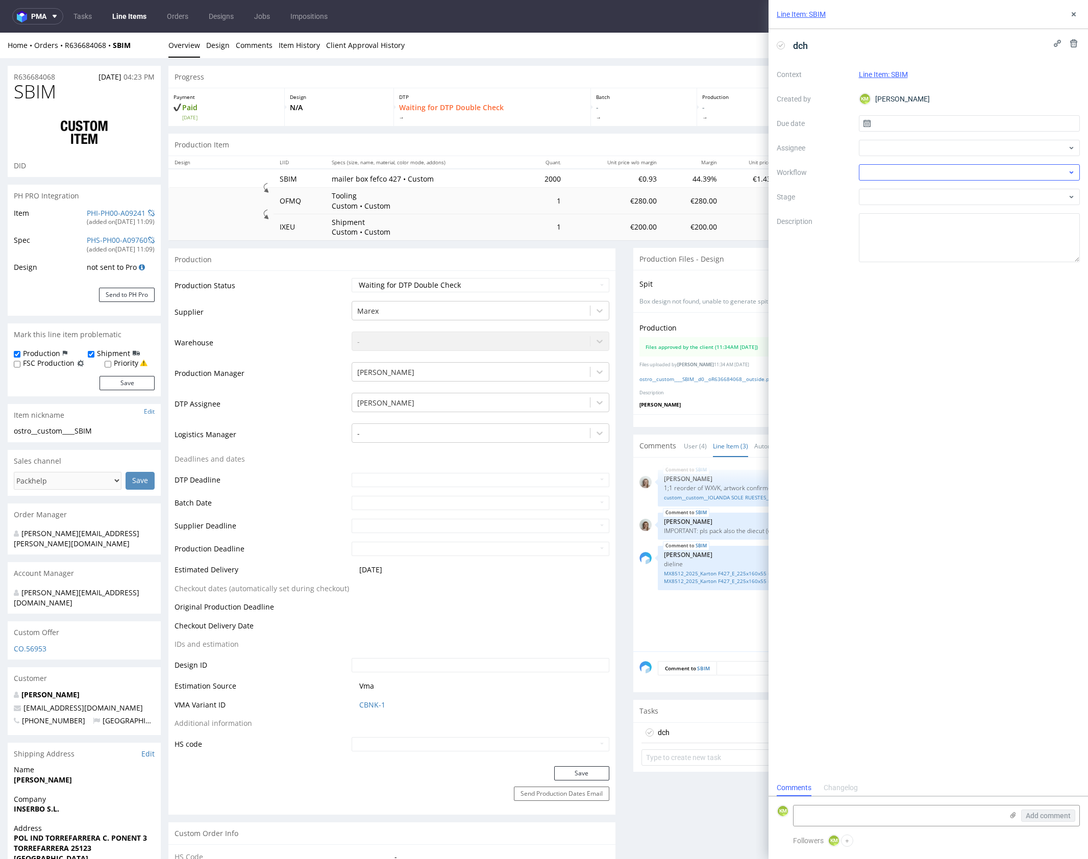
scroll to position [8, 0]
click at [889, 123] on input "text" at bounding box center [969, 123] width 221 height 16
click at [941, 227] on button "13" at bounding box center [936, 226] width 16 height 16
type input "13/10/2025"
click at [911, 149] on div at bounding box center [969, 148] width 221 height 16
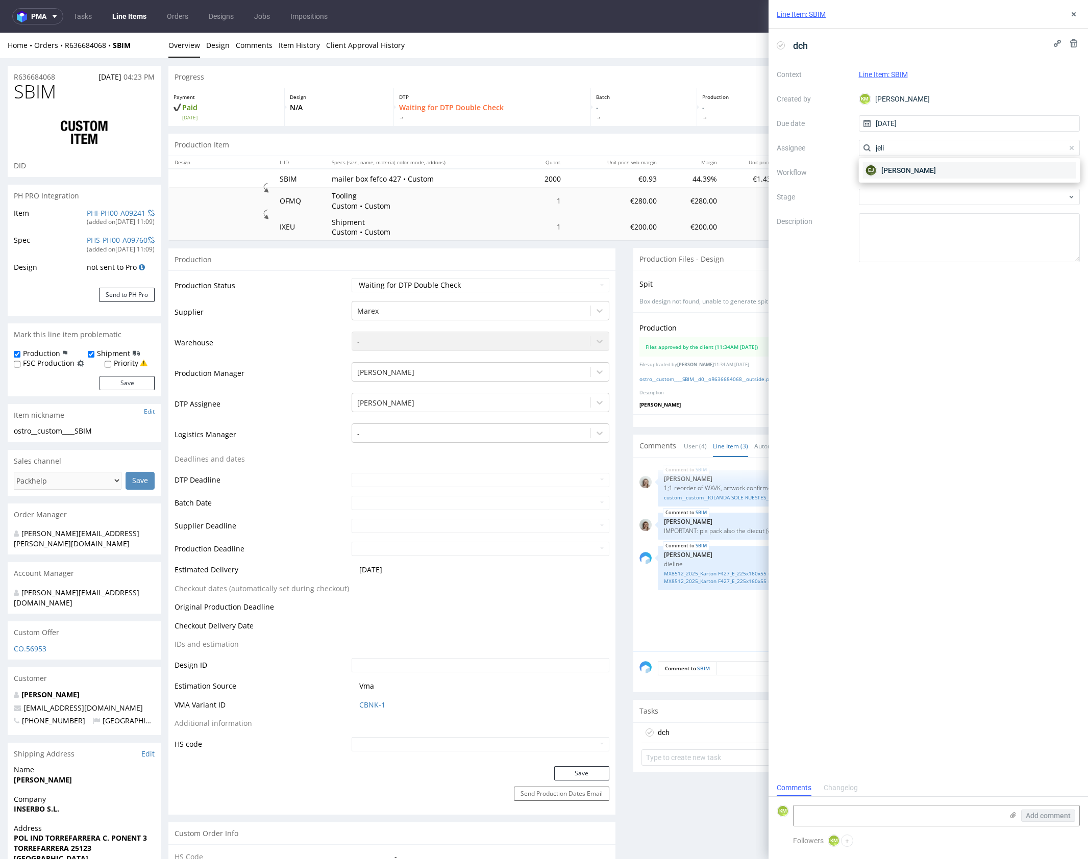
type input "jeli"
click at [917, 167] on span "Elżbieta Jelińska" at bounding box center [908, 170] width 55 height 10
click at [924, 172] on div at bounding box center [969, 172] width 221 height 16
click at [956, 212] on div "DTP - Double Check" at bounding box center [969, 209] width 213 height 18
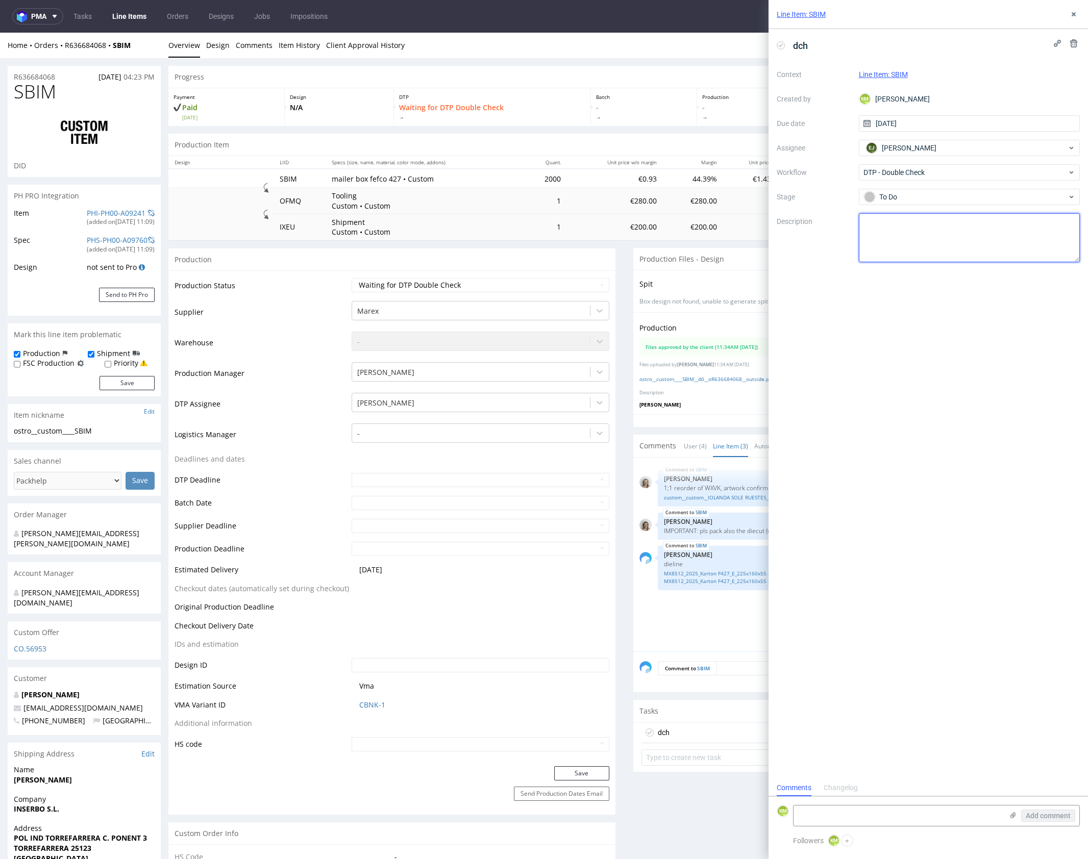
click at [973, 234] on textarea at bounding box center [969, 237] width 221 height 49
click at [1075, 12] on use at bounding box center [1074, 14] width 4 height 4
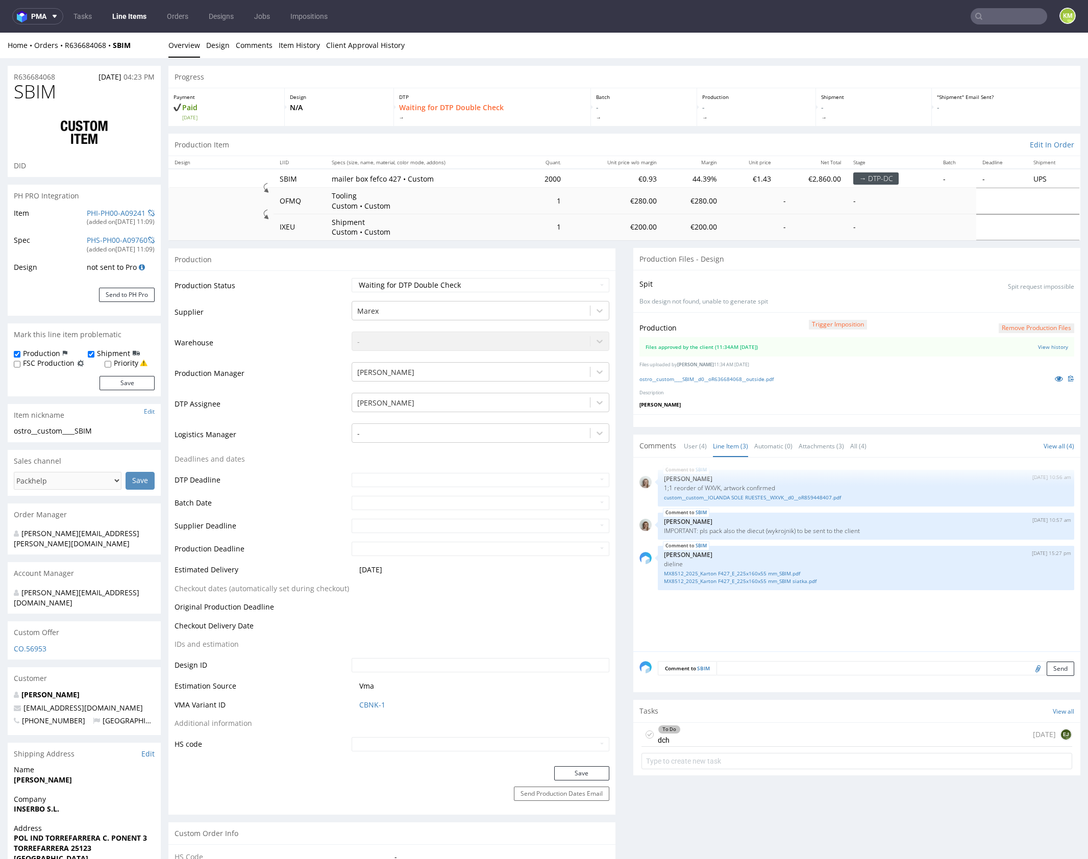
click at [712, 732] on div "To Do dch today EJ" at bounding box center [856, 735] width 431 height 24
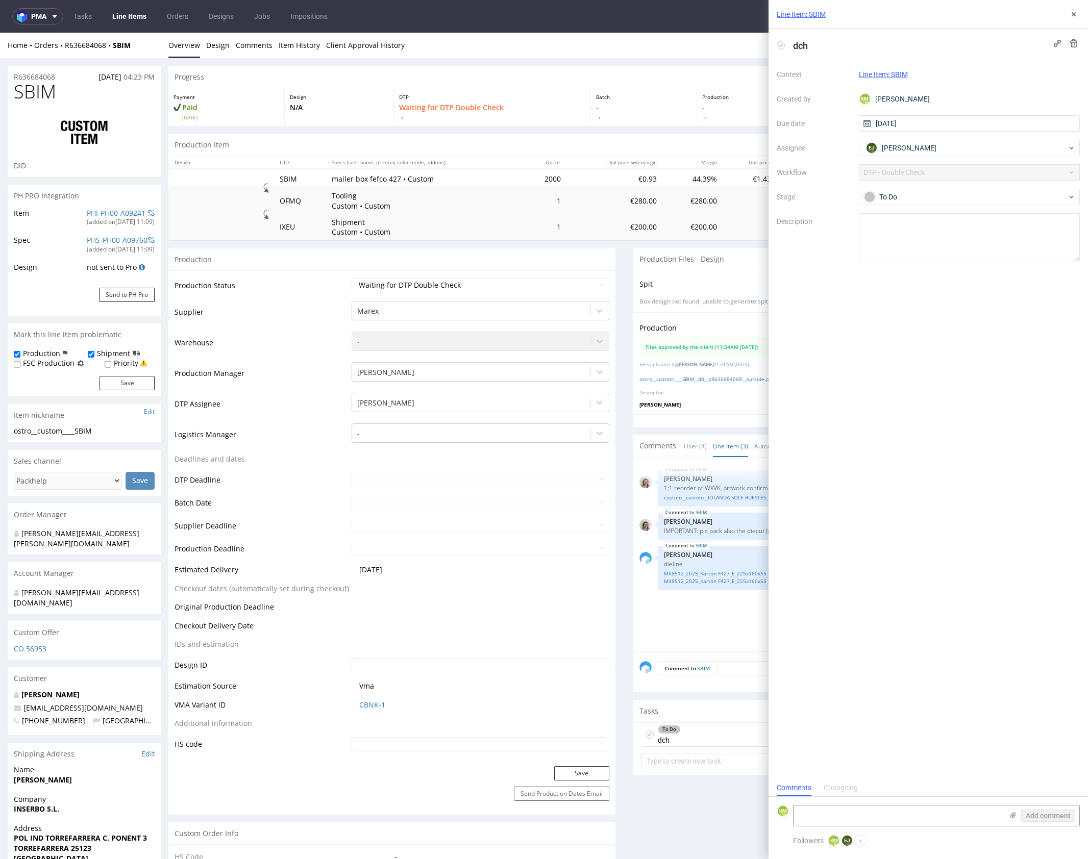
scroll to position [8, 0]
click at [1075, 14] on icon at bounding box center [1074, 14] width 8 height 8
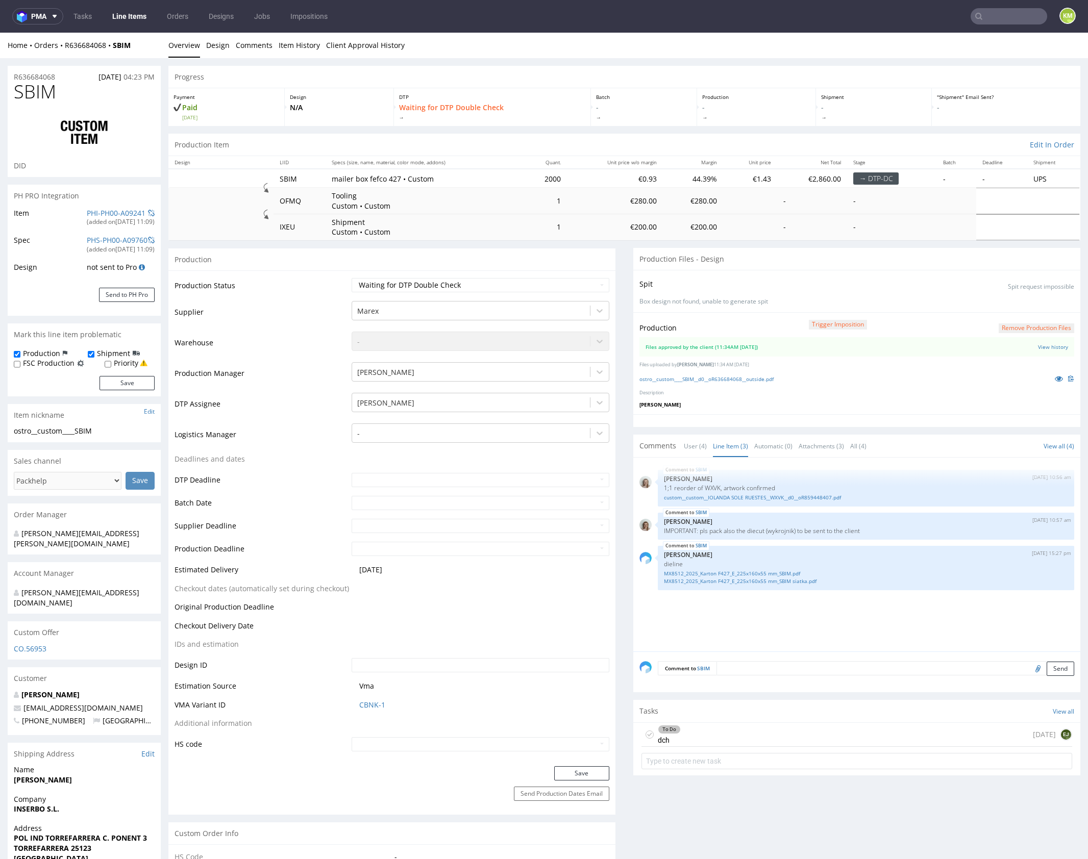
click at [761, 632] on div "SBIM 10th Oct 25 | 10:56 am Monika Poźniak 1;1 reorder of WXVK, artwork confirm…" at bounding box center [859, 558] width 441 height 188
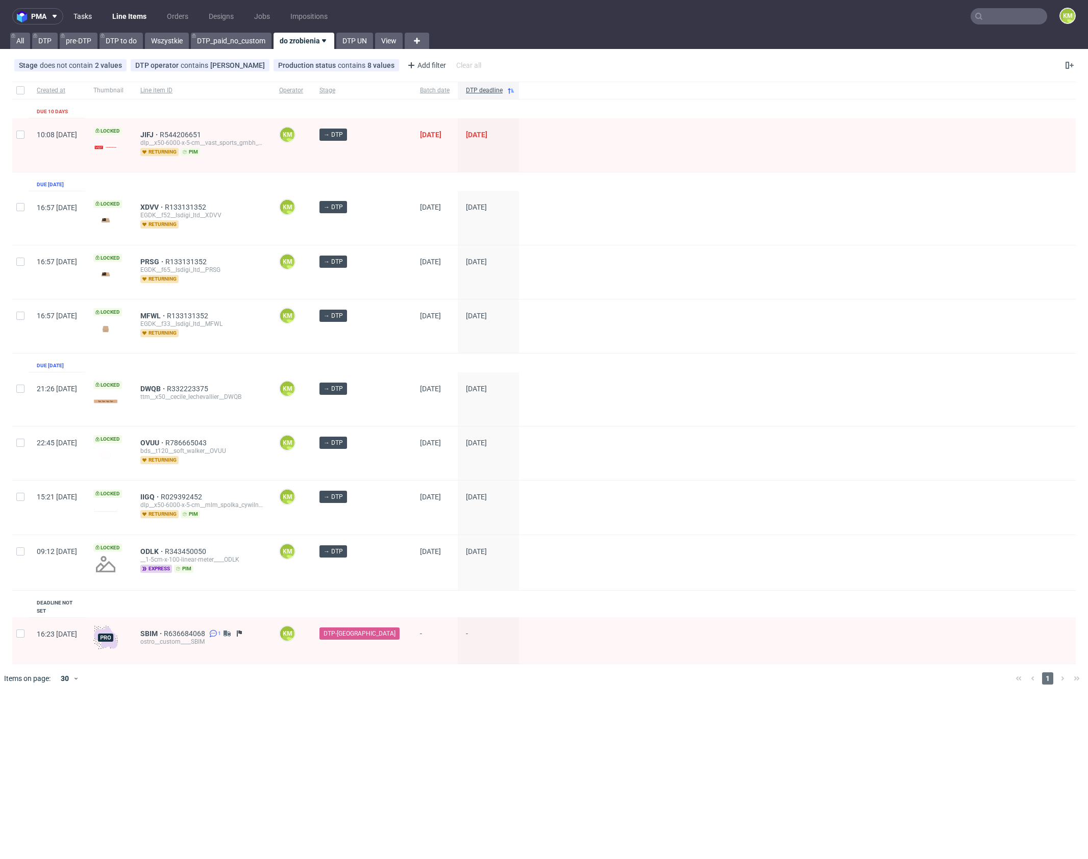
click at [85, 16] on link "Tasks" at bounding box center [82, 16] width 31 height 16
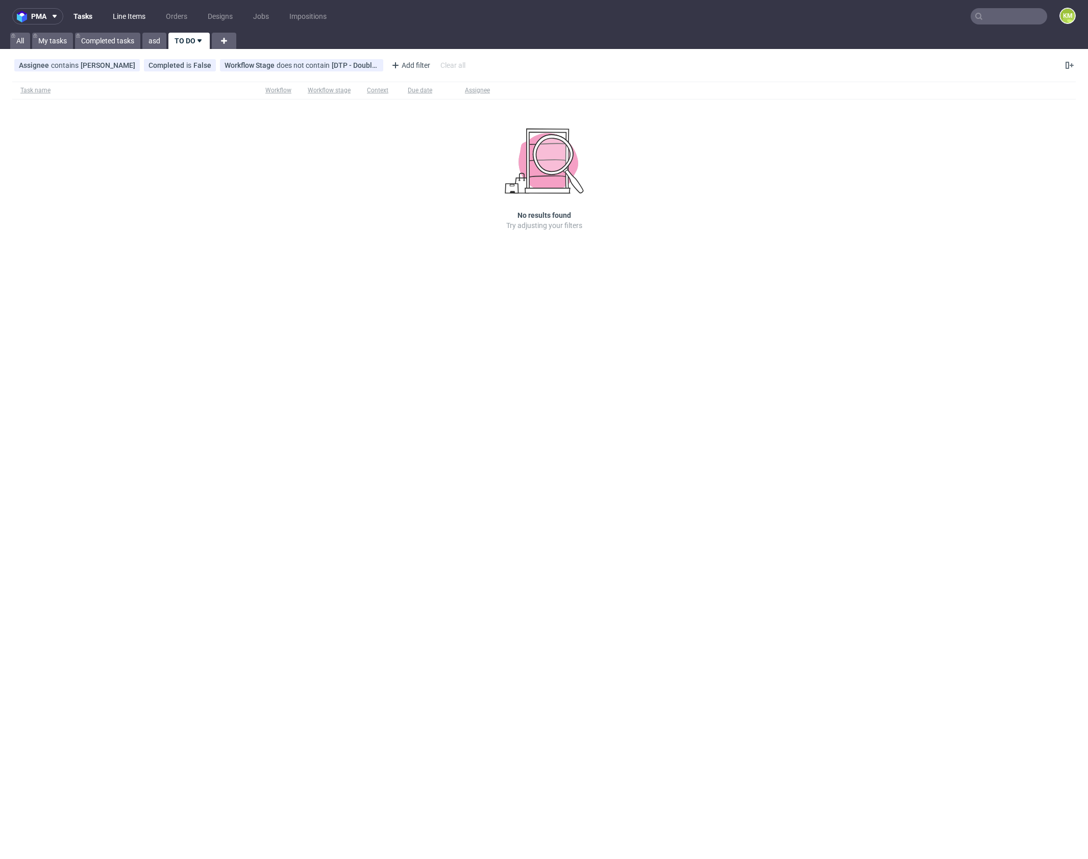
click at [119, 16] on link "Line Items" at bounding box center [129, 16] width 45 height 16
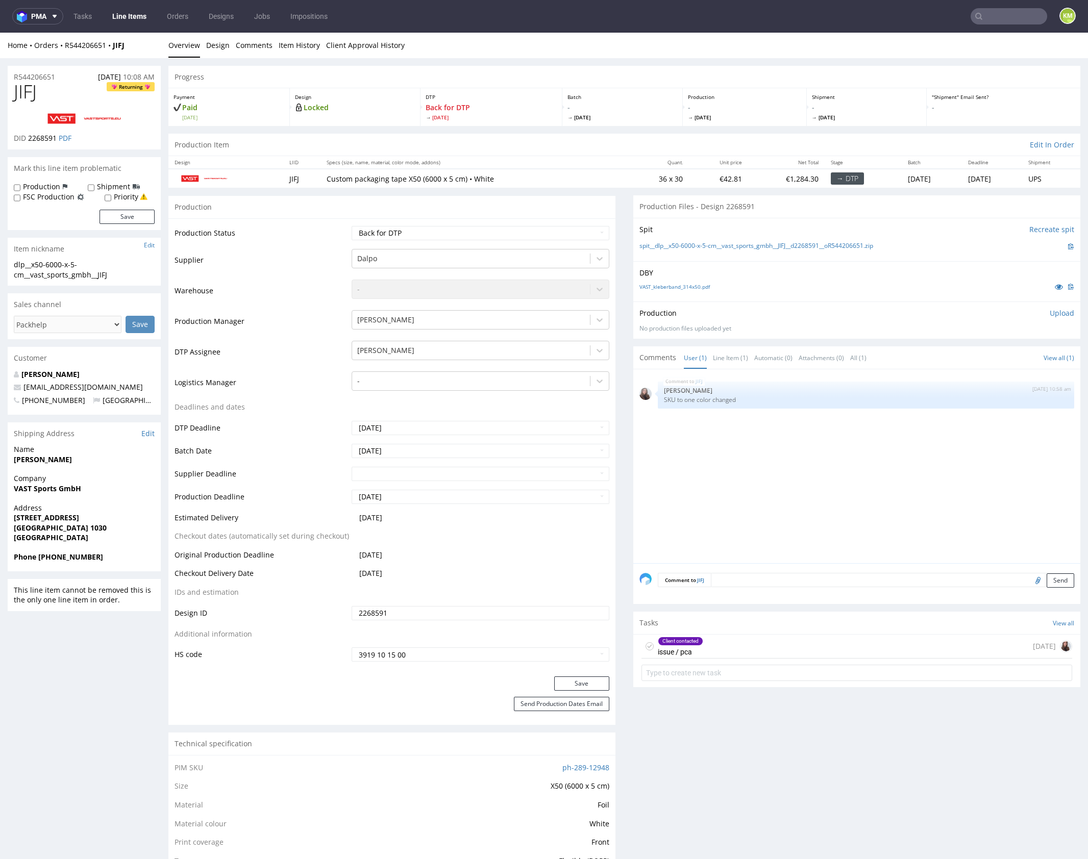
click at [743, 642] on div "Client contacted issue / pca [DATE]" at bounding box center [856, 647] width 431 height 24
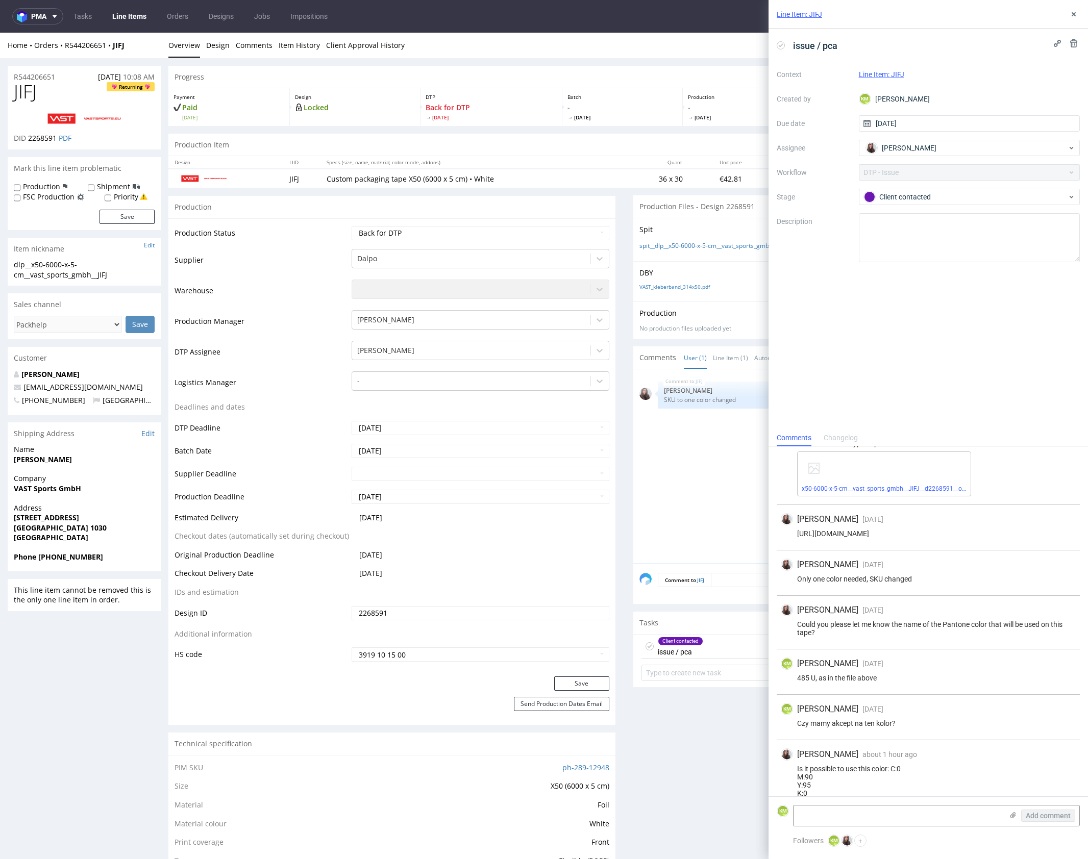
scroll to position [49, 0]
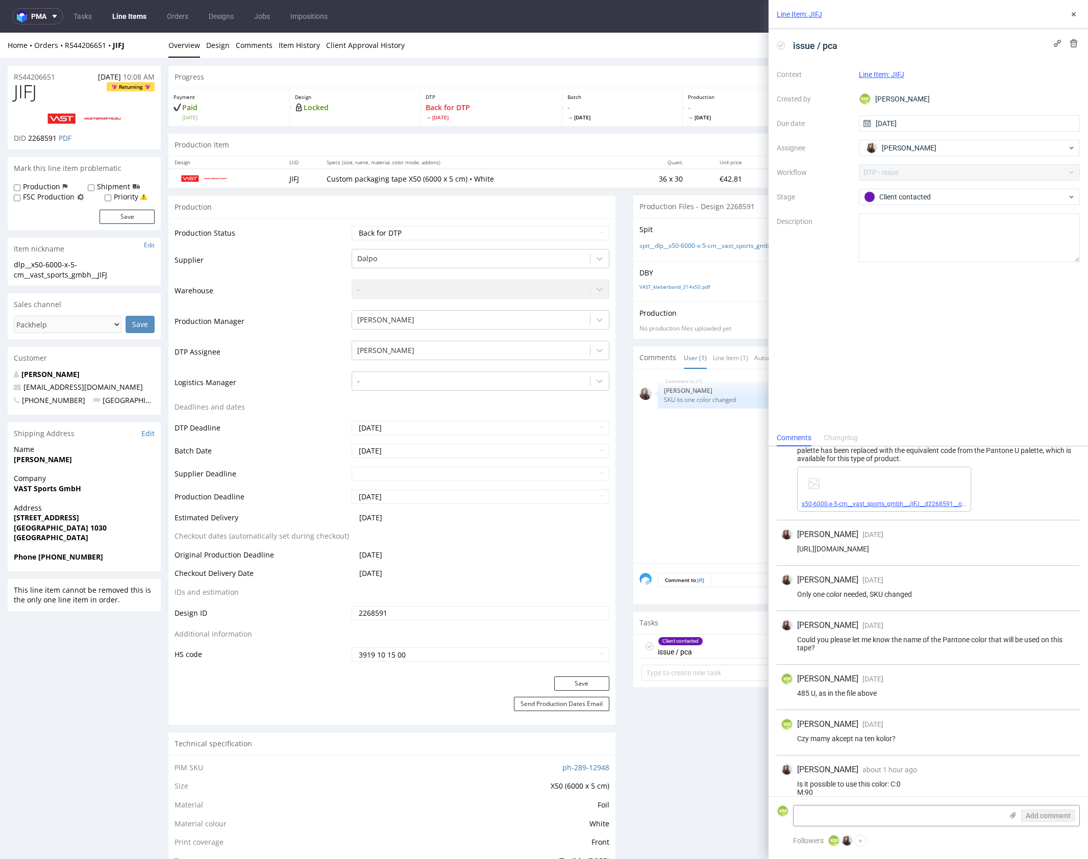
click at [927, 505] on link "x50-6000-x-5-cm__vast_sports_gmbh__JIFJ__d2268591__oR544206651.pdf" at bounding box center [905, 504] width 207 height 7
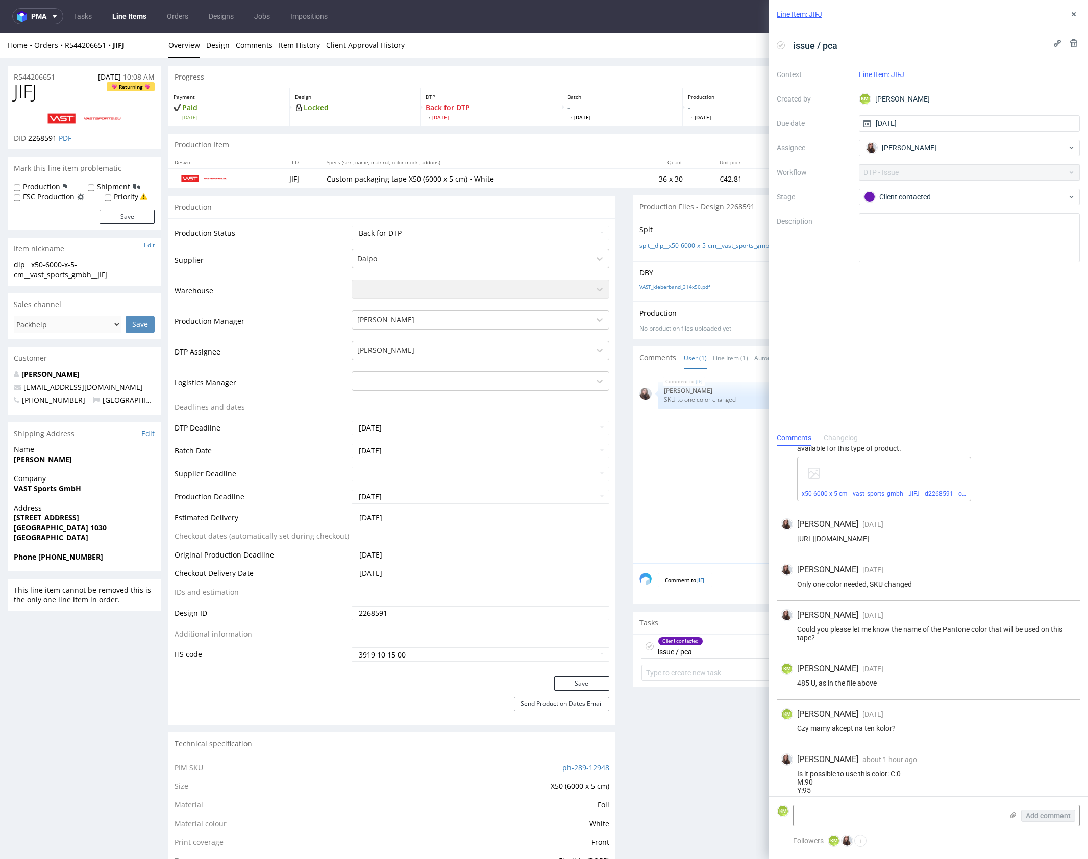
scroll to position [76, 0]
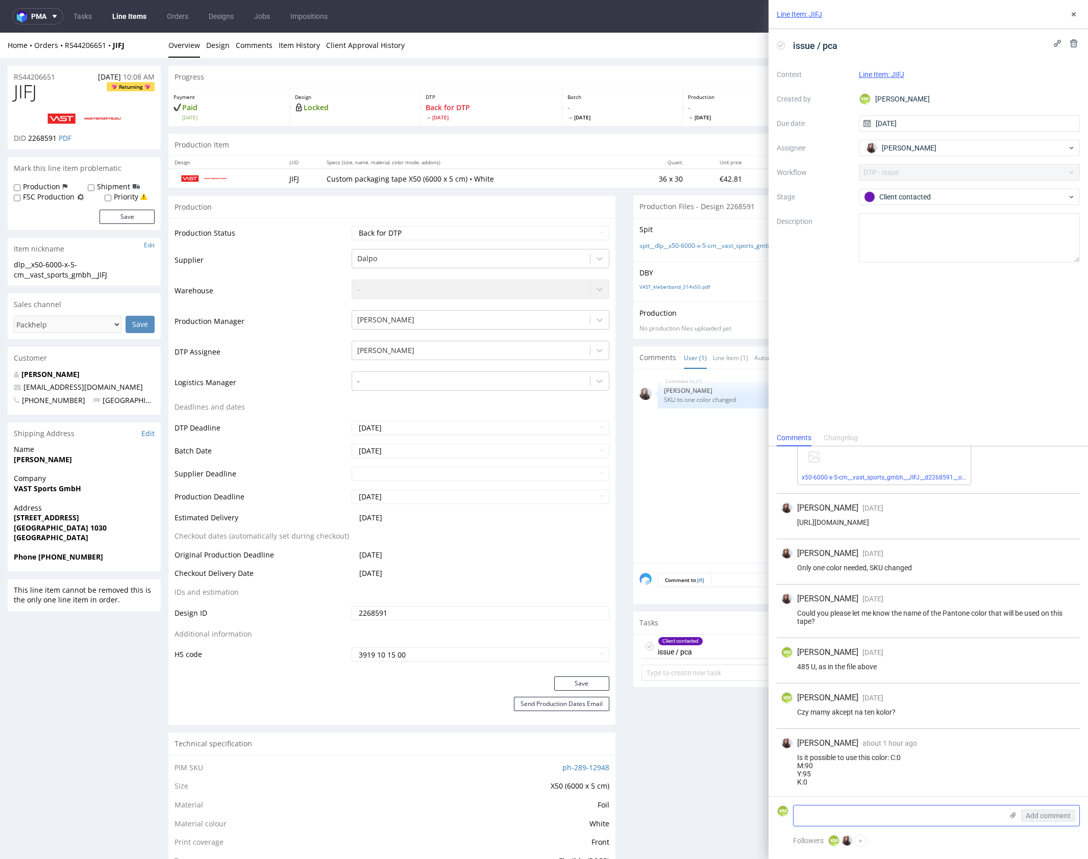
click at [896, 815] on textarea at bounding box center [898, 816] width 209 height 20
type textarea "[PERSON_NAME], trzeba byłoby przenieść produkcje do TCM, nie wiem jak z kosztam…"
click at [1044, 817] on span "Add comment" at bounding box center [1048, 815] width 45 height 7
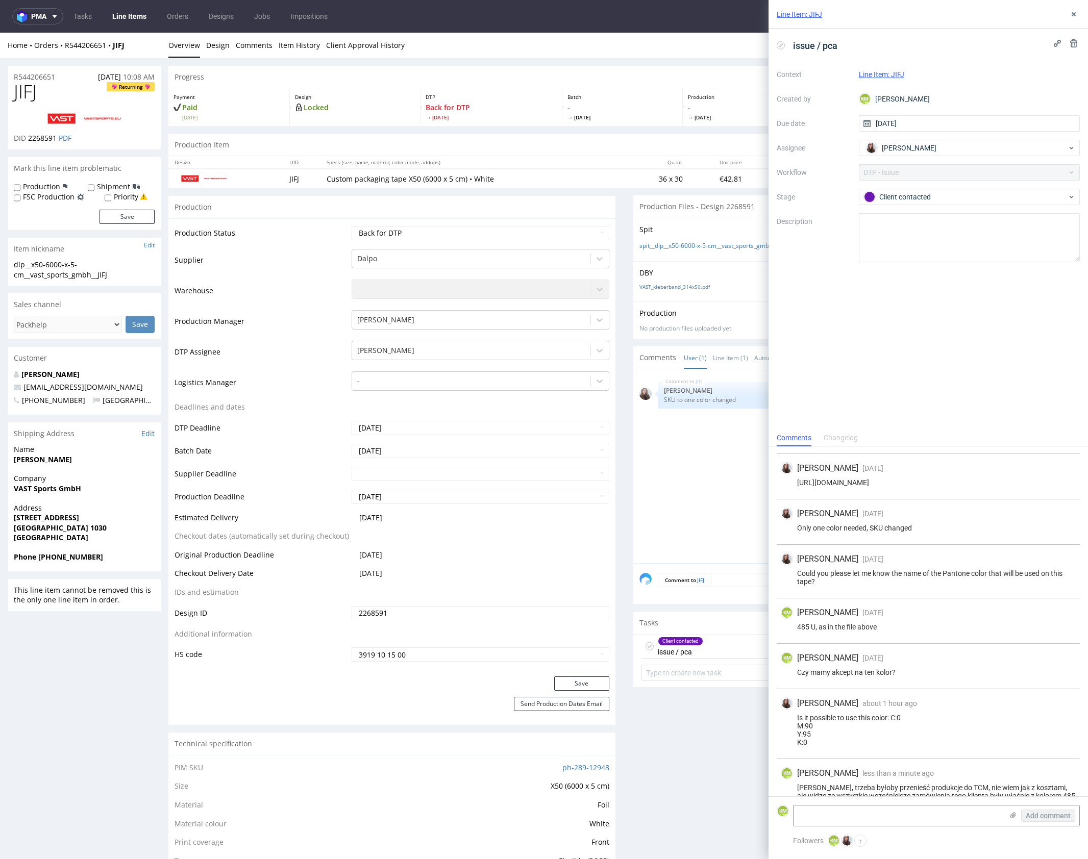
scroll to position [129, 0]
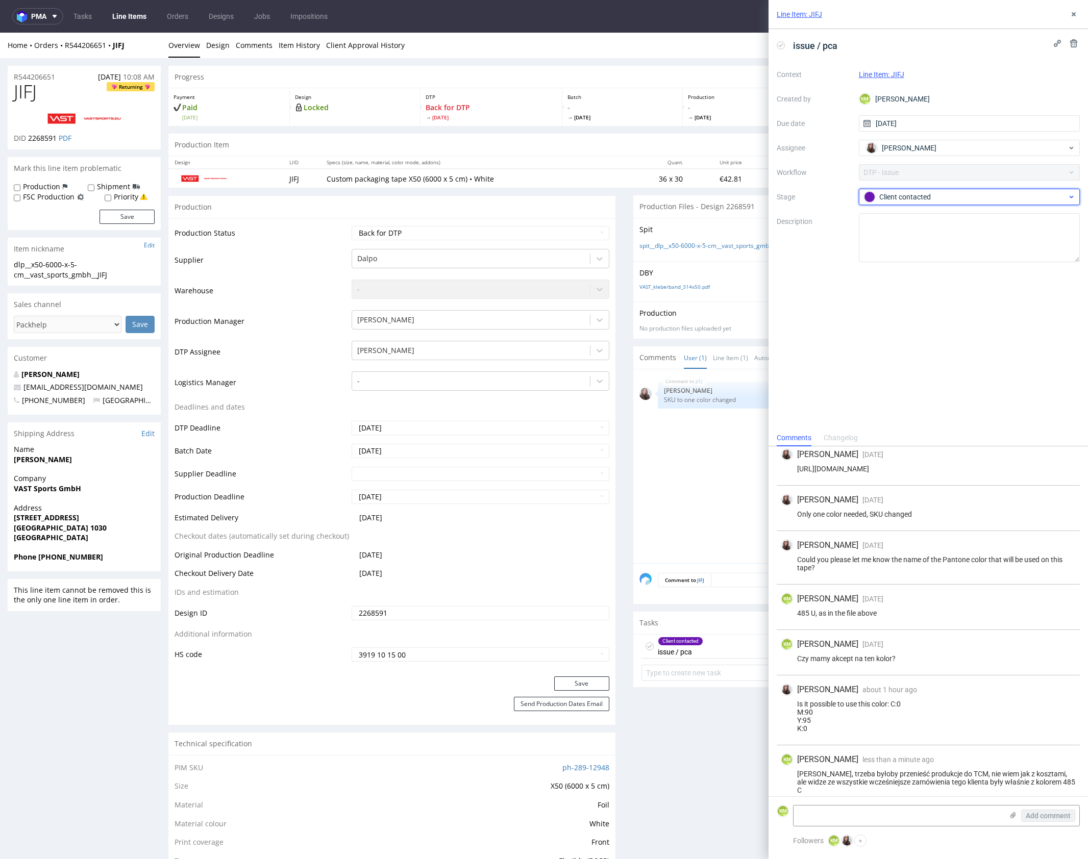
click at [967, 196] on div "Client contacted" at bounding box center [965, 196] width 203 height 11
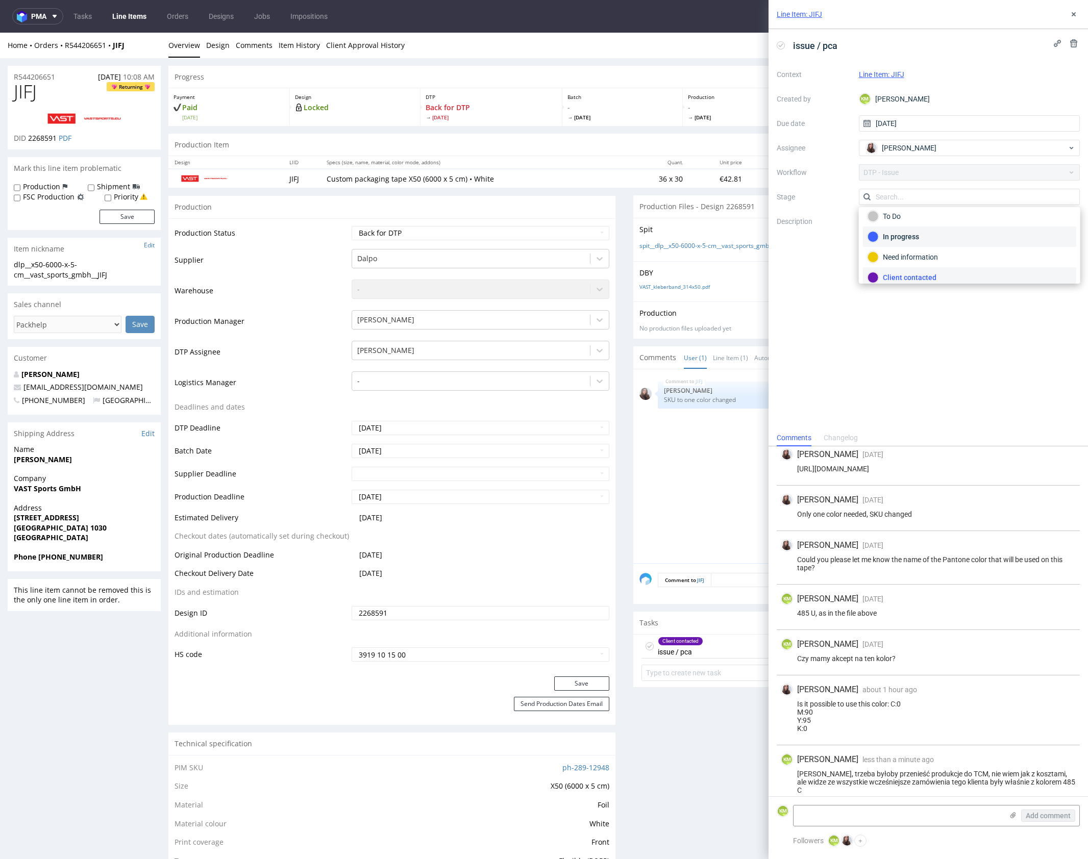
scroll to position [0, 0]
click at [955, 228] on div "To Do" at bounding box center [969, 221] width 213 height 20
click at [1076, 16] on icon at bounding box center [1074, 14] width 8 height 8
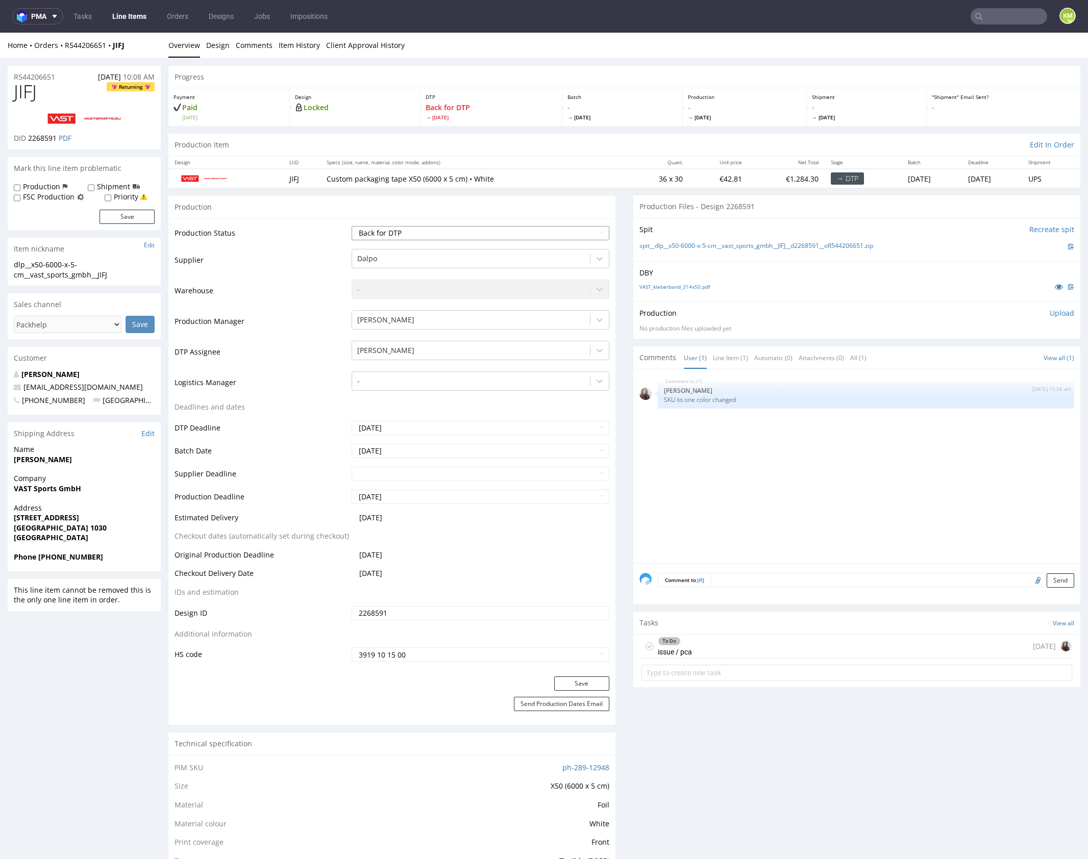
click at [504, 232] on select "Waiting for Artwork Waiting for Diecut Waiting for Mockup Waiting for DTP Waiti…" at bounding box center [481, 233] width 258 height 14
select select "dtp_issue"
click at [352, 226] on select "Waiting for Artwork Waiting for Diecut Waiting for Mockup Waiting for DTP Waiti…" at bounding box center [481, 233] width 258 height 14
click at [590, 684] on button "Save" at bounding box center [581, 684] width 55 height 14
click at [698, 559] on div "JIFJ 10th Oct 25 | 10:58 am Sandra Beśka SKU to one color changed" at bounding box center [859, 470] width 441 height 188
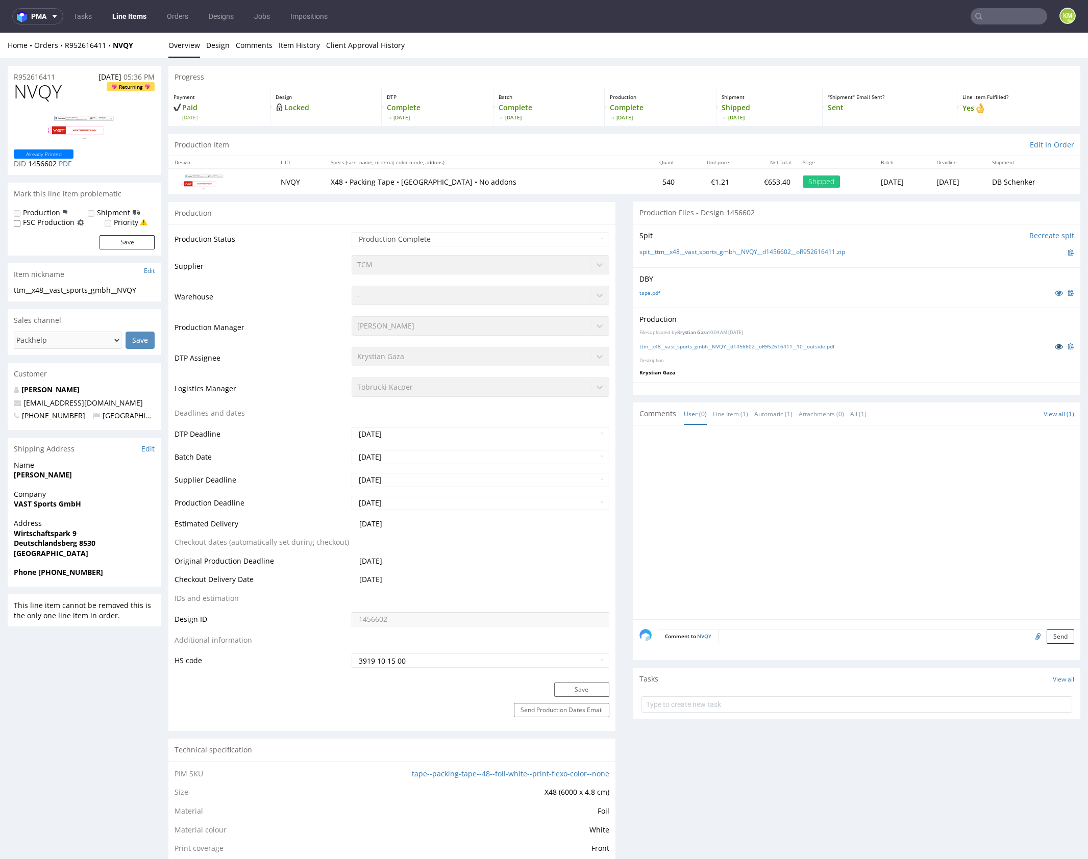
click at [1055, 349] on icon at bounding box center [1059, 346] width 8 height 7
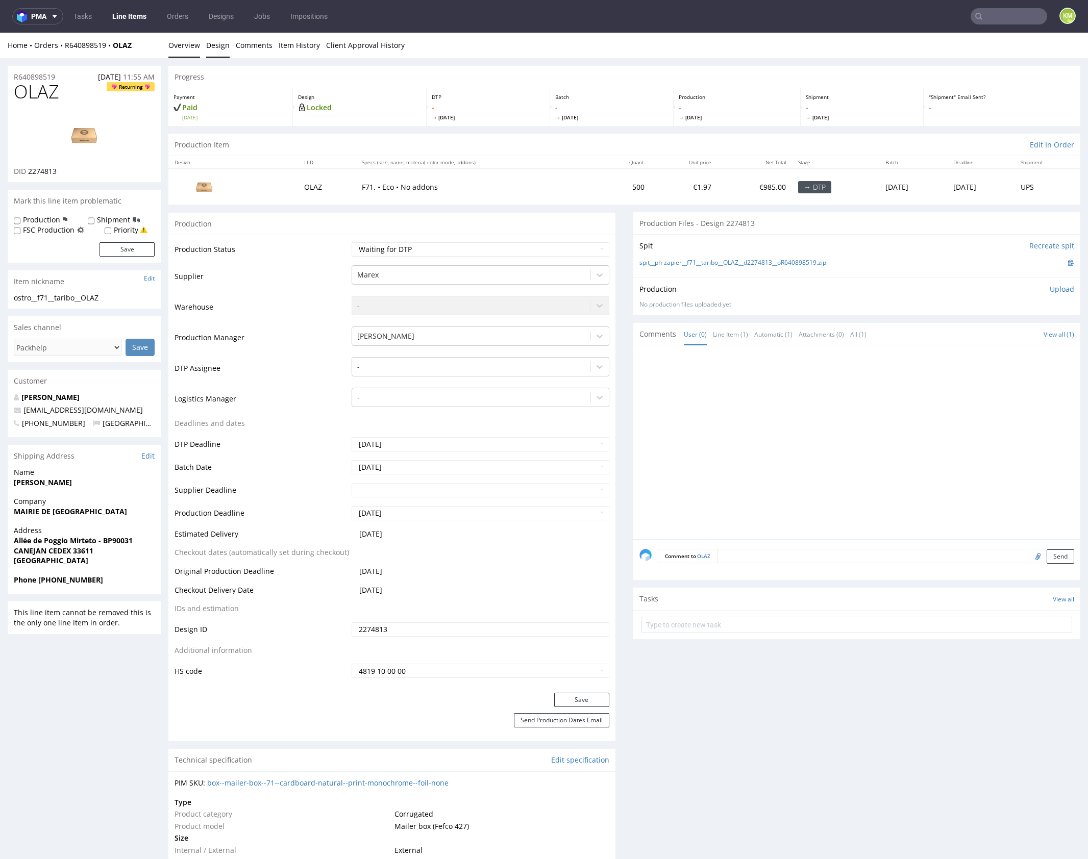
click at [216, 43] on link "Design" at bounding box center [217, 45] width 23 height 25
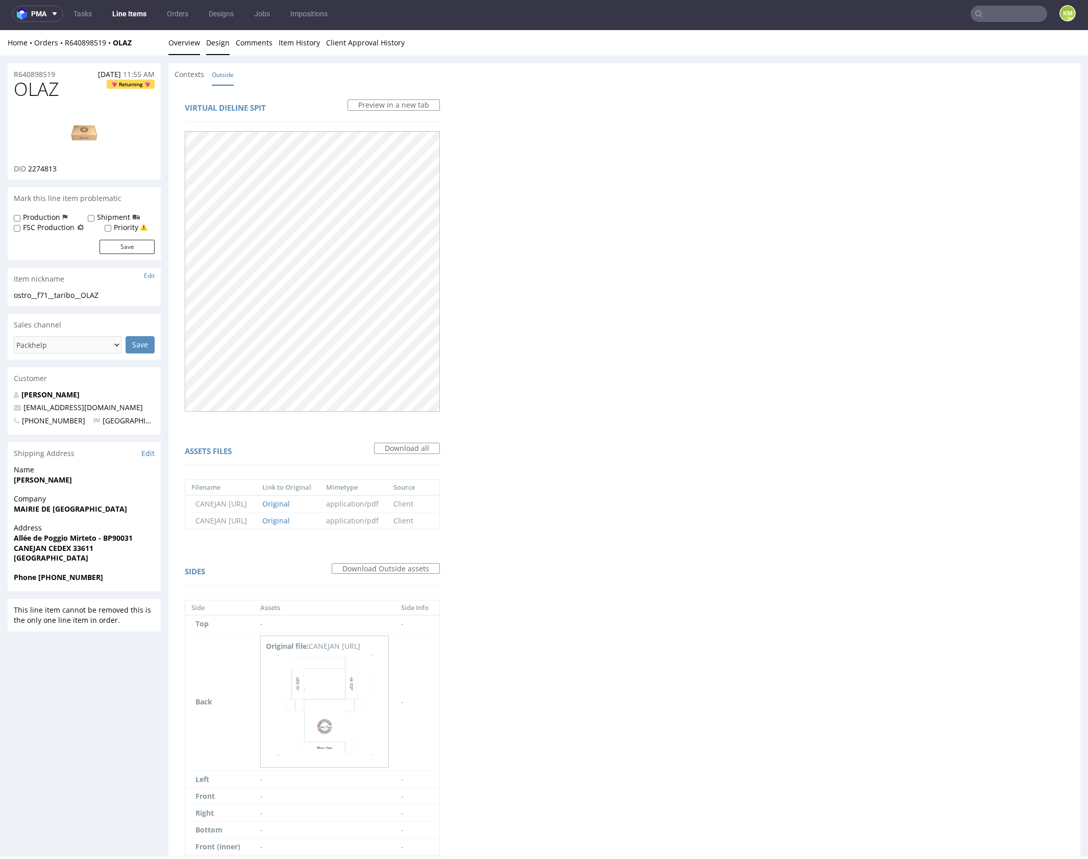
click at [194, 45] on link "Overview" at bounding box center [184, 42] width 32 height 25
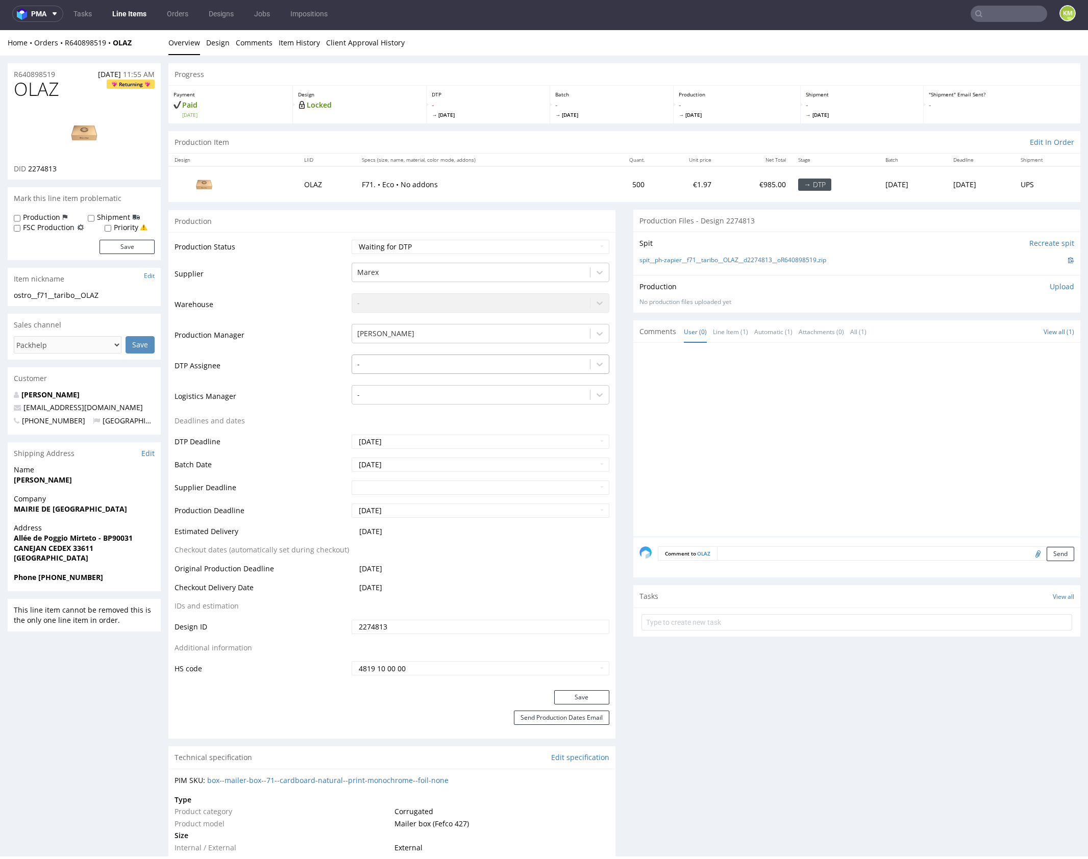
drag, startPoint x: 419, startPoint y: 366, endPoint x: 442, endPoint y: 367, distance: 22.5
click at [423, 365] on div at bounding box center [471, 364] width 228 height 12
type input "mark"
drag, startPoint x: 437, startPoint y: 381, endPoint x: 458, endPoint y: 399, distance: 27.5
click at [437, 381] on div "Karol Markowski" at bounding box center [481, 384] width 258 height 18
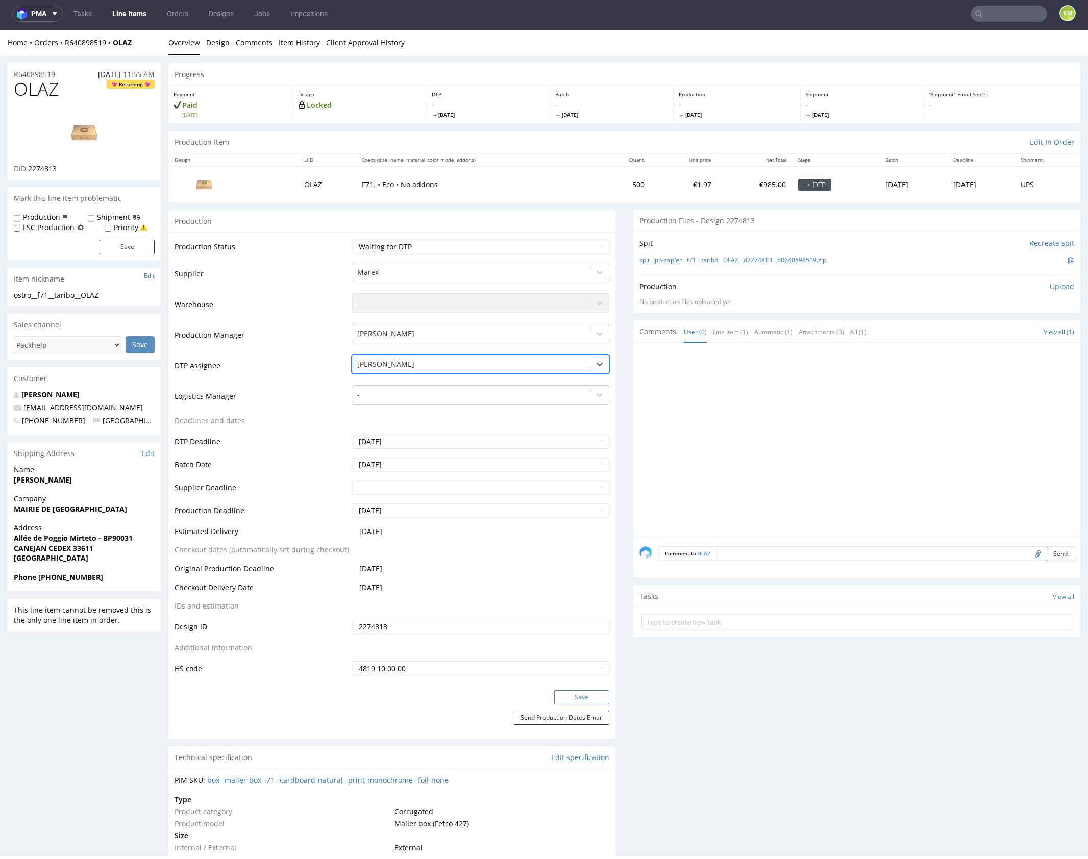
click at [591, 697] on button "Save" at bounding box center [581, 697] width 55 height 14
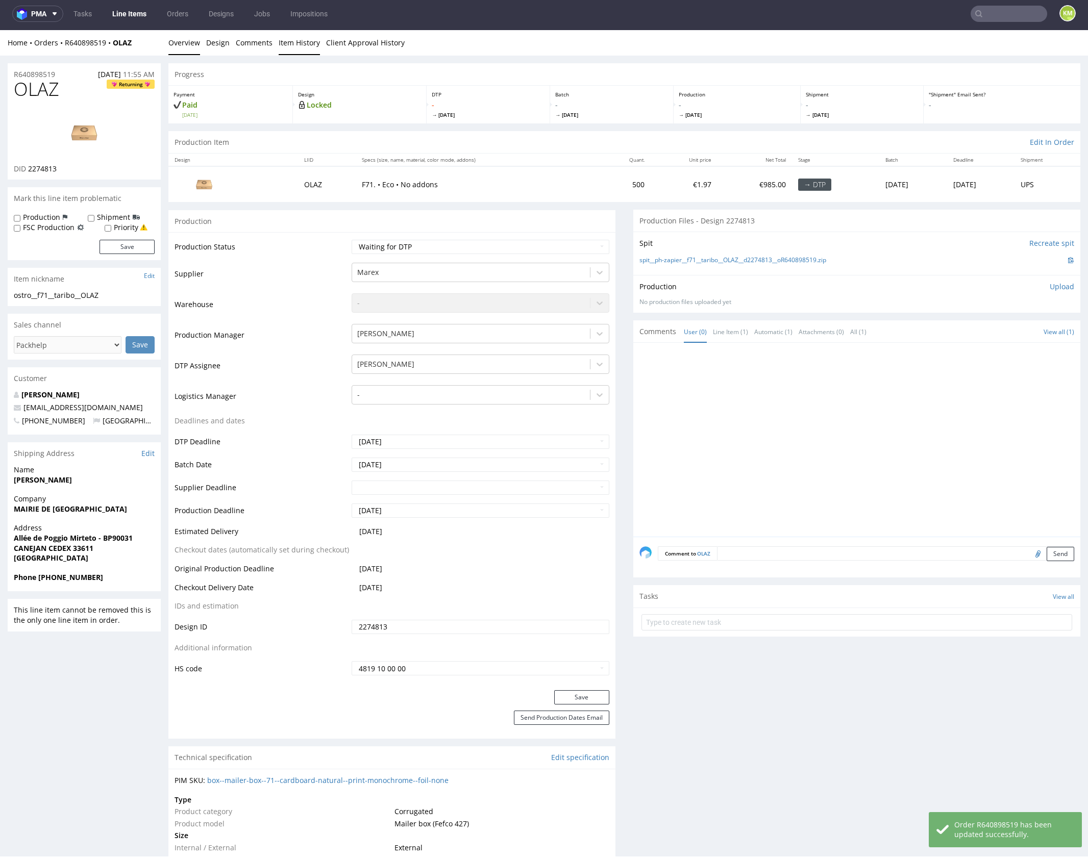
drag, startPoint x: 298, startPoint y: 36, endPoint x: 397, endPoint y: 36, distance: 99.0
click at [298, 36] on link "Item History" at bounding box center [299, 42] width 41 height 25
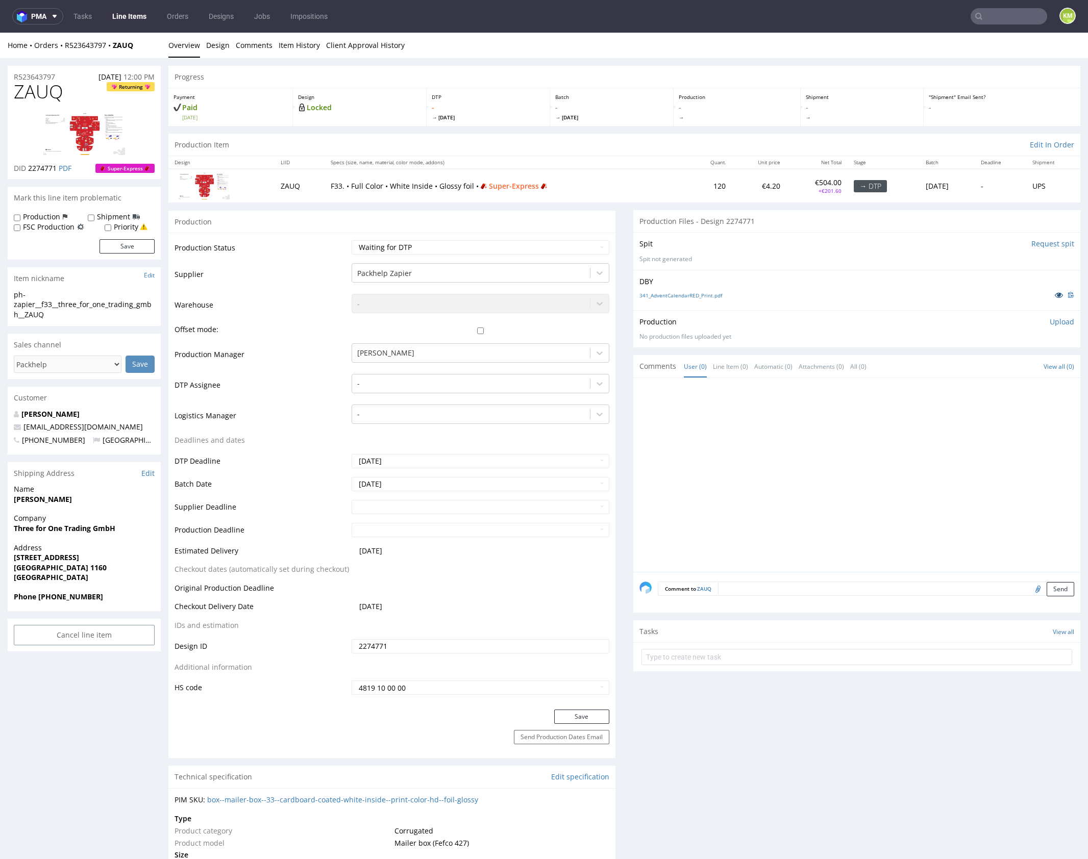
click at [1055, 295] on icon at bounding box center [1059, 294] width 8 height 7
click at [708, 295] on link "341_AdventCalendarRED_Print.pdf" at bounding box center [680, 295] width 83 height 7
click at [713, 302] on link "341_AdventCalendarGREEN_Print.pdf" at bounding box center [684, 301] width 90 height 7
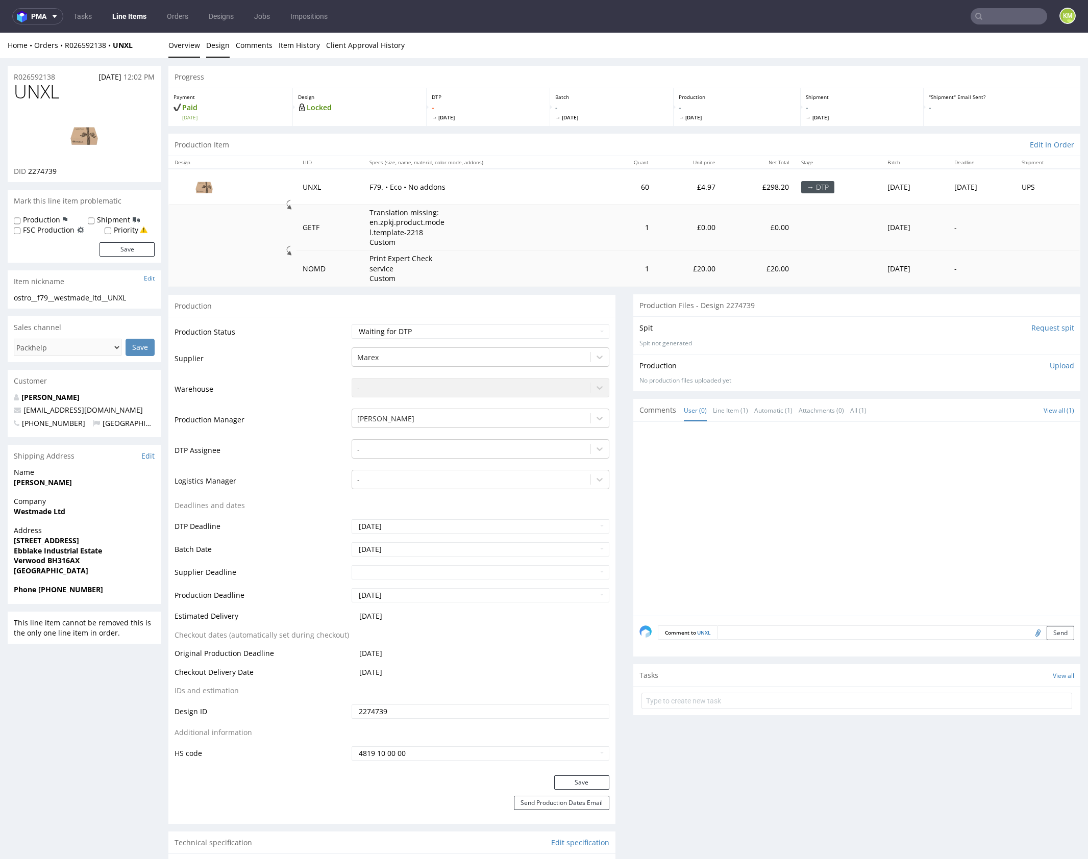
click at [219, 47] on link "Design" at bounding box center [217, 45] width 23 height 25
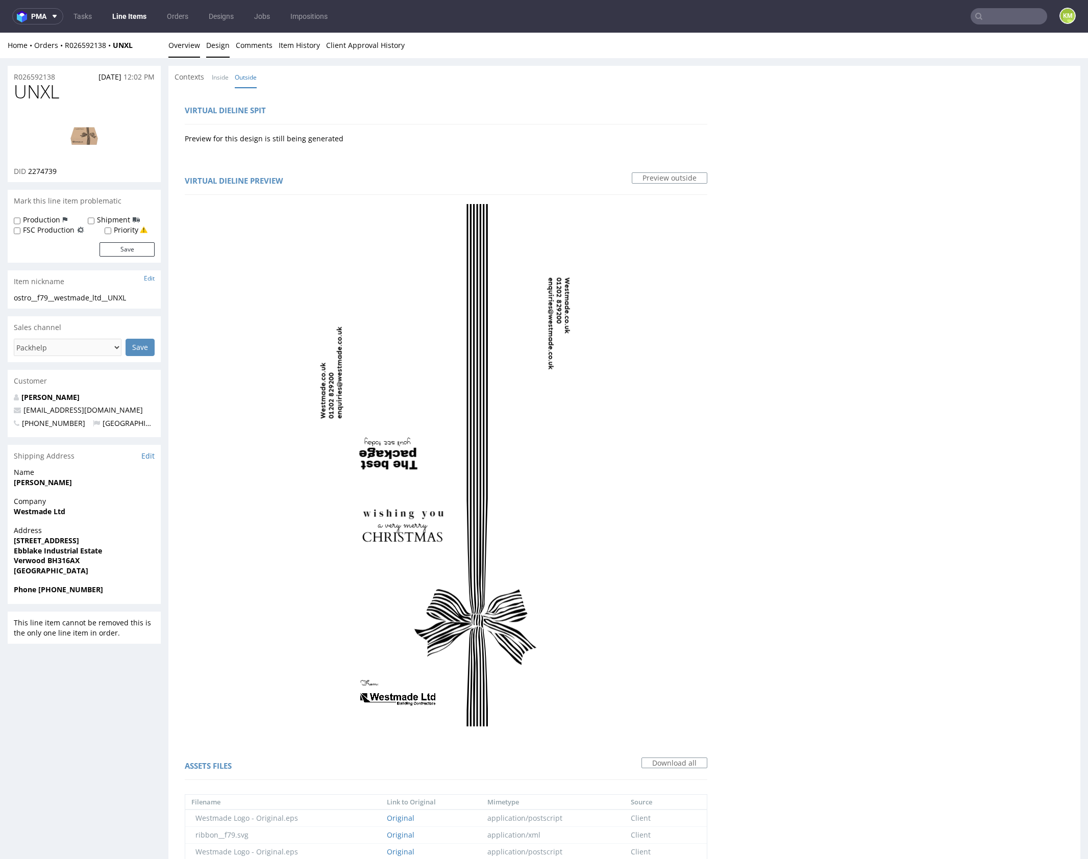
click at [193, 49] on link "Overview" at bounding box center [184, 45] width 32 height 25
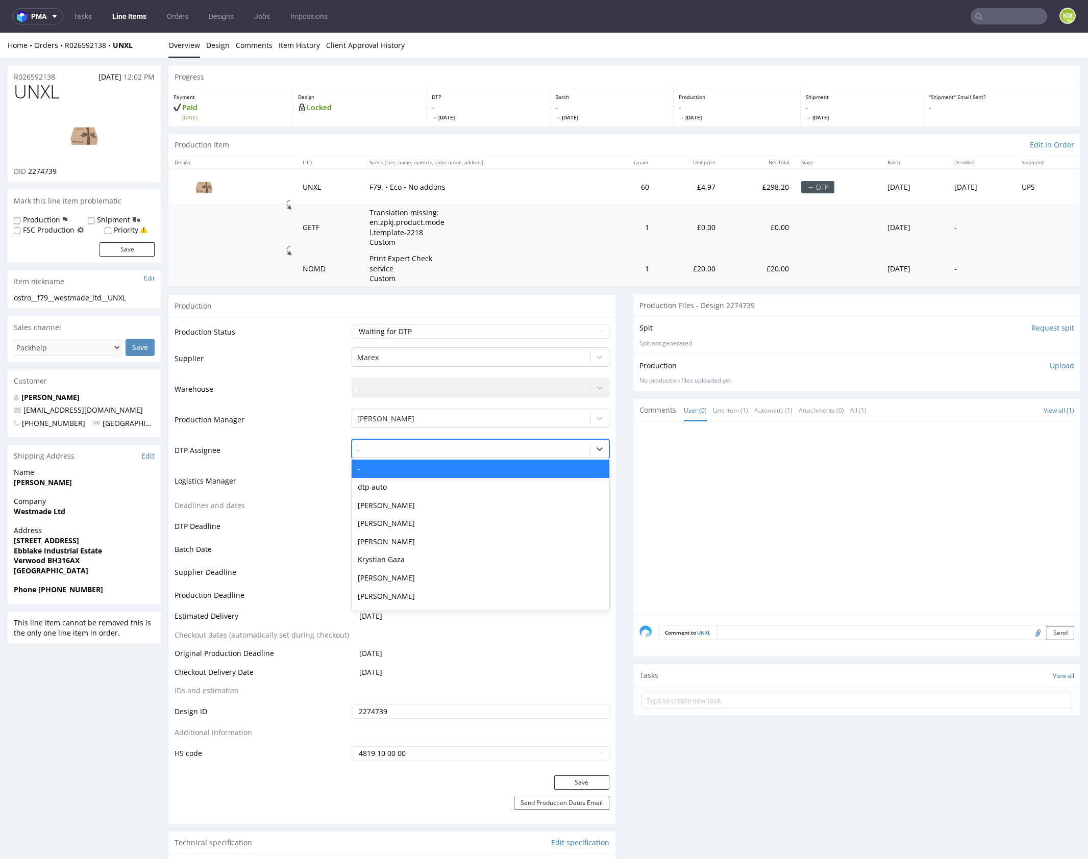
click at [400, 449] on div at bounding box center [471, 449] width 228 height 12
type input "mark"
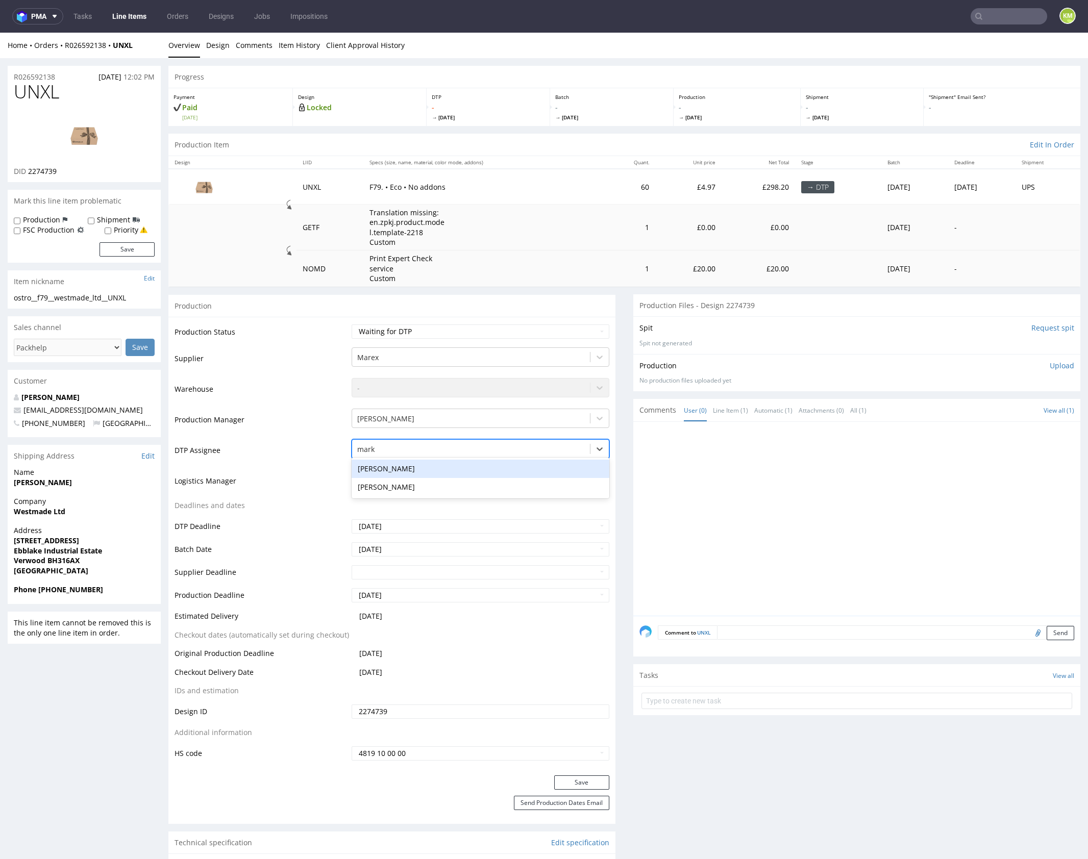
click at [402, 469] on div "Karol Markowski" at bounding box center [481, 469] width 258 height 18
click at [597, 779] on button "Save" at bounding box center [581, 783] width 55 height 14
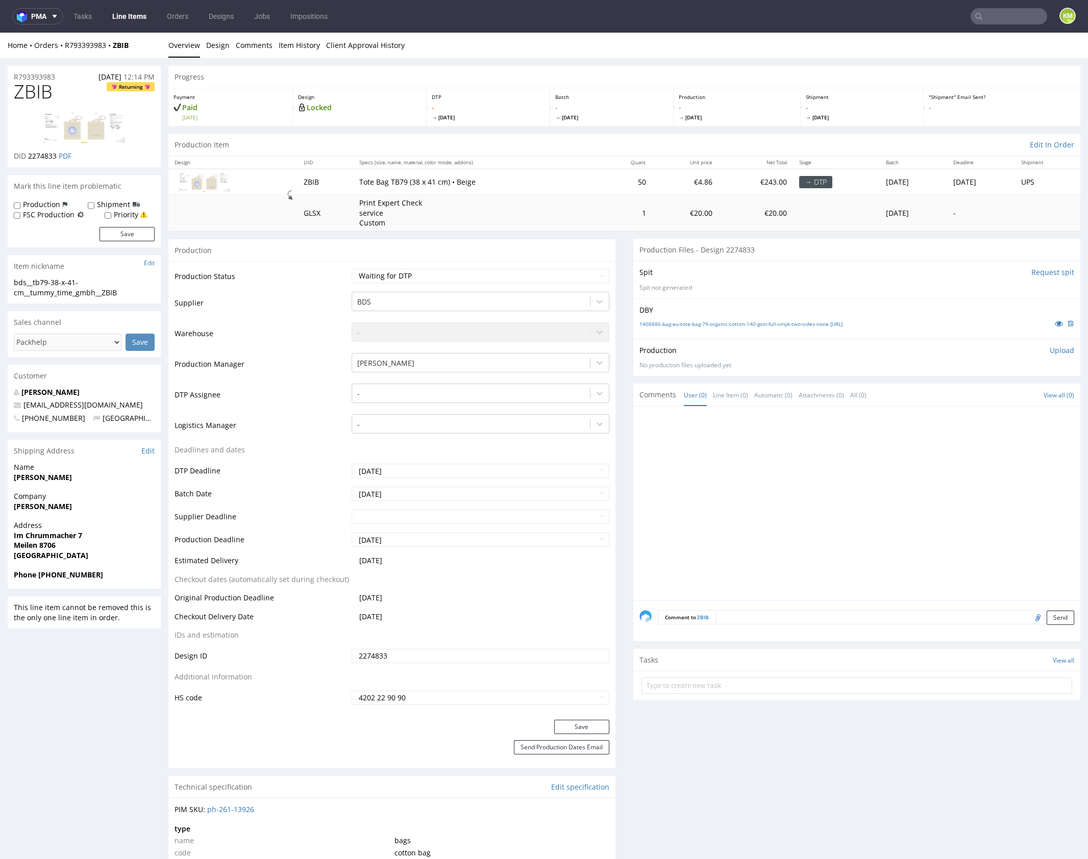
click at [773, 498] on div at bounding box center [859, 507] width 441 height 188
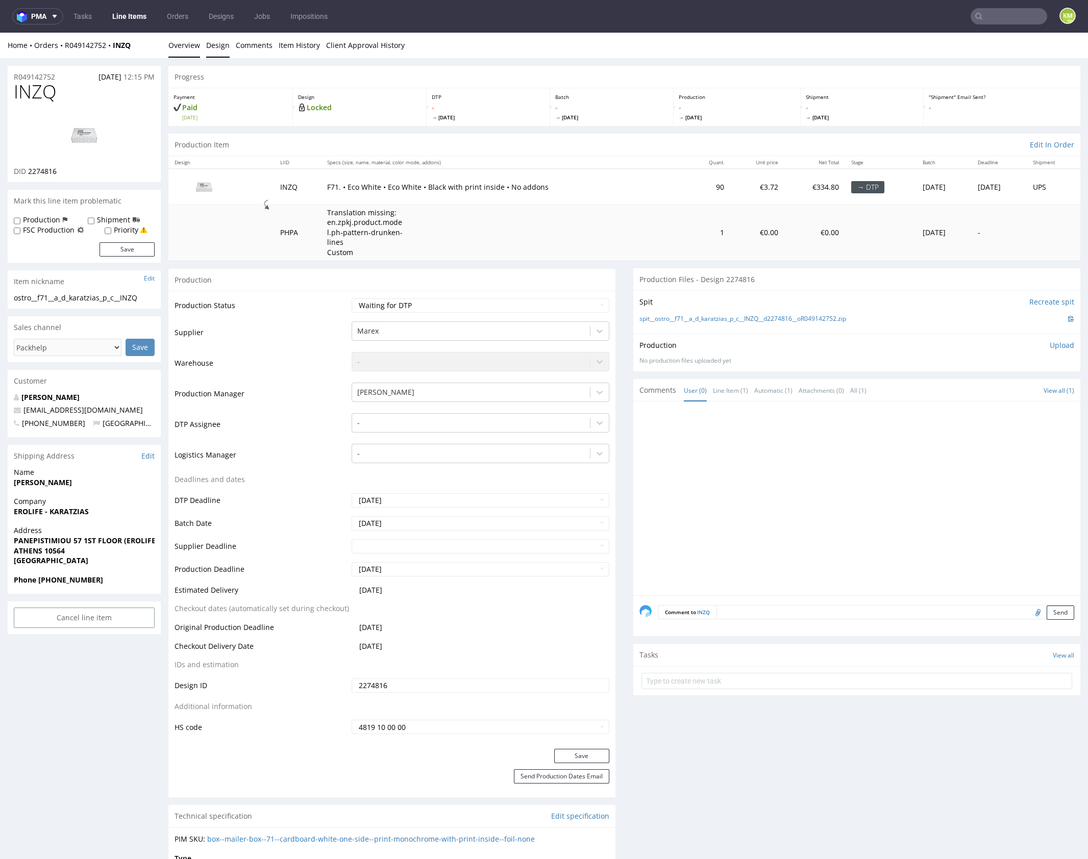
click at [212, 43] on link "Design" at bounding box center [217, 45] width 23 height 25
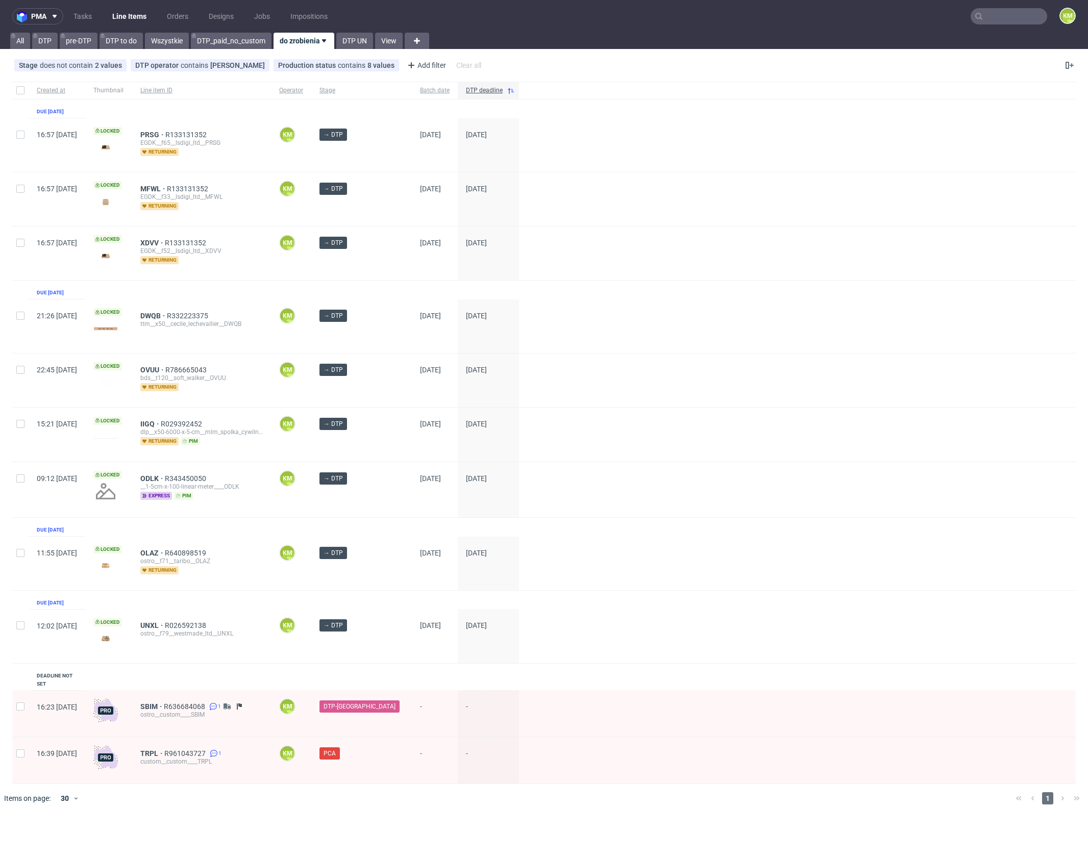
drag, startPoint x: 271, startPoint y: 801, endPoint x: 262, endPoint y: 793, distance: 12.0
click at [269, 799] on div at bounding box center [558, 798] width 897 height 29
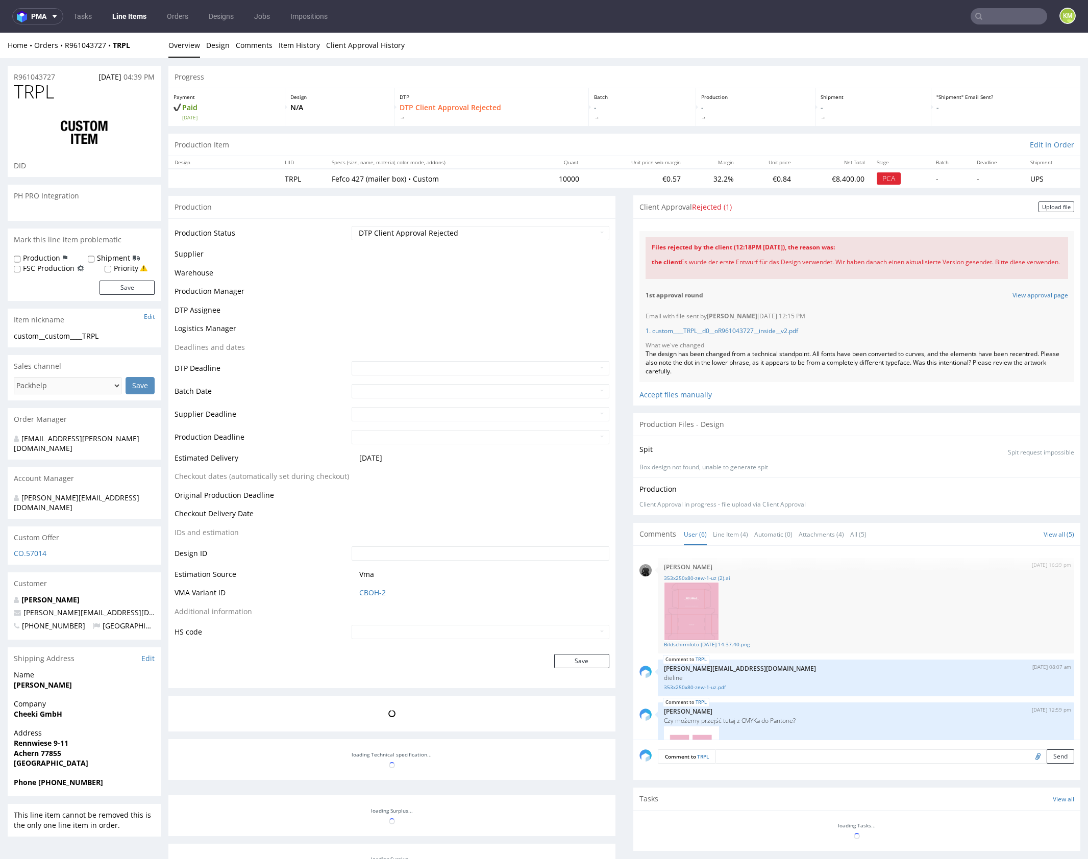
scroll to position [205, 0]
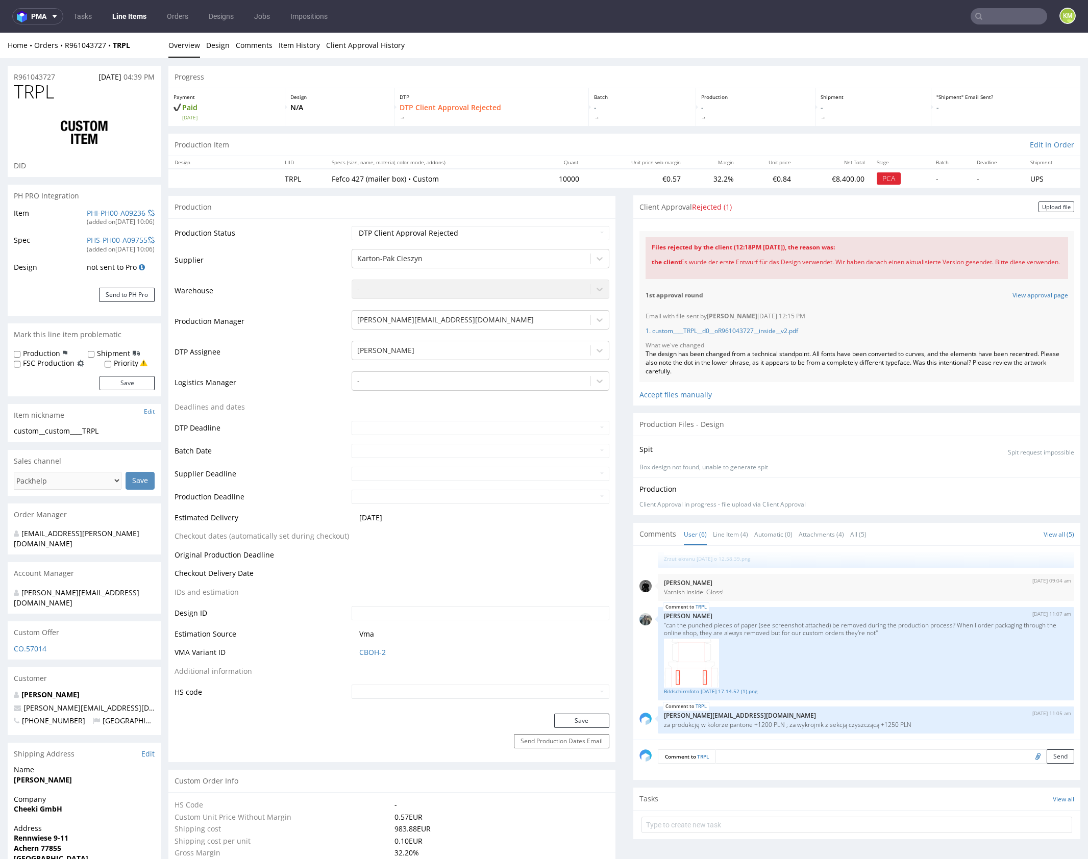
click at [750, 263] on div "the client Es wurde der erste Entwurf für das Design verwendet. Wir haben danac…" at bounding box center [857, 262] width 410 height 21
copy div "the client Es wurde der erste Entwurf für das Design verwendet. Wir haben danac…"
drag, startPoint x: 650, startPoint y: 247, endPoint x: 709, endPoint y: 269, distance: 63.1
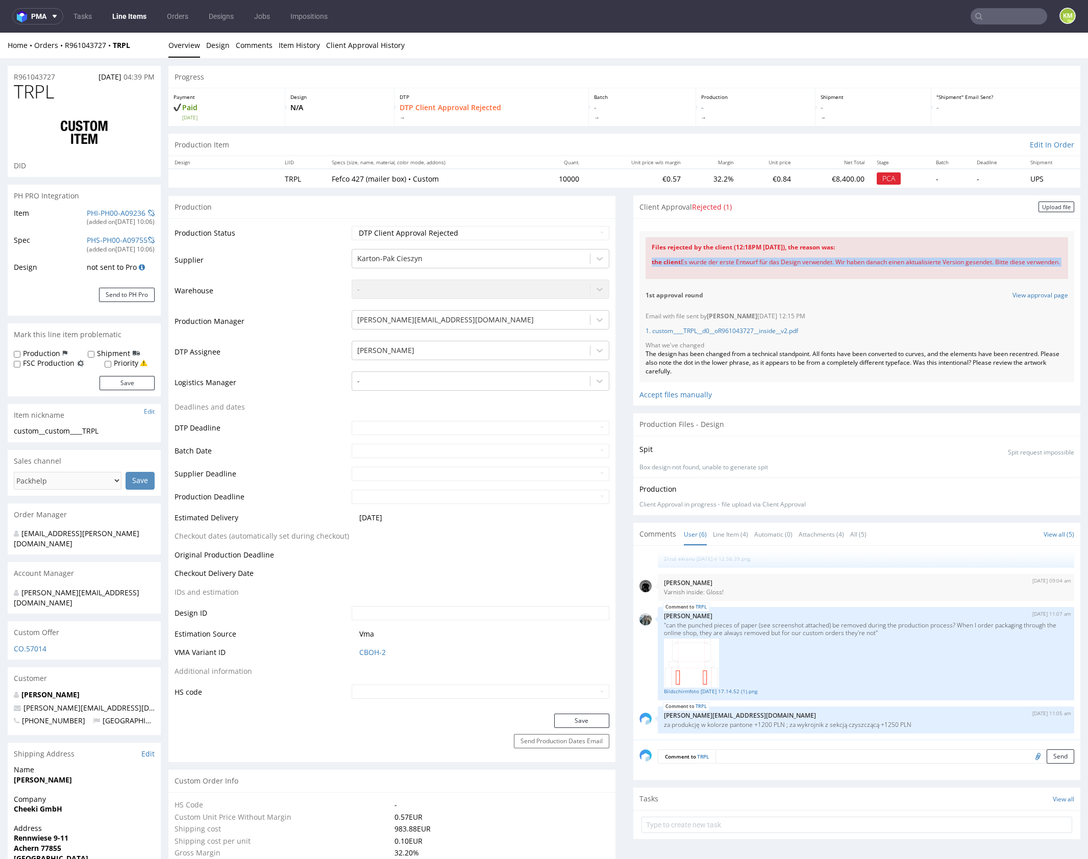
click at [709, 269] on div "Files rejected by the client (12:18PM [DATE]), the reason was: the client Es wu…" at bounding box center [857, 258] width 423 height 42
copy div "Files rejected by the client (12:18PM [DATE]), the reason was: the client Es wu…"
click at [795, 637] on p ""can the punched pieces of paper (see screenshot attached) be removed during th…" at bounding box center [866, 629] width 404 height 15
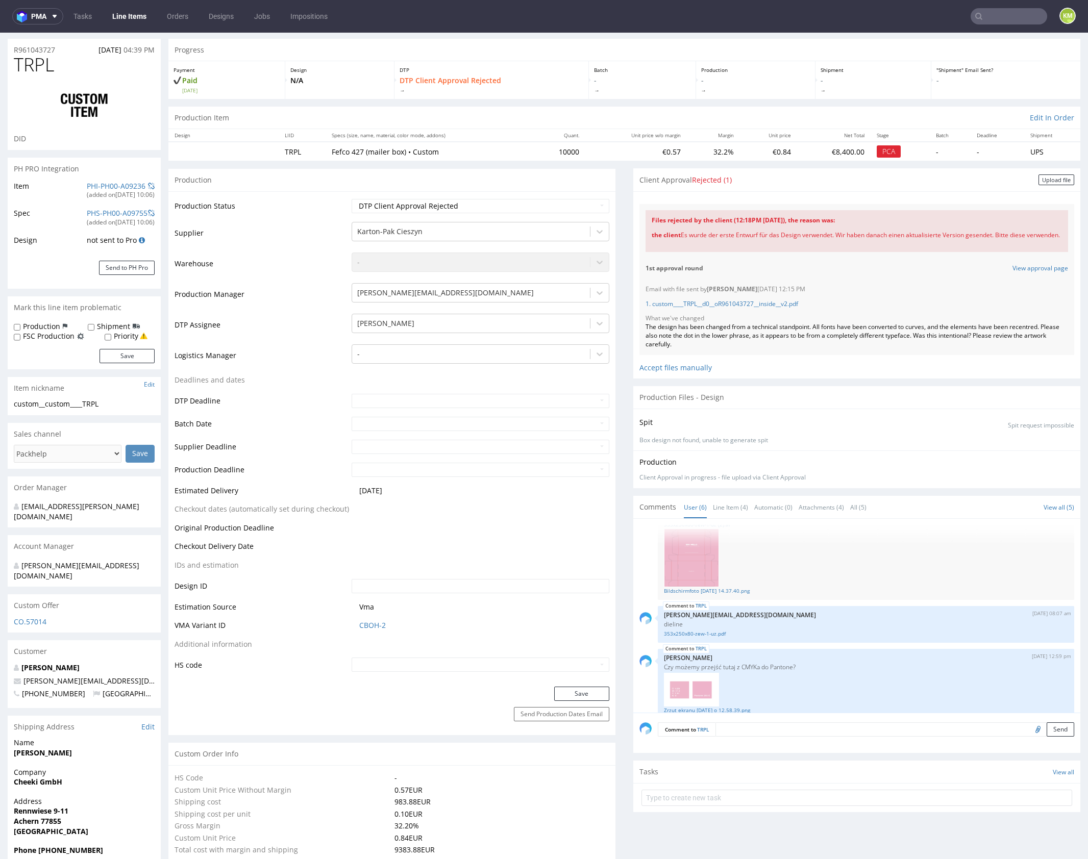
scroll to position [0, 0]
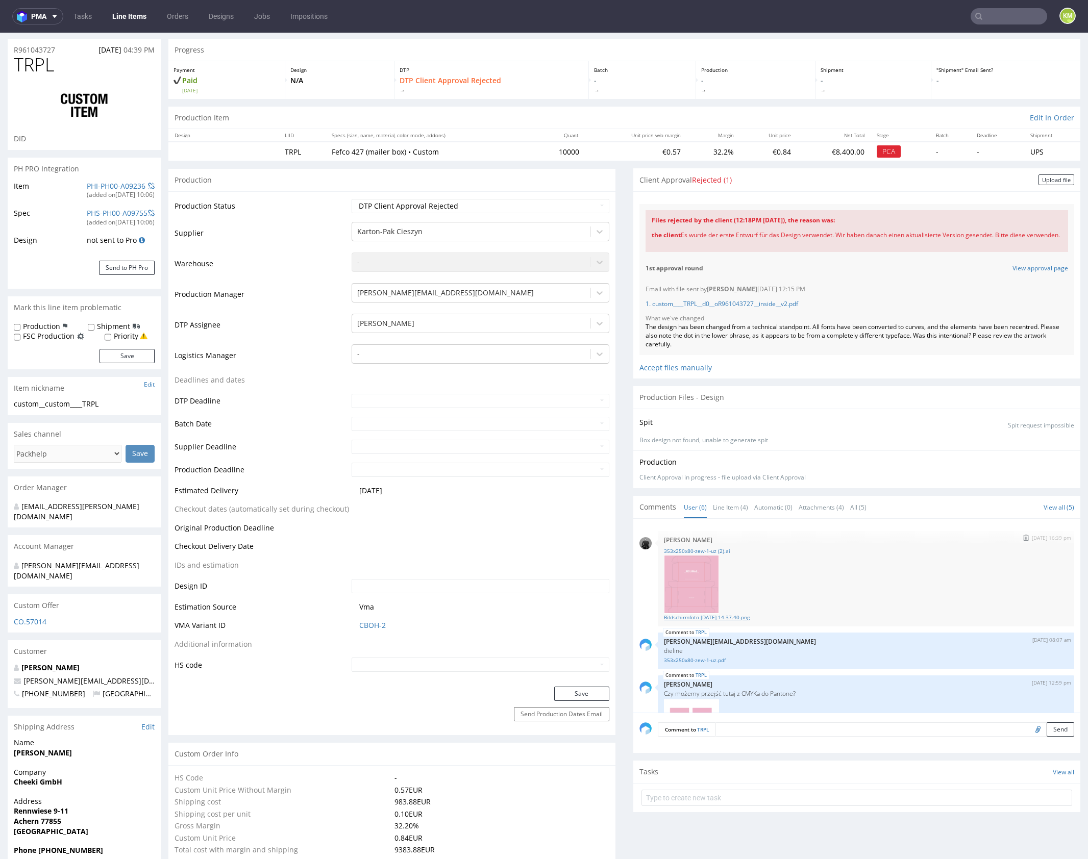
click at [736, 622] on link "Bildschirmfoto [DATE] 14.37.40.png" at bounding box center [866, 618] width 404 height 8
drag, startPoint x: 645, startPoint y: 219, endPoint x: 719, endPoint y: 241, distance: 77.0
click at [719, 241] on div "Files rejected by the client (12:18PM [DATE]), the reason was: the client Es wu…" at bounding box center [857, 231] width 423 height 42
copy div "Files rejected by the client (12:18PM [DATE]), the reason was: the client Es wu…"
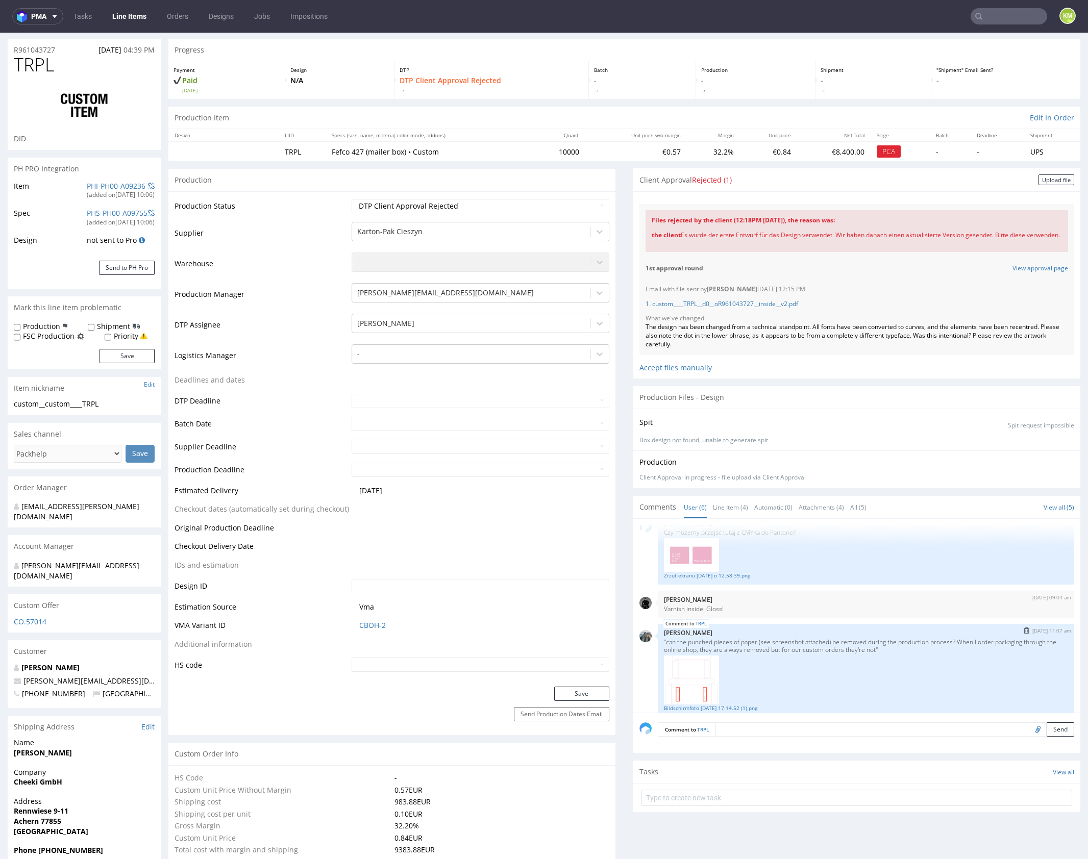
scroll to position [205, 0]
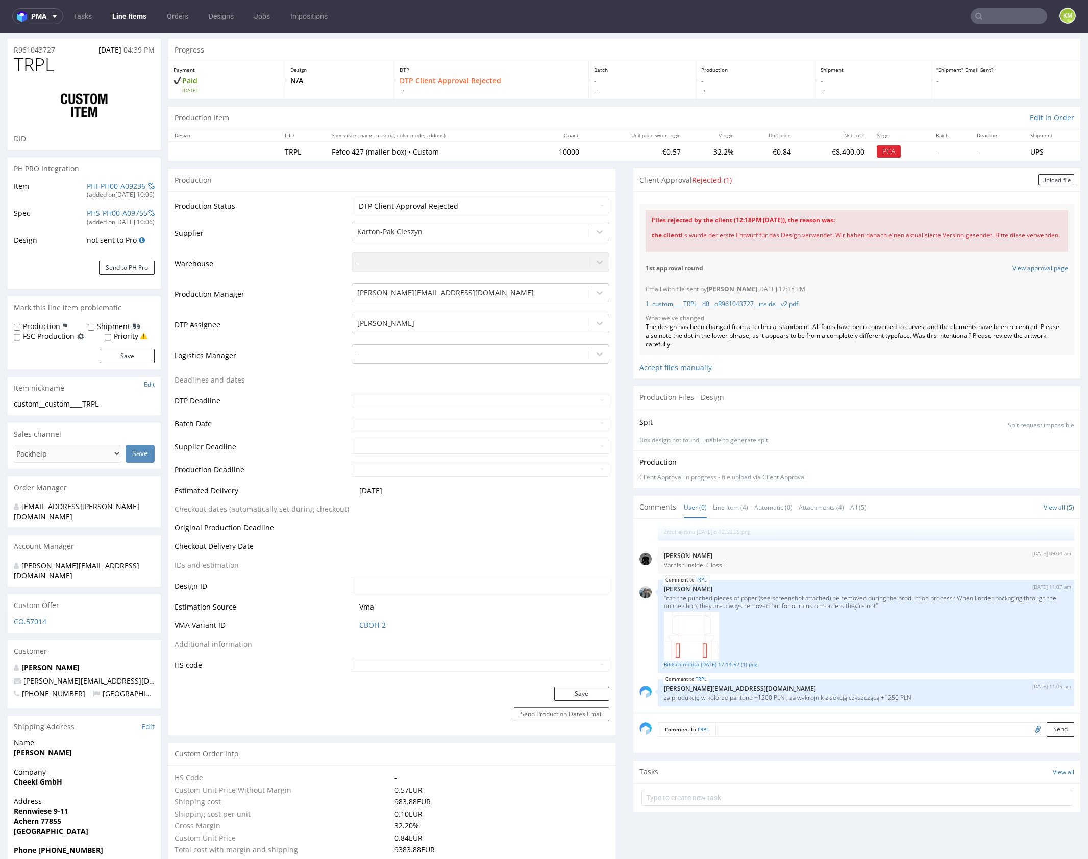
click at [777, 746] on div "Comment to TRPL Send" at bounding box center [856, 733] width 447 height 41
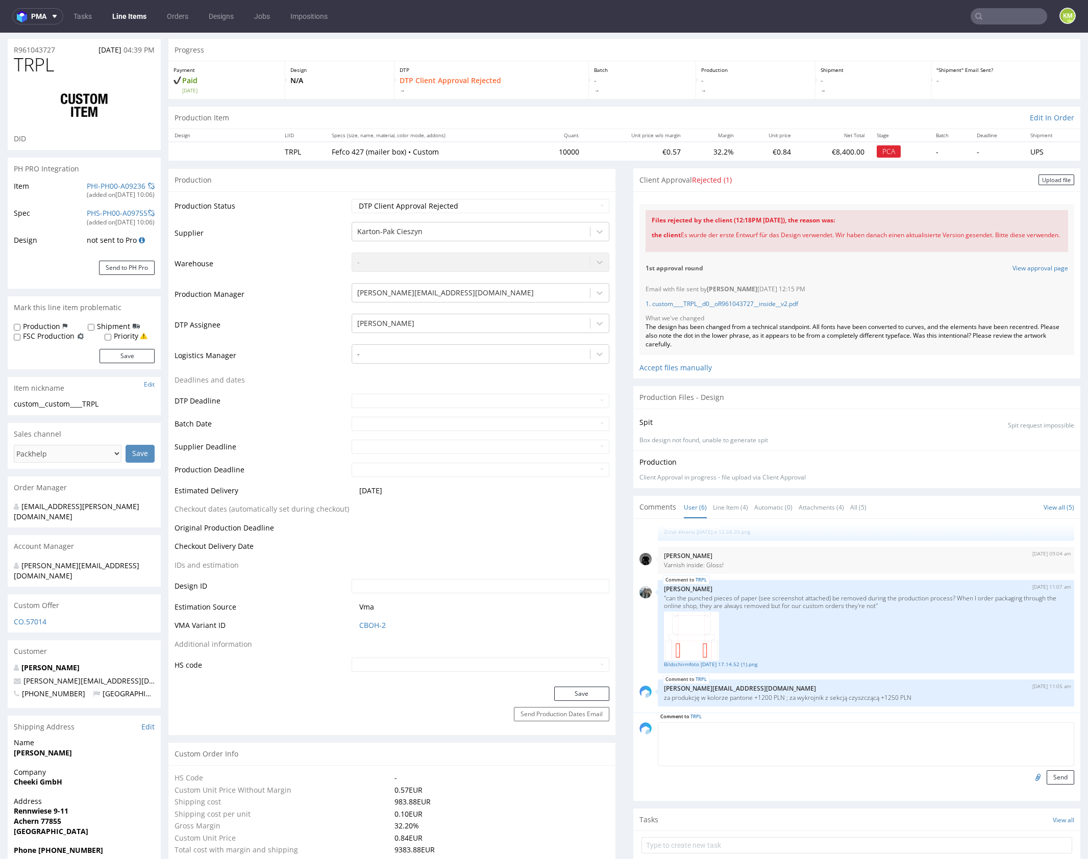
click at [779, 738] on textarea at bounding box center [866, 745] width 416 height 44
paste textarea "Files rejected by the client (12:18PM [DATE]), the reason was: the client Es wu…"
type textarea "Files rejected by the client (12:18PM [DATE]), the reason was: the client Es wu…"
click at [1049, 784] on button "Send" at bounding box center [1061, 778] width 28 height 14
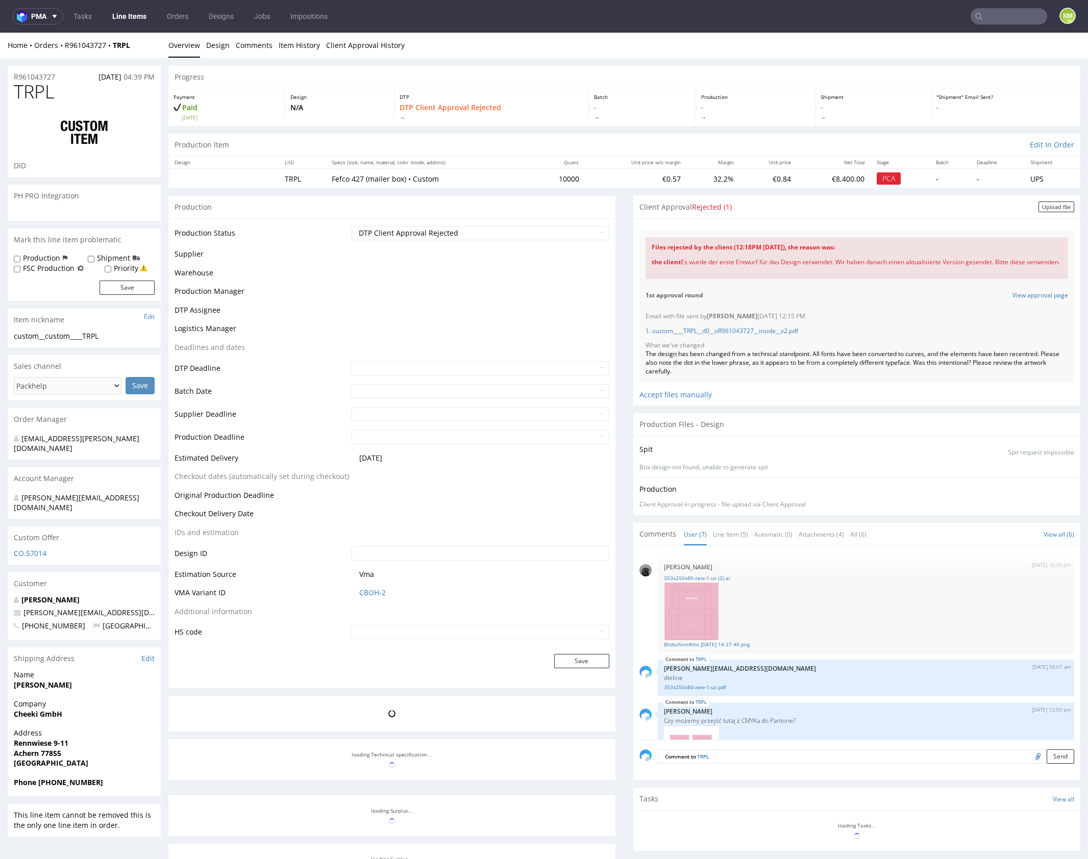
scroll to position [246, 0]
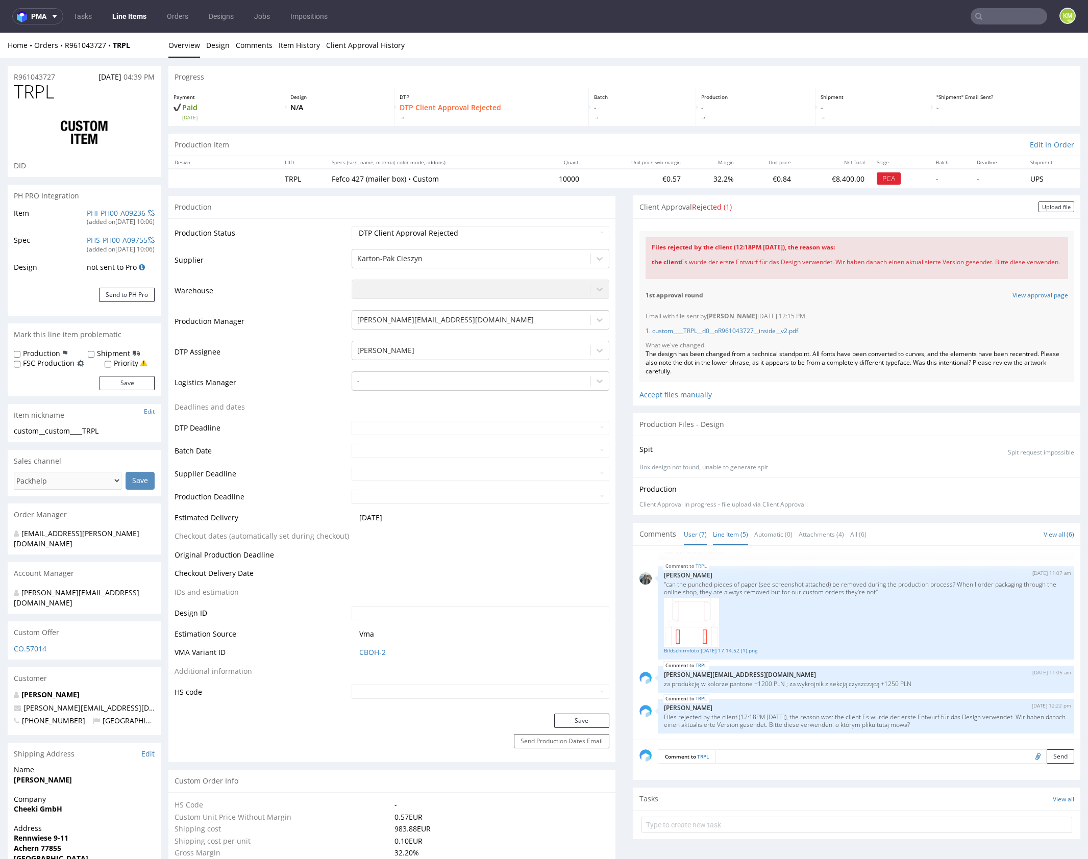
click at [716, 546] on link "Line Item (5)" at bounding box center [730, 535] width 35 height 22
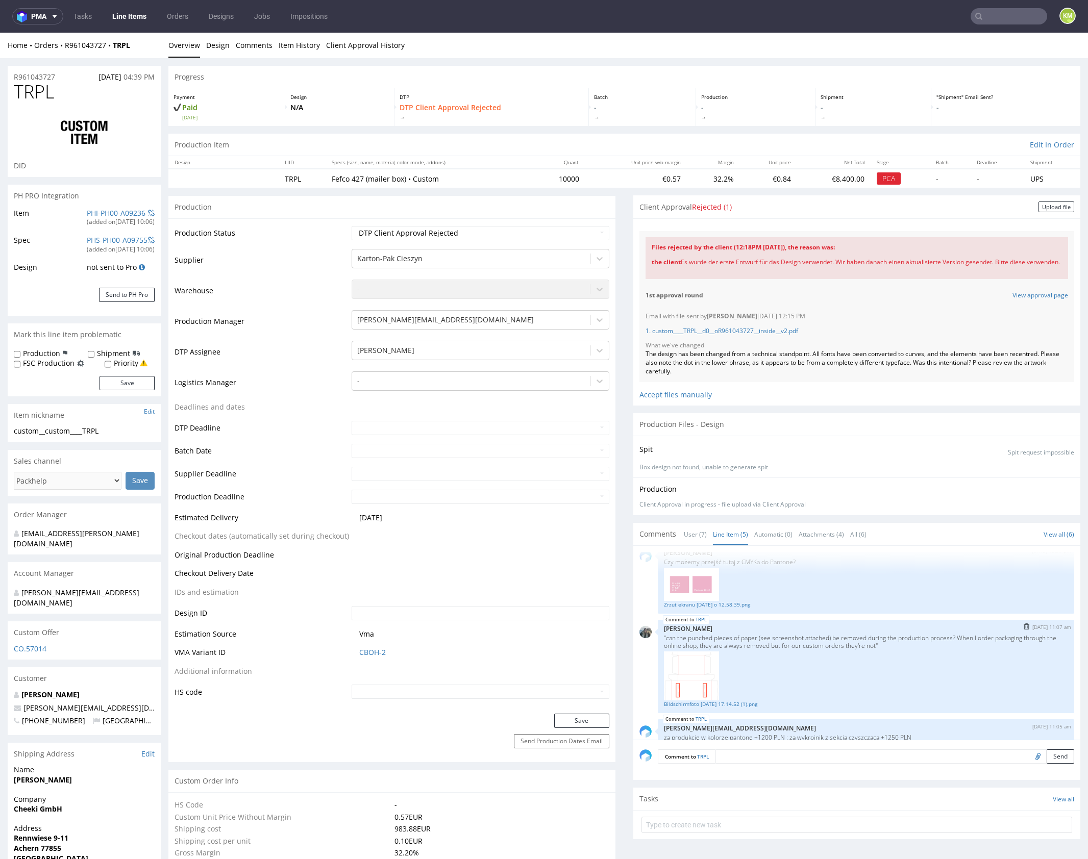
scroll to position [111, 0]
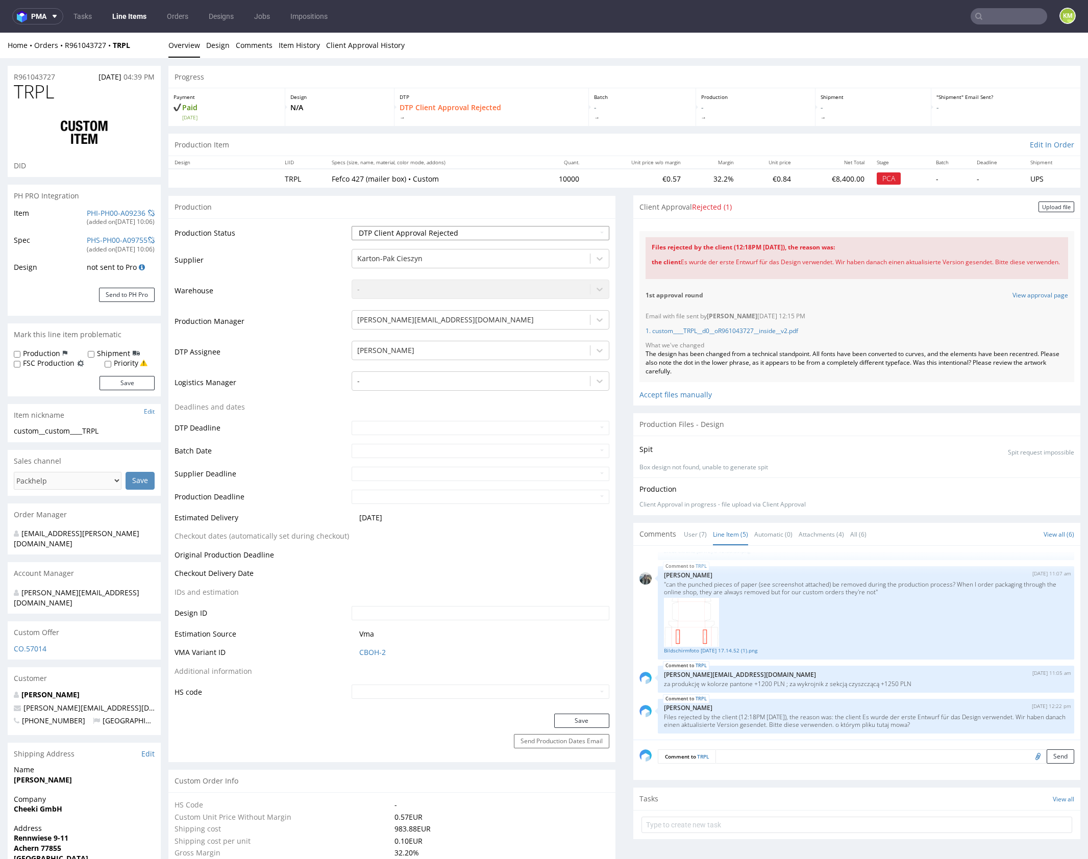
click at [485, 231] on select "Waiting for Artwork Waiting for Diecut Waiting for Mockup Waiting for DTP Waiti…" at bounding box center [481, 233] width 258 height 14
select select "dtp_issue"
click at [352, 226] on select "Waiting for Artwork Waiting for Diecut Waiting for Mockup Waiting for DTP Waiti…" at bounding box center [481, 233] width 258 height 14
click at [584, 720] on button "Save" at bounding box center [581, 721] width 55 height 14
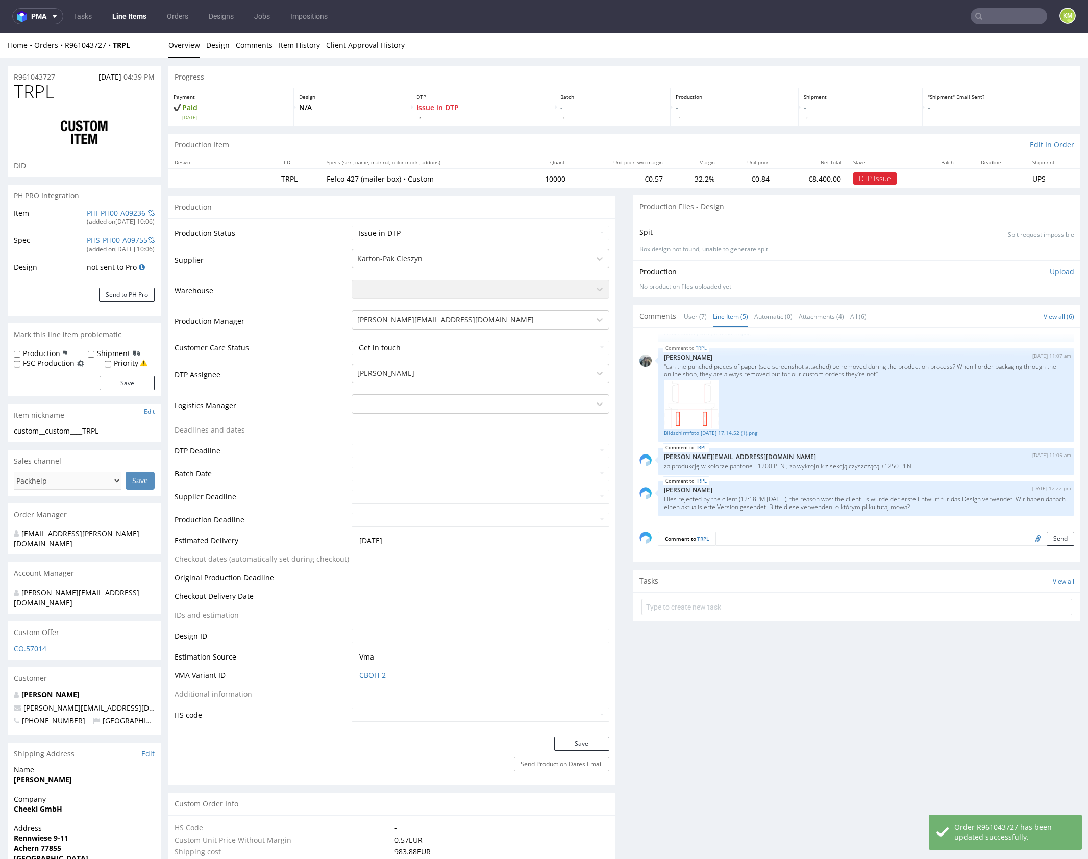
drag, startPoint x: 87, startPoint y: 17, endPoint x: 116, endPoint y: 14, distance: 29.2
click at [88, 17] on link "Tasks" at bounding box center [82, 16] width 31 height 16
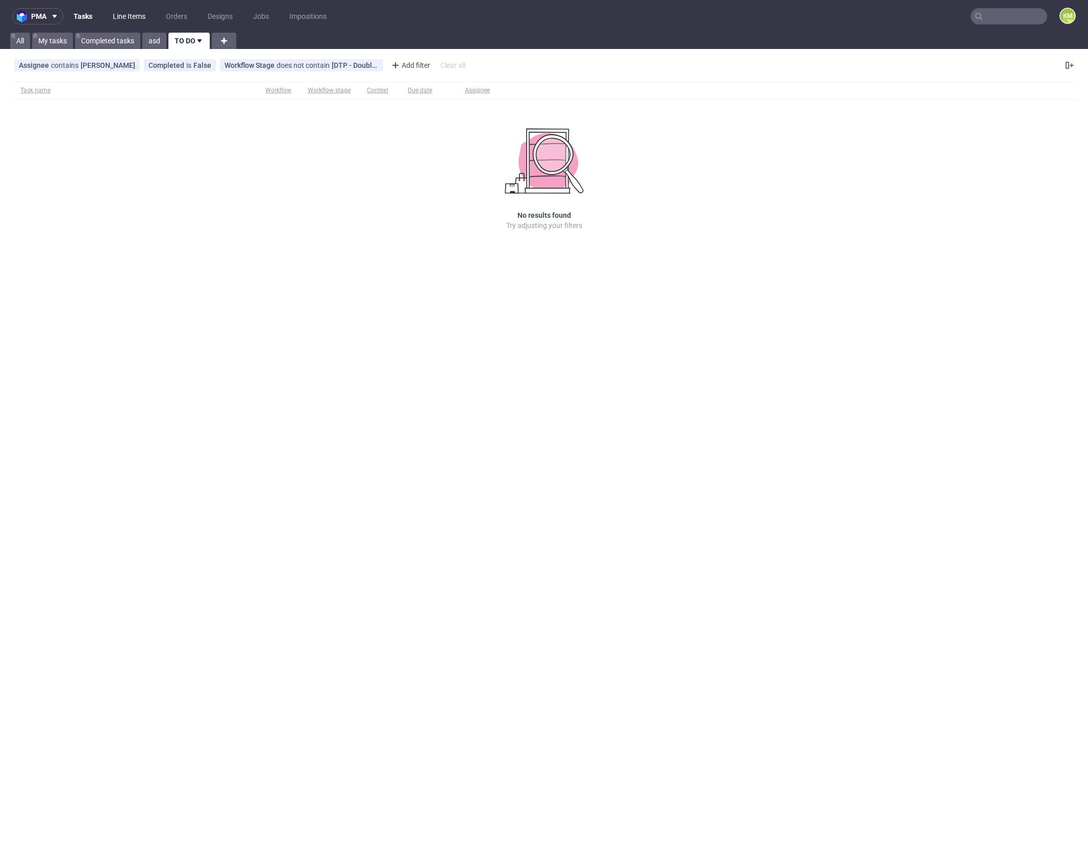
click at [130, 13] on link "Line Items" at bounding box center [129, 16] width 45 height 16
